Goal: Task Accomplishment & Management: Manage account settings

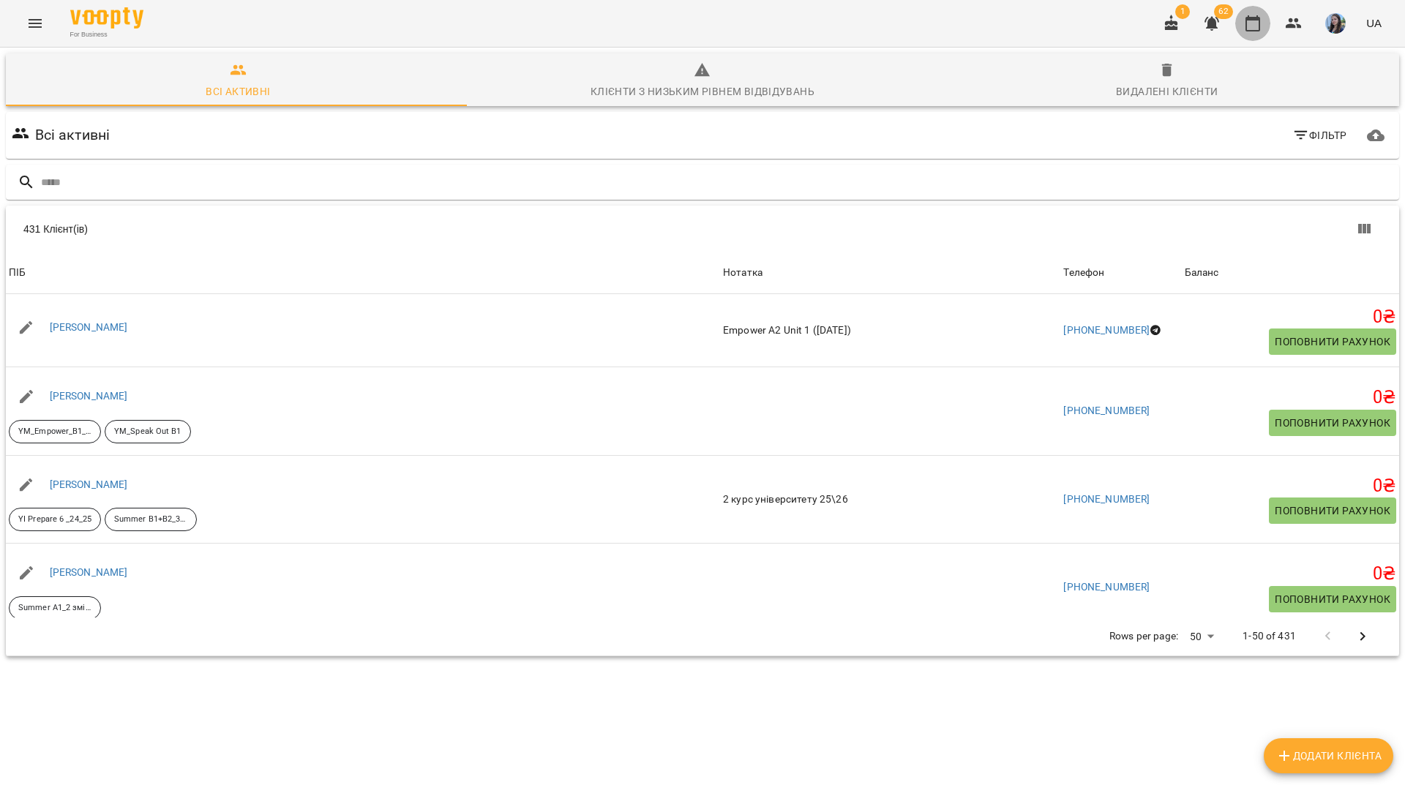
click at [1266, 26] on button "button" at bounding box center [1252, 23] width 35 height 35
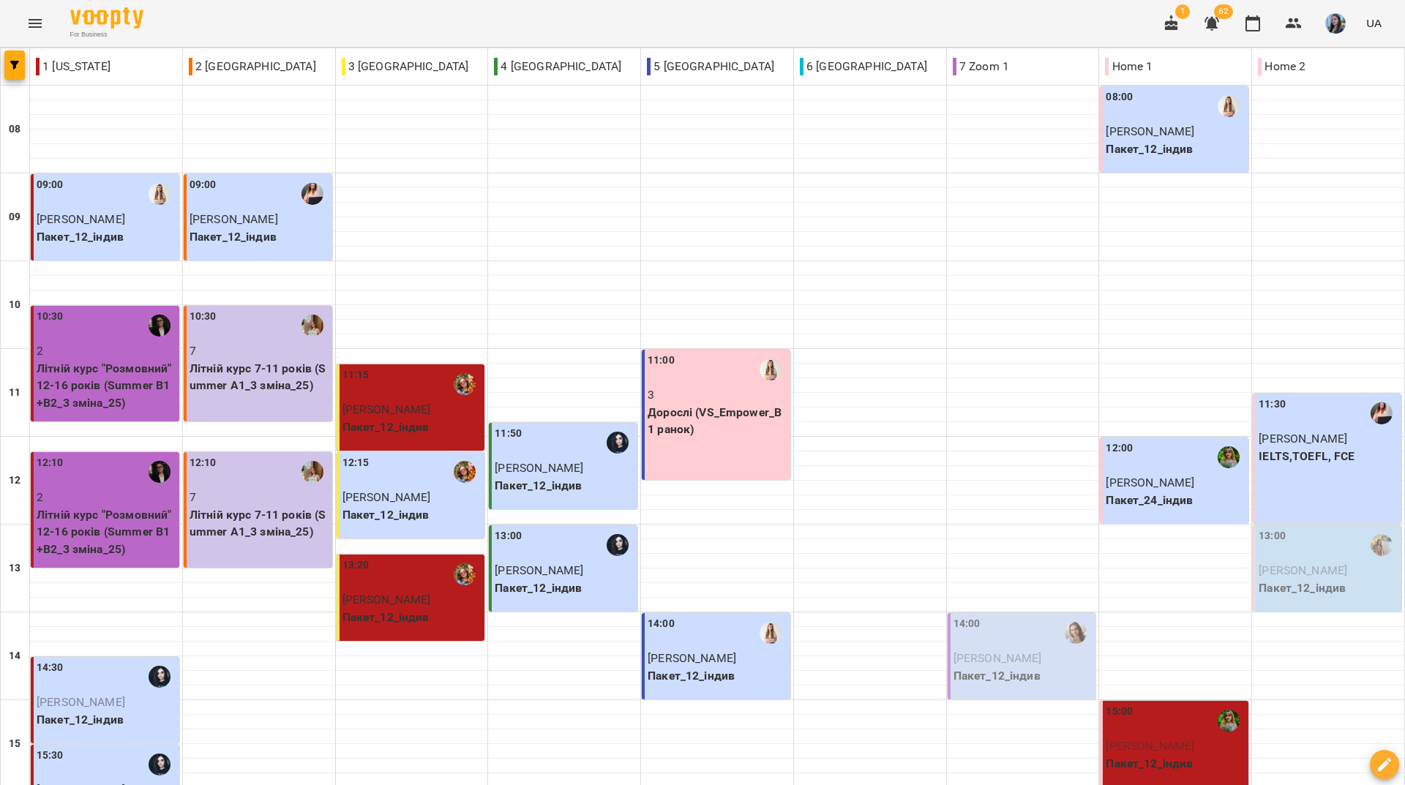
scroll to position [366, 0]
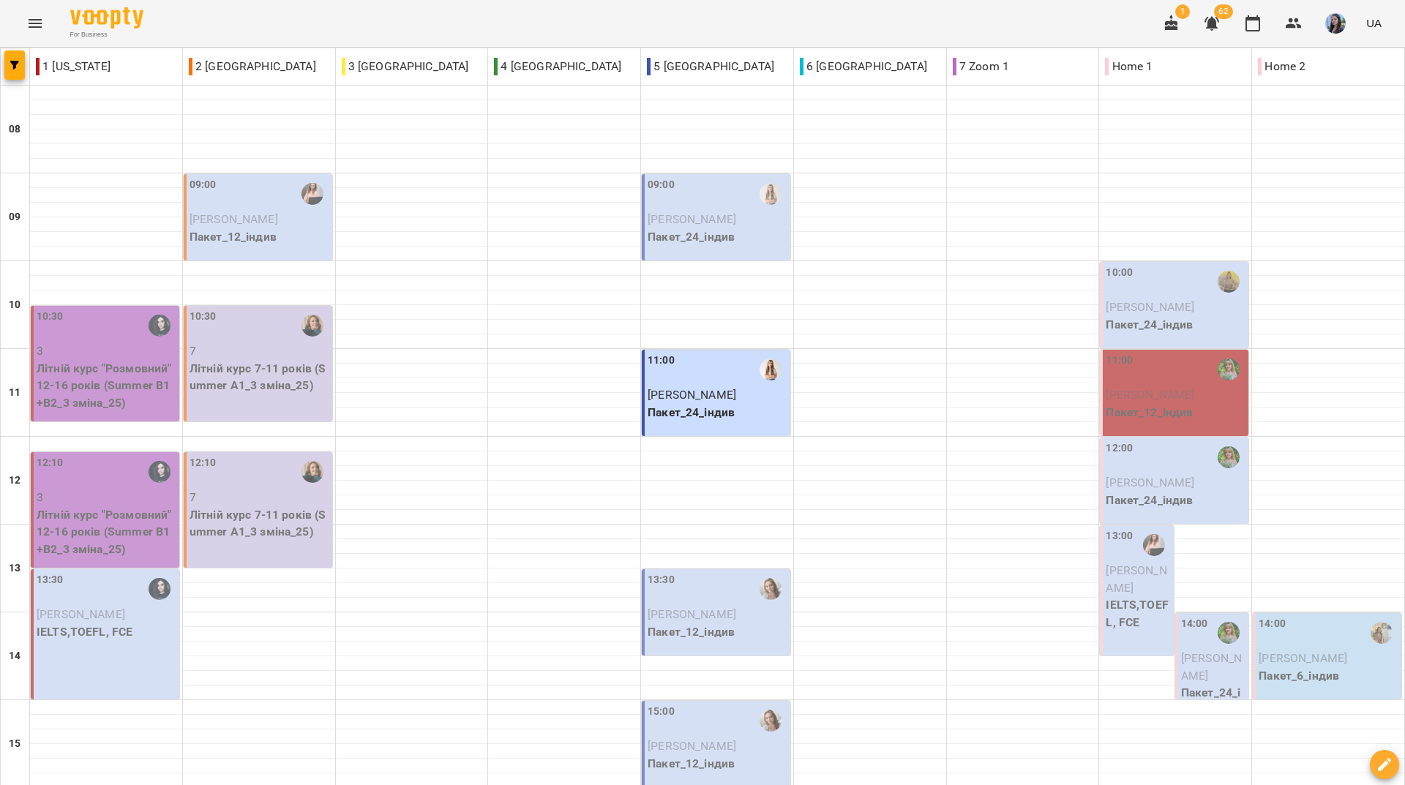
scroll to position [539, 0]
click at [704, 34] on div "For Business 1 62 UA" at bounding box center [702, 23] width 1405 height 47
click at [495, 27] on div "For Business 1 62 UA" at bounding box center [702, 23] width 1405 height 47
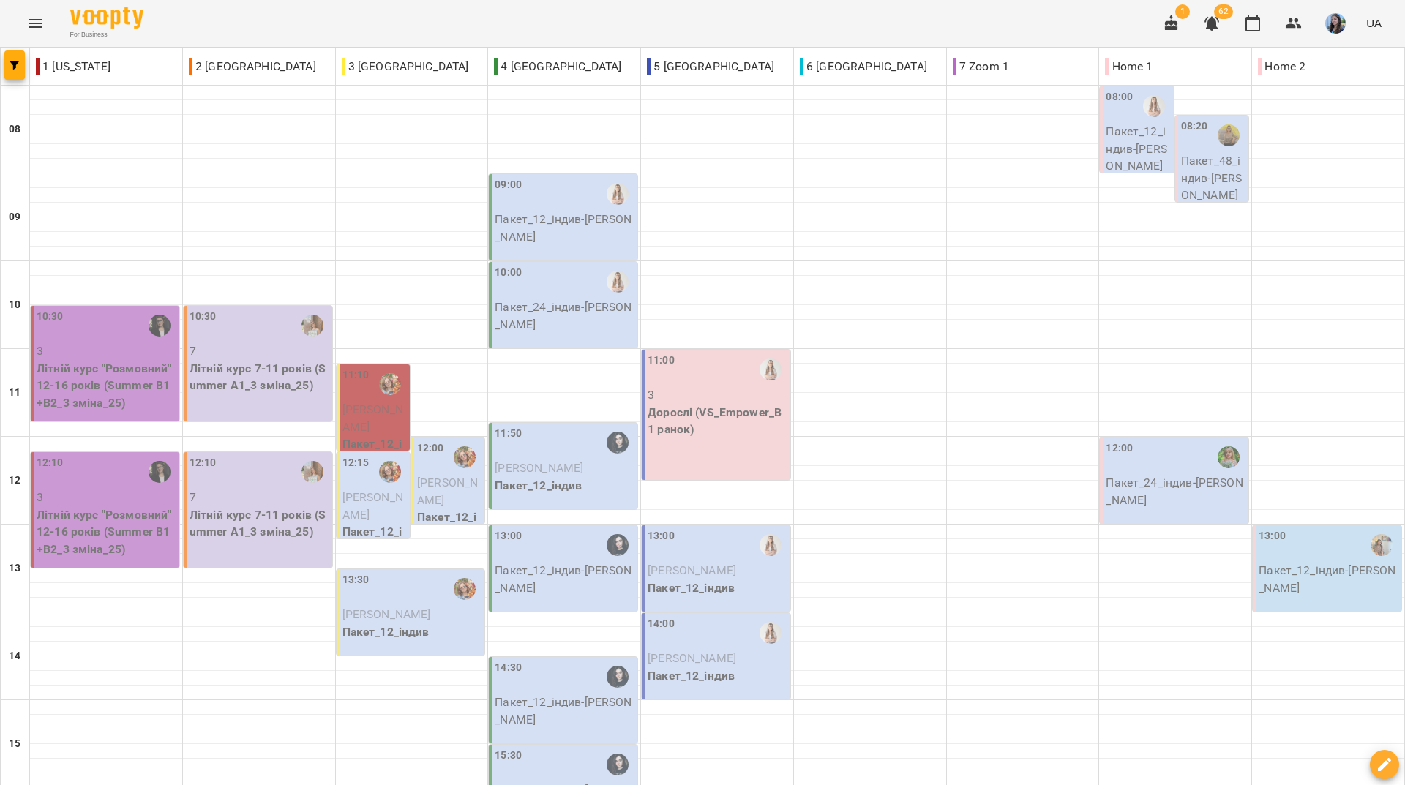
scroll to position [146, 0]
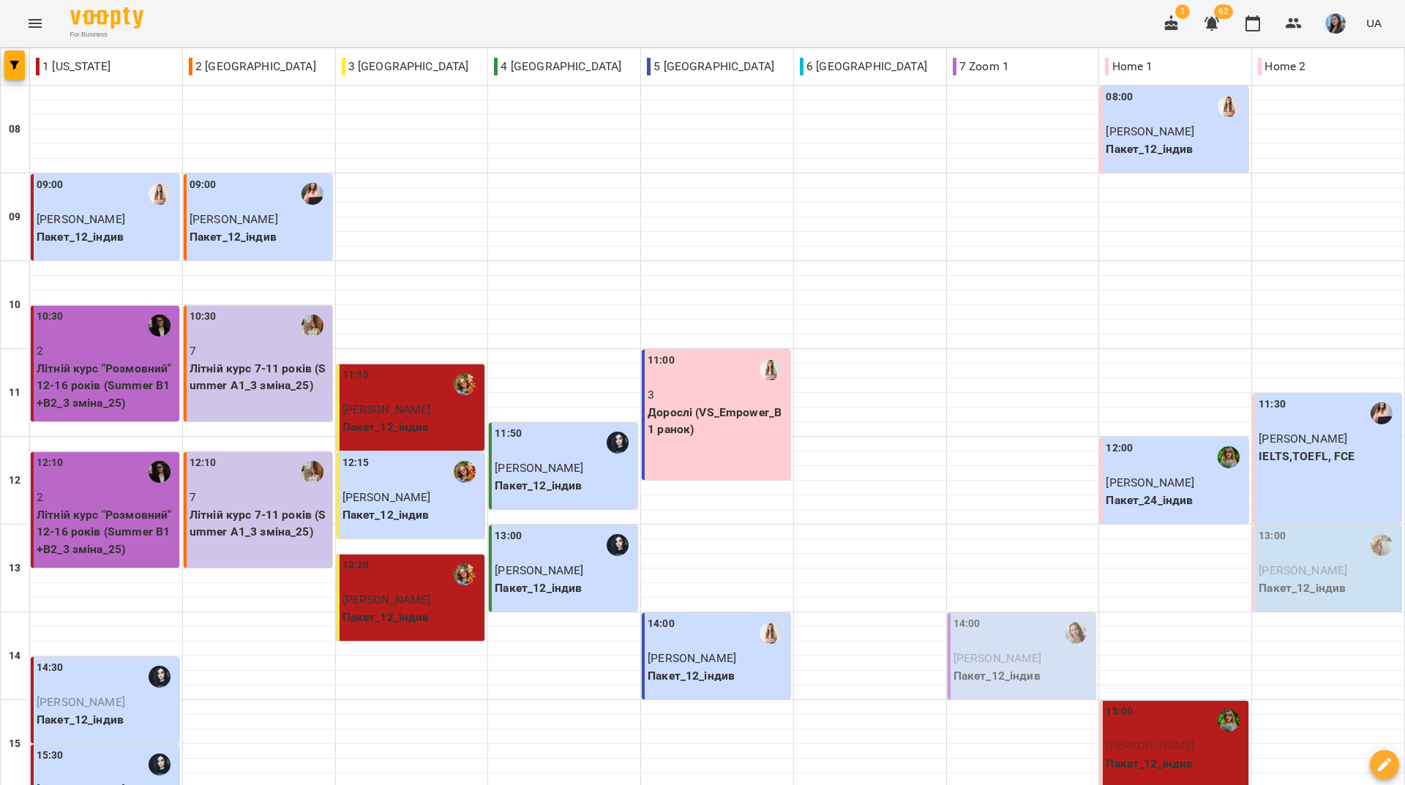
drag, startPoint x: 310, startPoint y: 8, endPoint x: 323, endPoint y: 177, distance: 169.5
click at [310, 9] on div "For Business 1 62 UA" at bounding box center [702, 23] width 1405 height 47
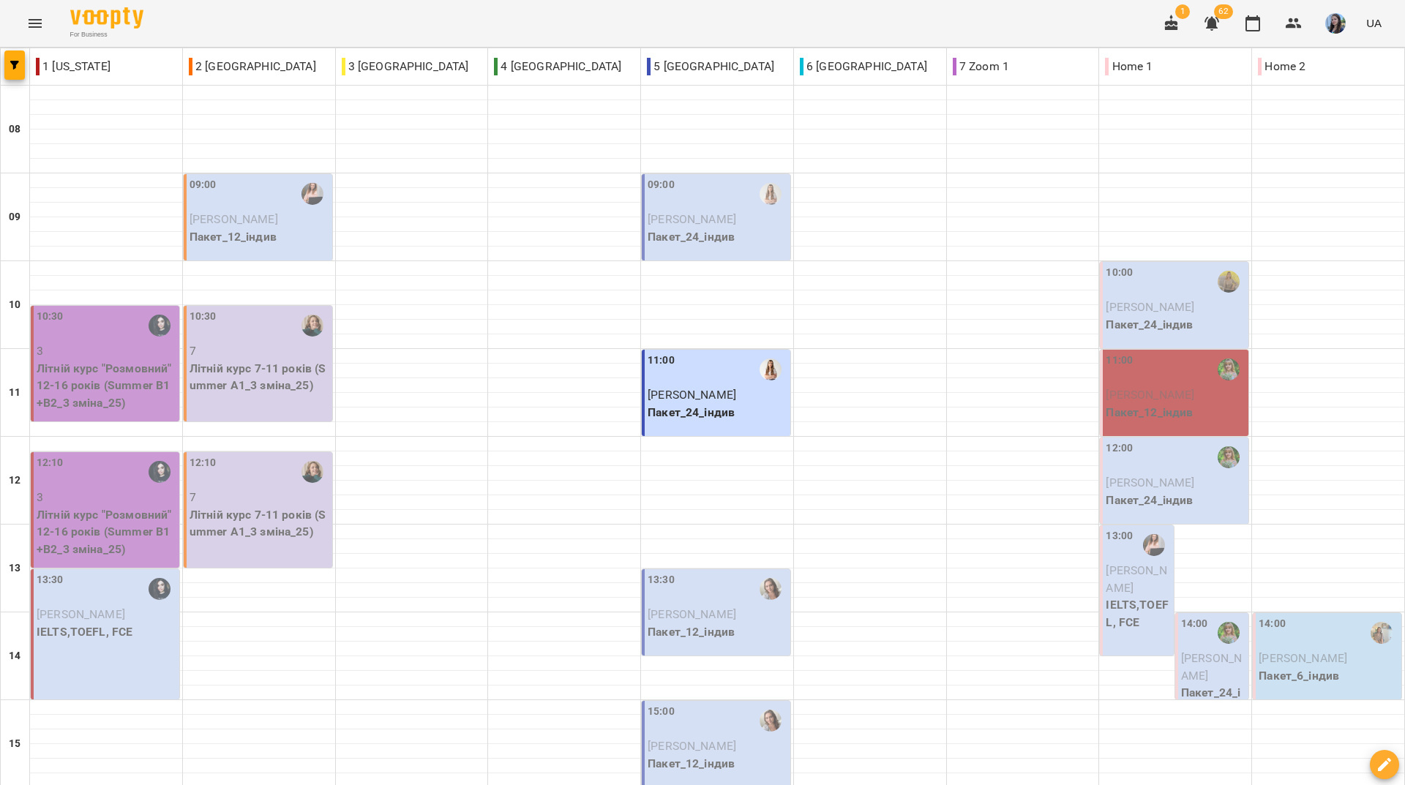
click at [418, 22] on div "For Business 1 62 UA" at bounding box center [702, 23] width 1405 height 47
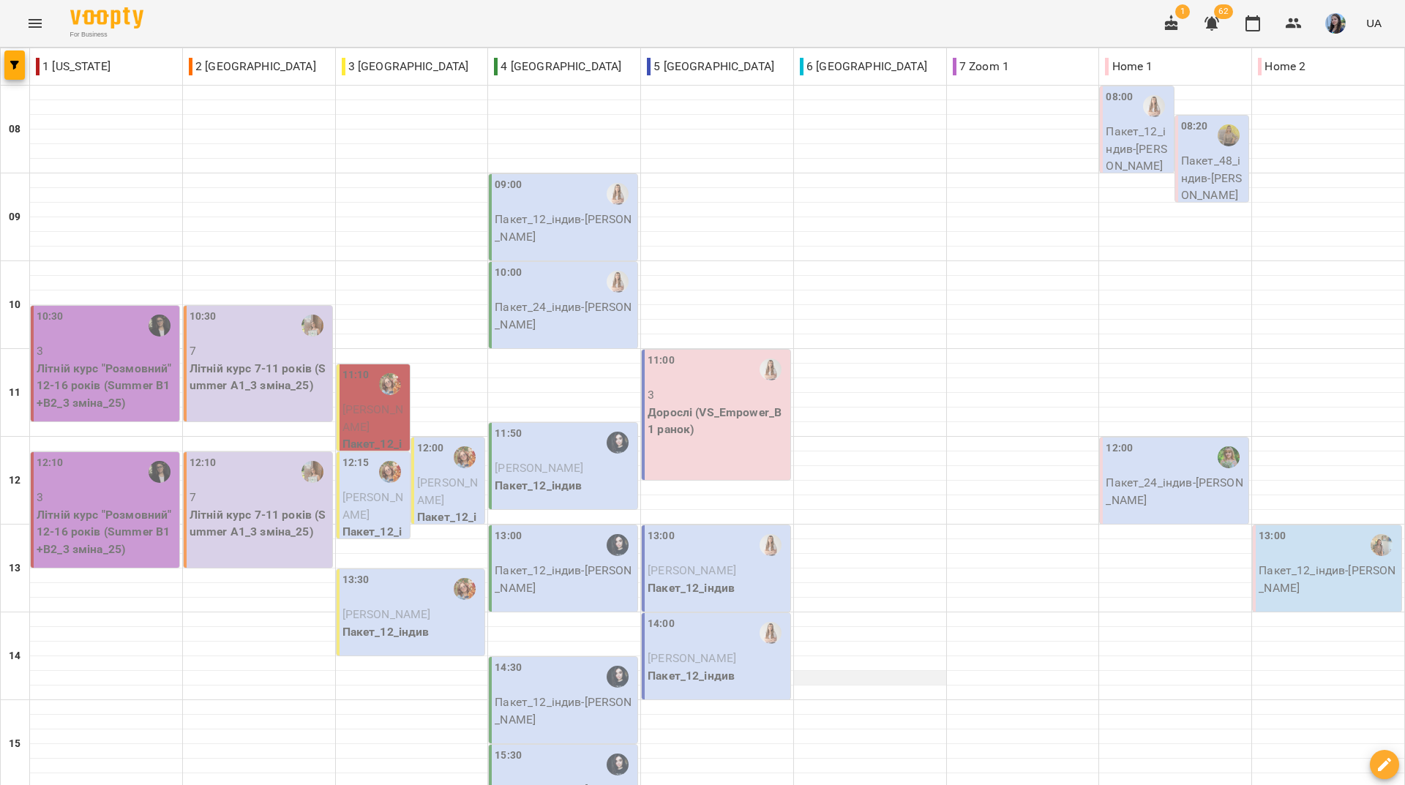
scroll to position [539, 0]
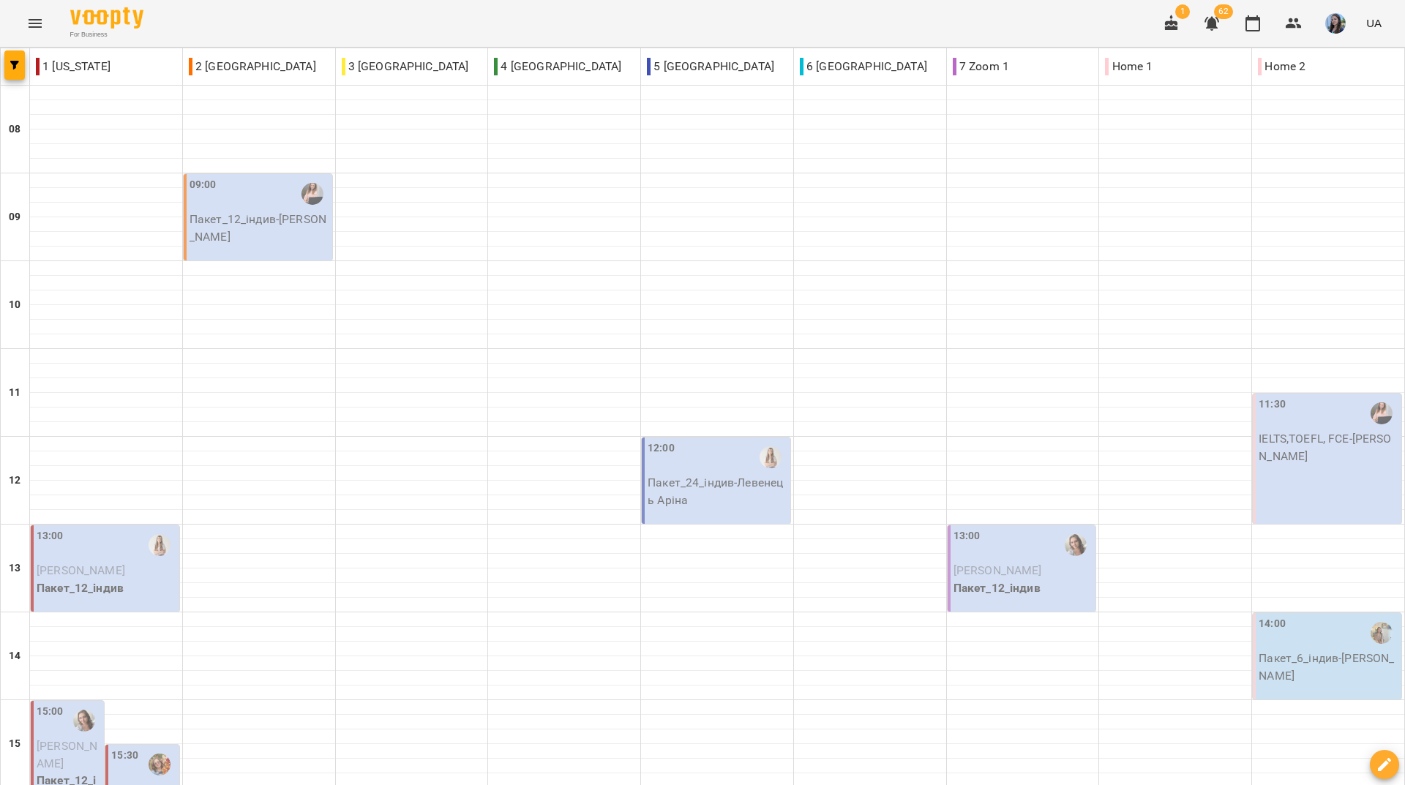
scroll to position [0, 0]
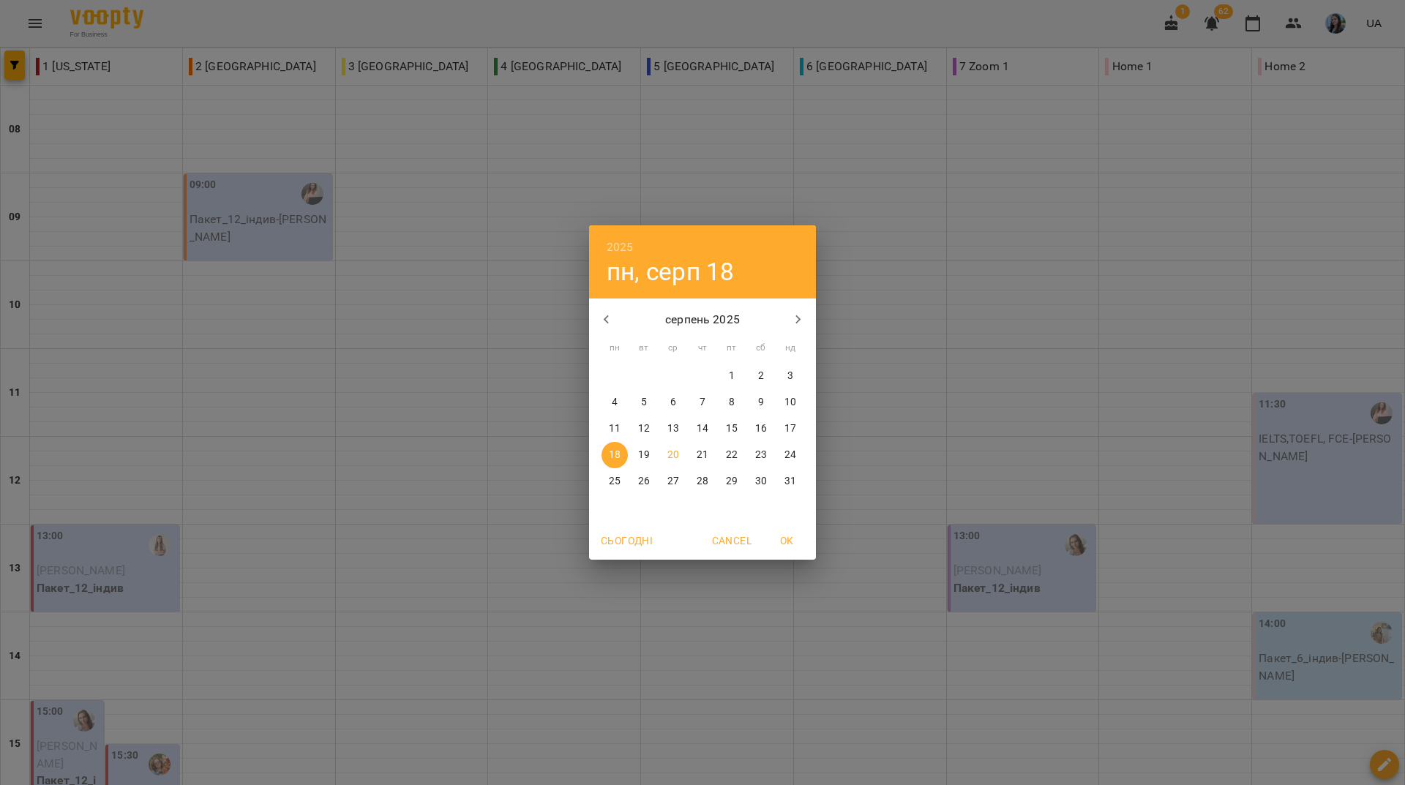
click at [621, 478] on span "25" at bounding box center [615, 481] width 26 height 15
type input "**********"
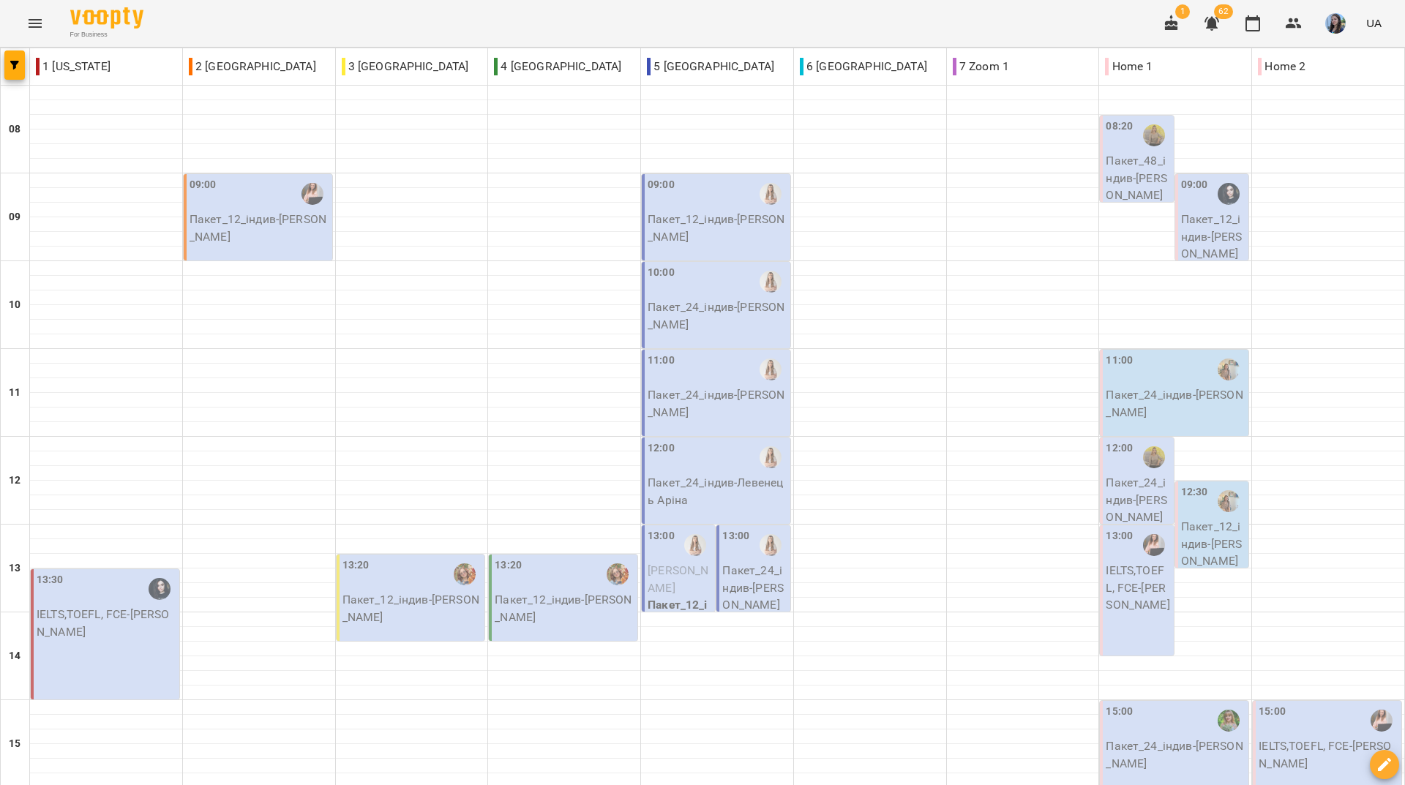
scroll to position [539, 0]
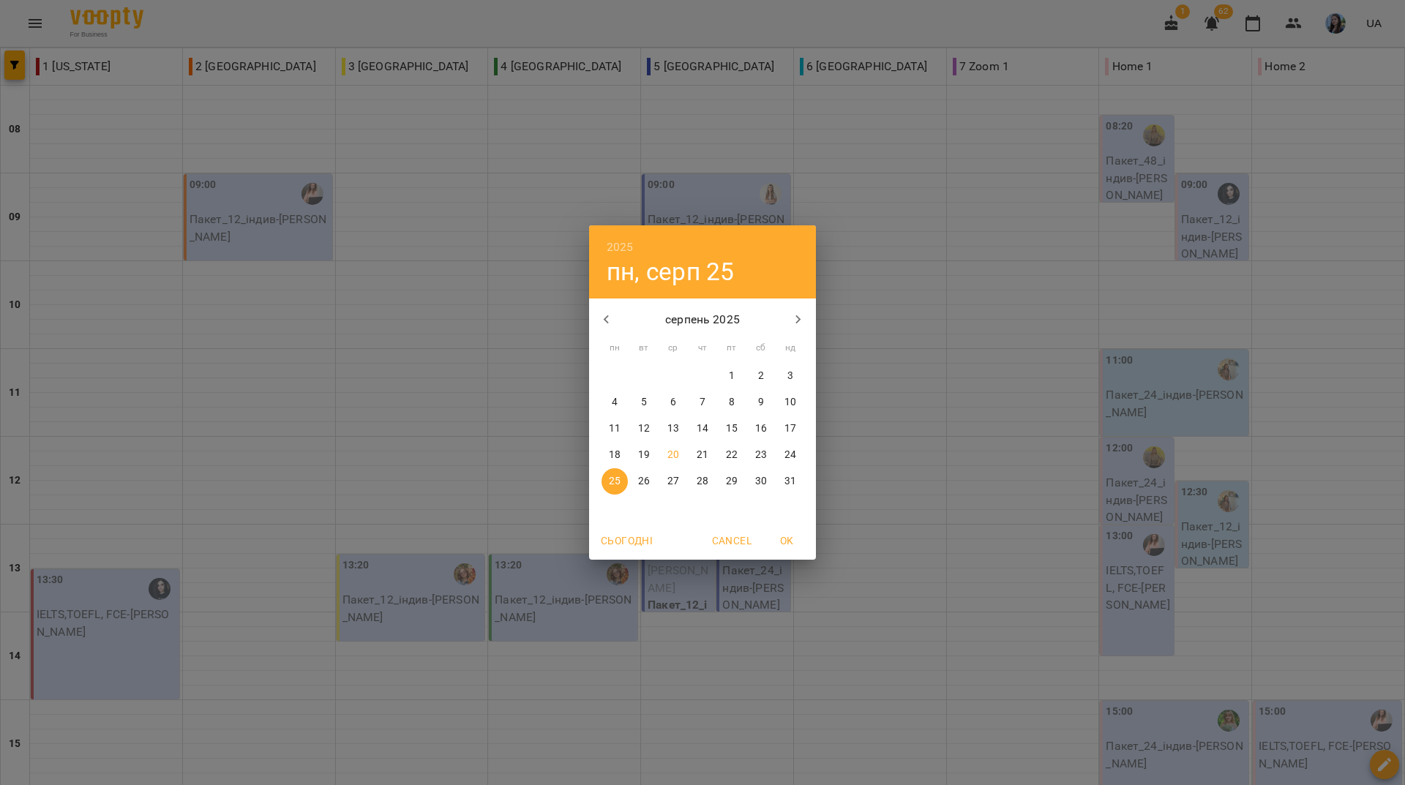
click at [673, 457] on p "20" at bounding box center [673, 455] width 12 height 15
type input "**********"
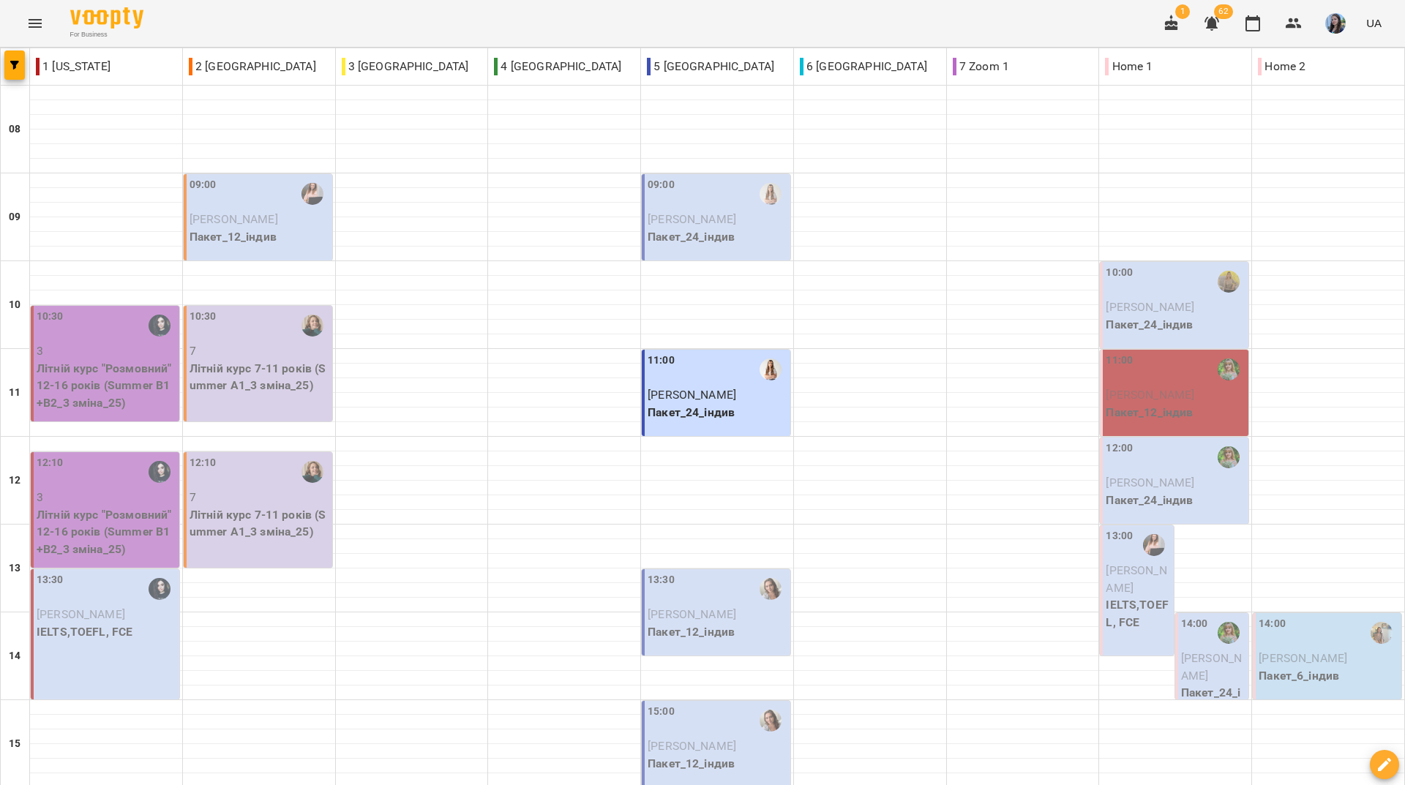
scroll to position [247, 0]
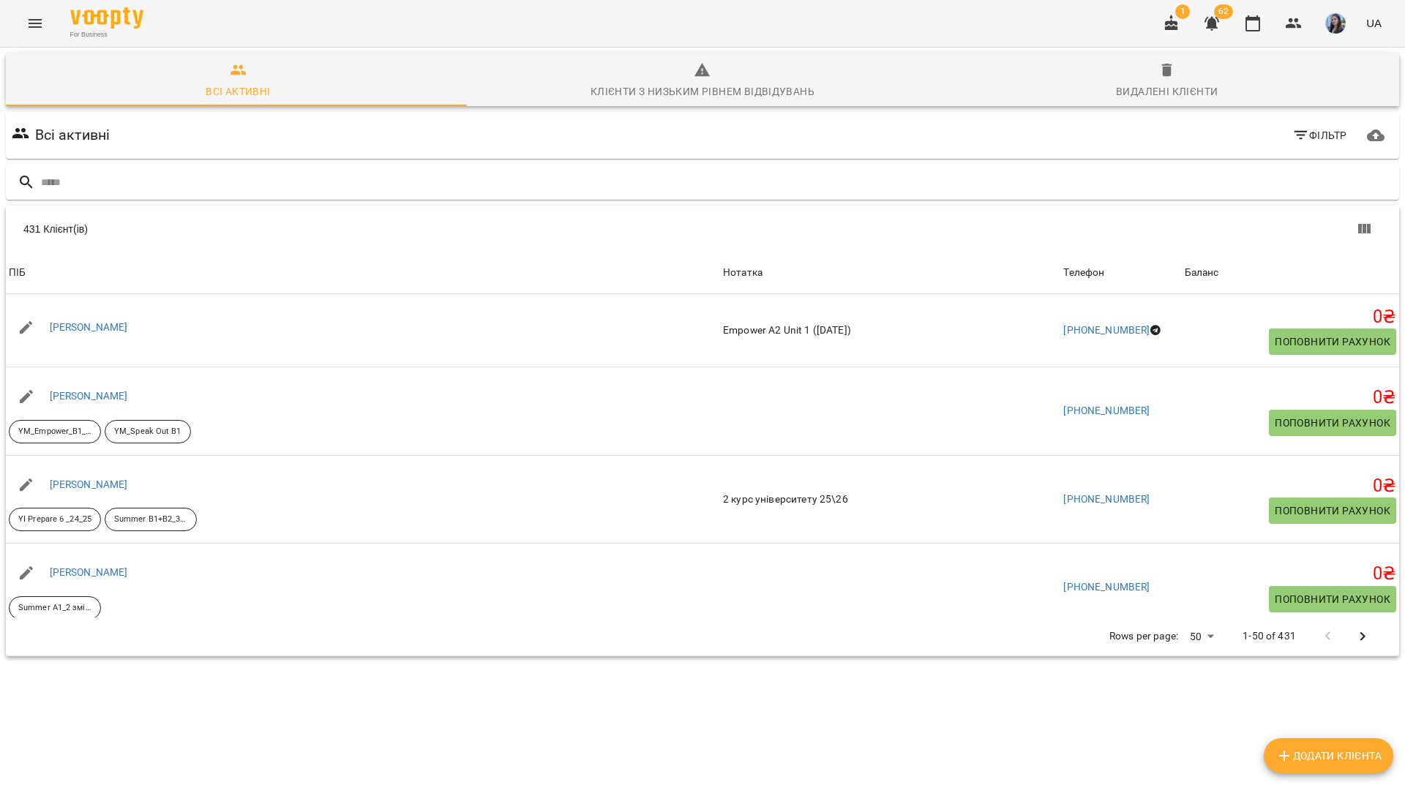
click at [31, 19] on icon "Menu" at bounding box center [35, 24] width 18 height 18
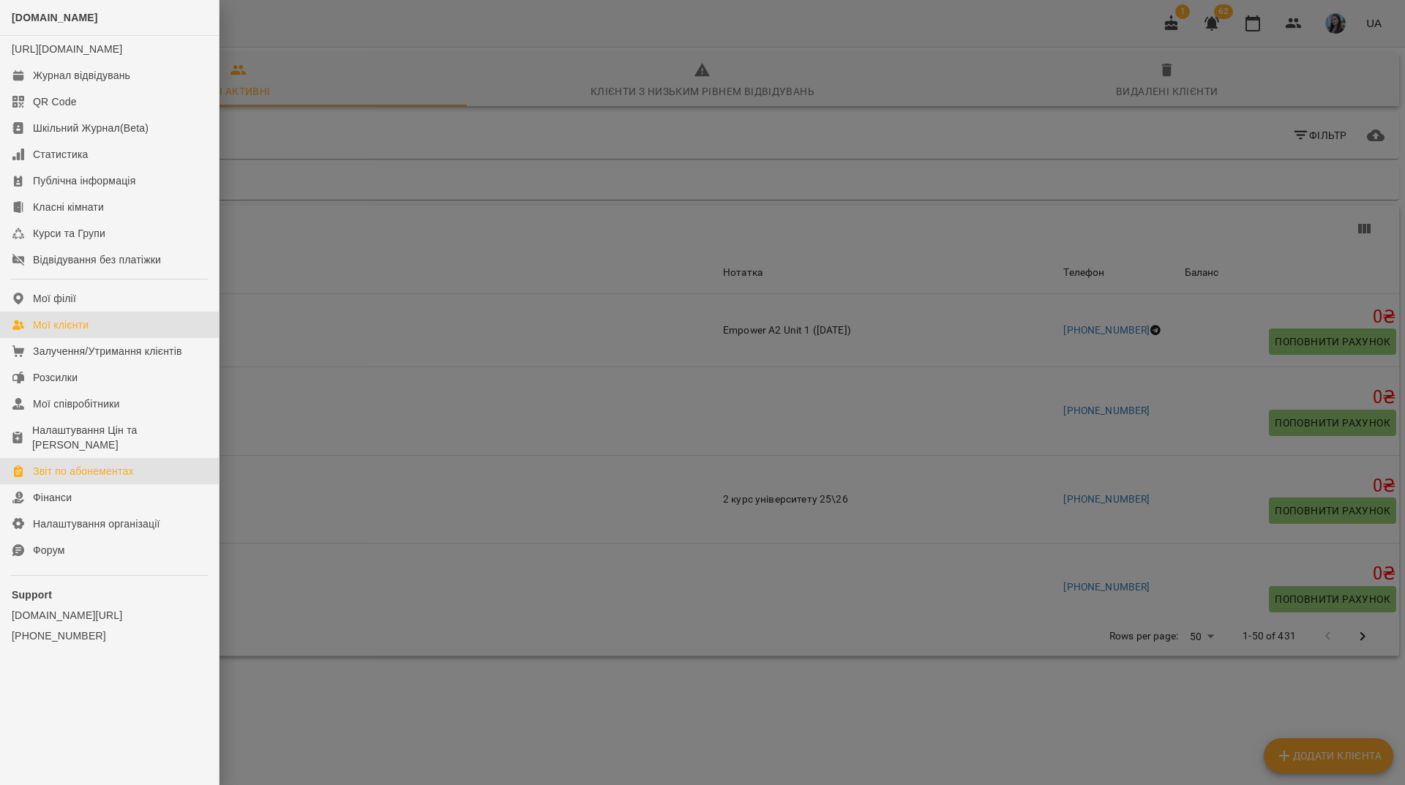
click at [111, 468] on div "Звіт по абонементах" at bounding box center [83, 471] width 101 height 15
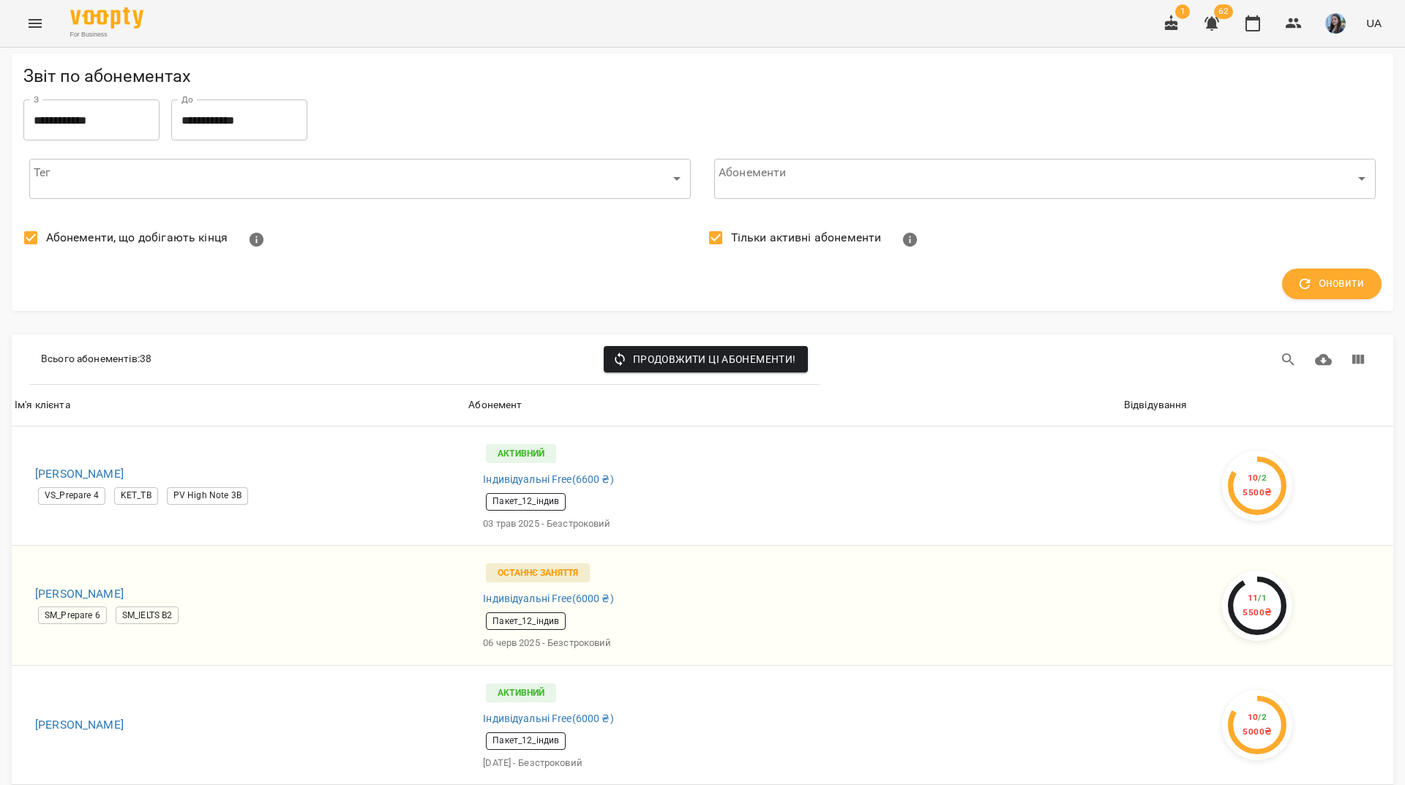
scroll to position [2269, 0]
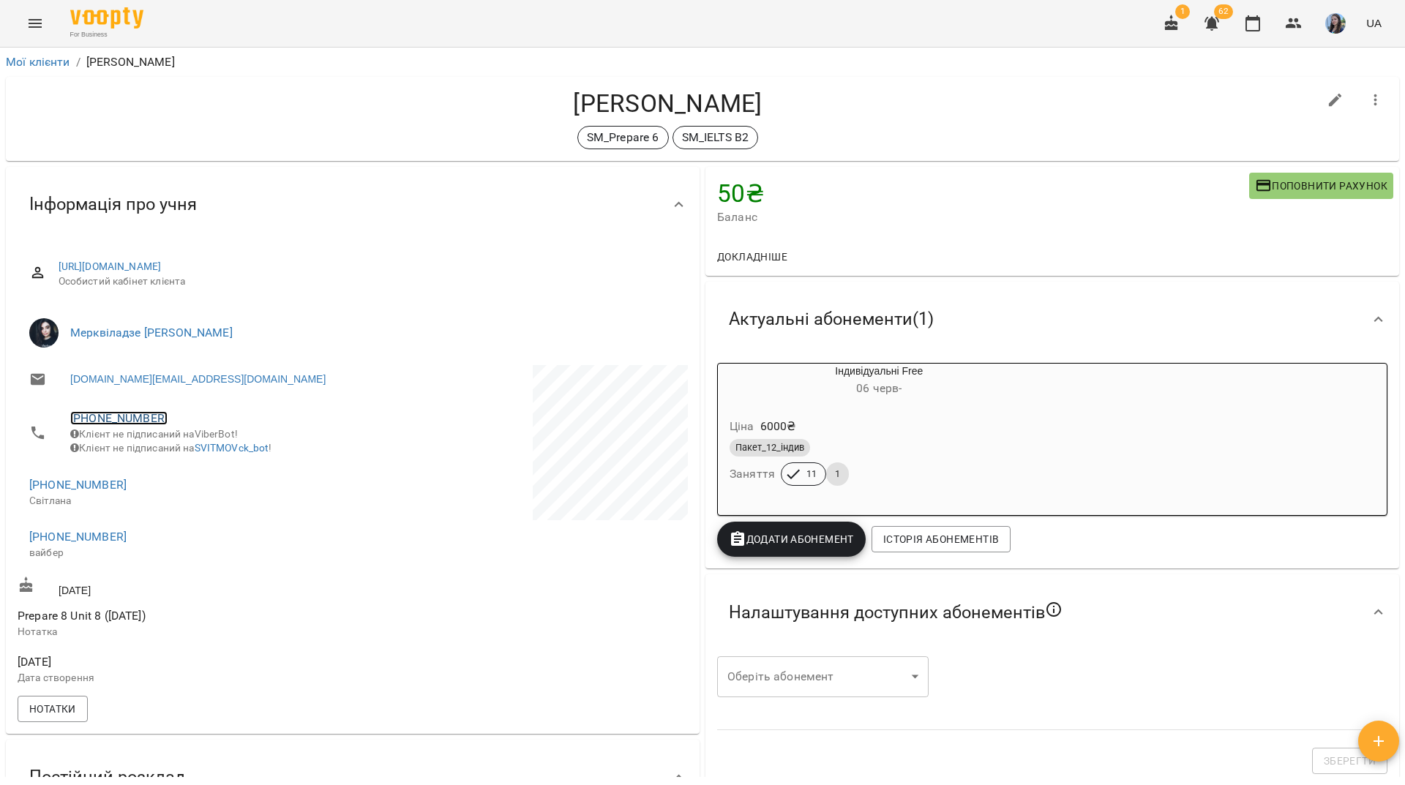
click at [139, 417] on link "+380635621580" at bounding box center [118, 418] width 97 height 14
click at [188, 454] on img at bounding box center [179, 447] width 22 height 22
click at [285, 109] on h4 "Юзько Софія" at bounding box center [668, 104] width 1301 height 30
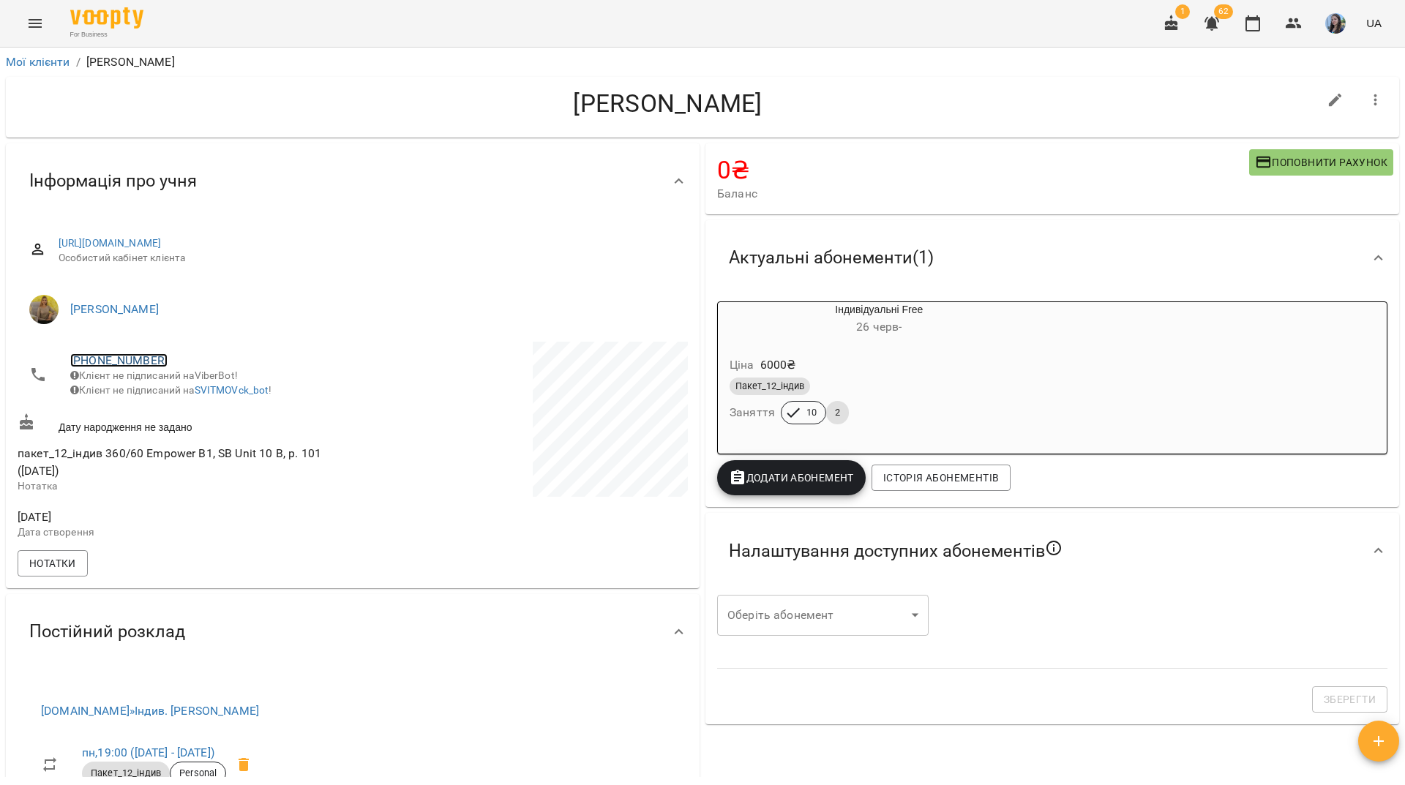
click at [138, 361] on link "+380972887054" at bounding box center [118, 360] width 97 height 14
click at [178, 386] on img at bounding box center [179, 389] width 22 height 22
click at [272, 109] on h4 "[PERSON_NAME]" at bounding box center [668, 104] width 1301 height 30
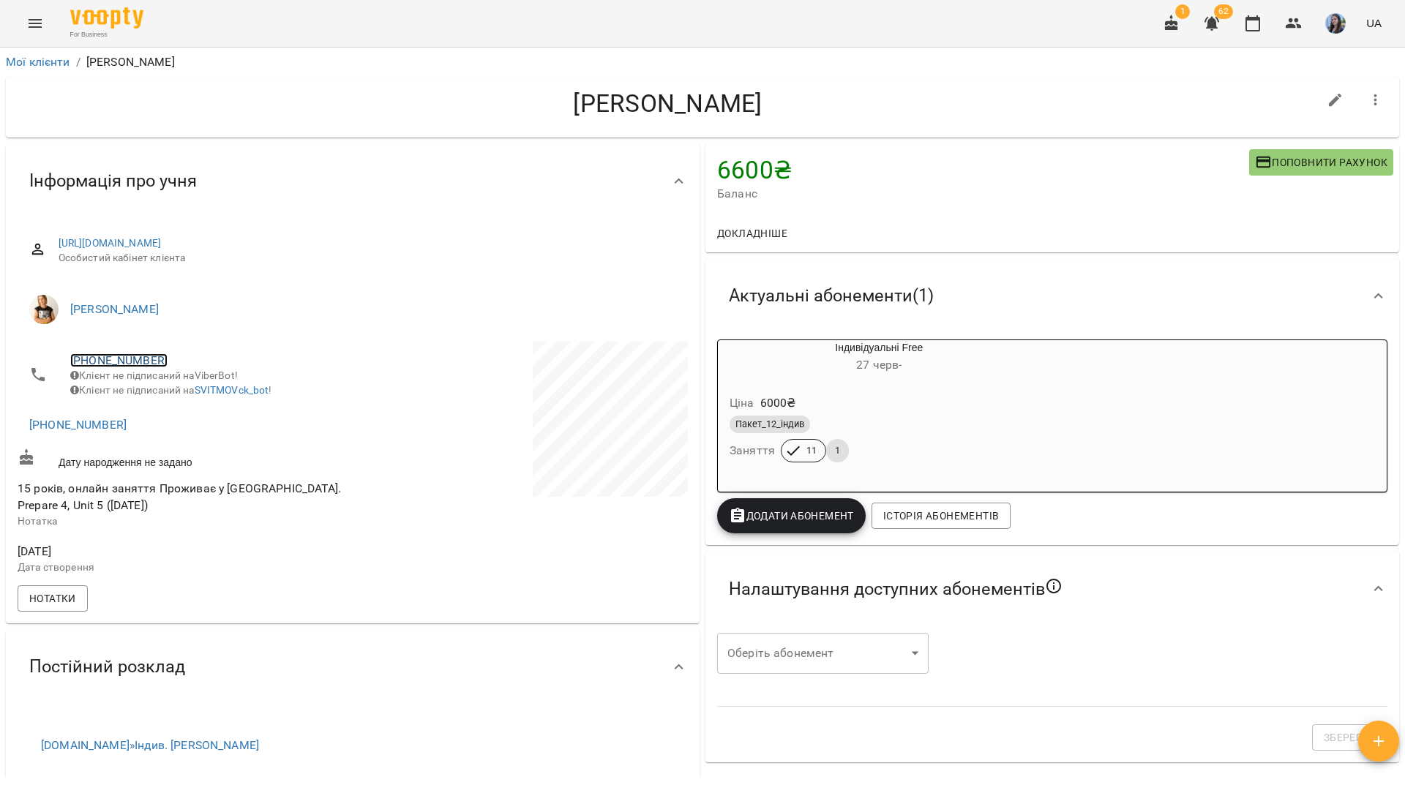
click at [143, 357] on link "[PHONE_NUMBER]" at bounding box center [118, 360] width 97 height 14
click at [189, 389] on img at bounding box center [179, 389] width 22 height 22
click at [195, 115] on h4 "[PERSON_NAME]" at bounding box center [668, 104] width 1301 height 30
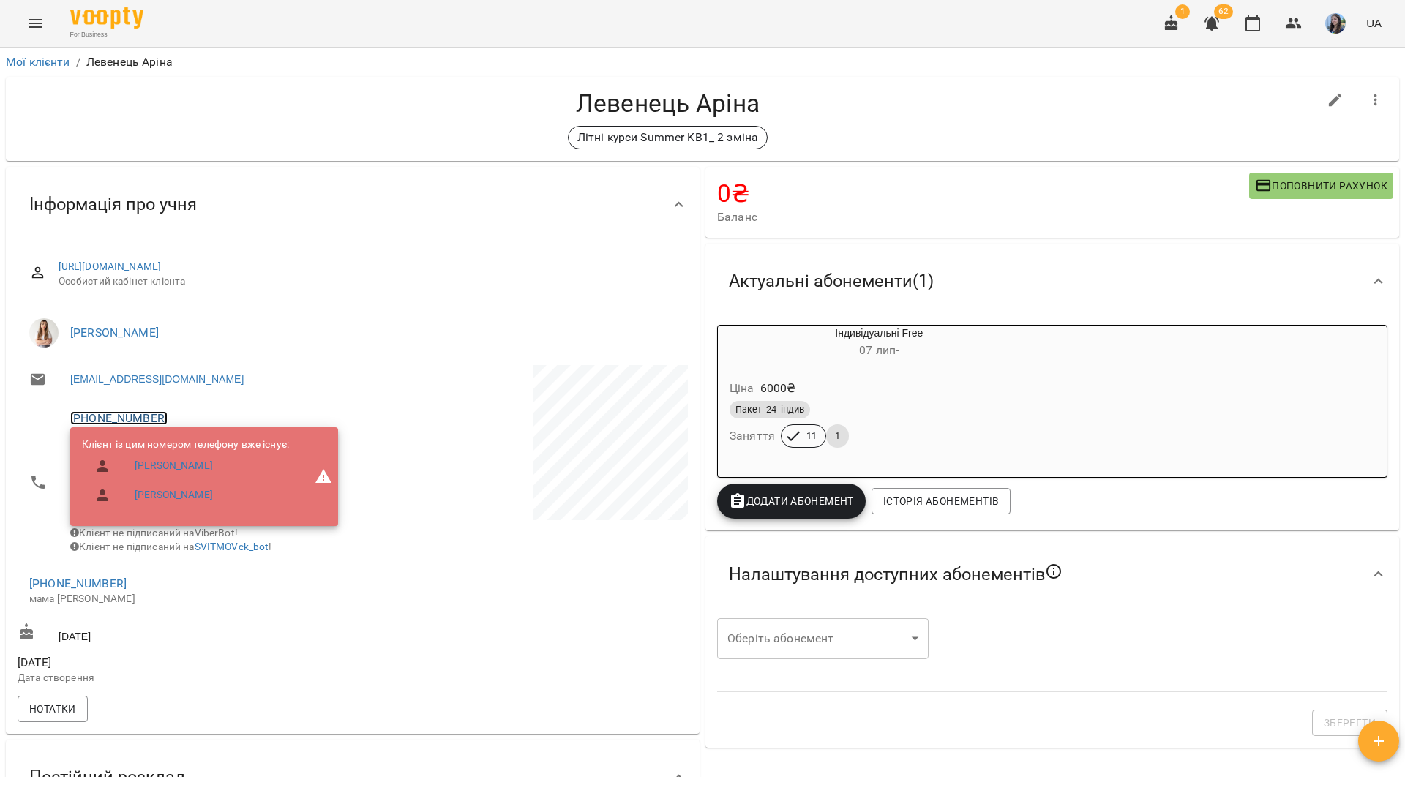
click at [142, 415] on link "+380678626299" at bounding box center [118, 418] width 97 height 14
click at [187, 443] on img at bounding box center [179, 447] width 22 height 22
click at [312, 16] on div "For Business 1 62 UA" at bounding box center [702, 23] width 1405 height 47
click at [273, 24] on div "For Business 1 62 UA" at bounding box center [702, 23] width 1405 height 47
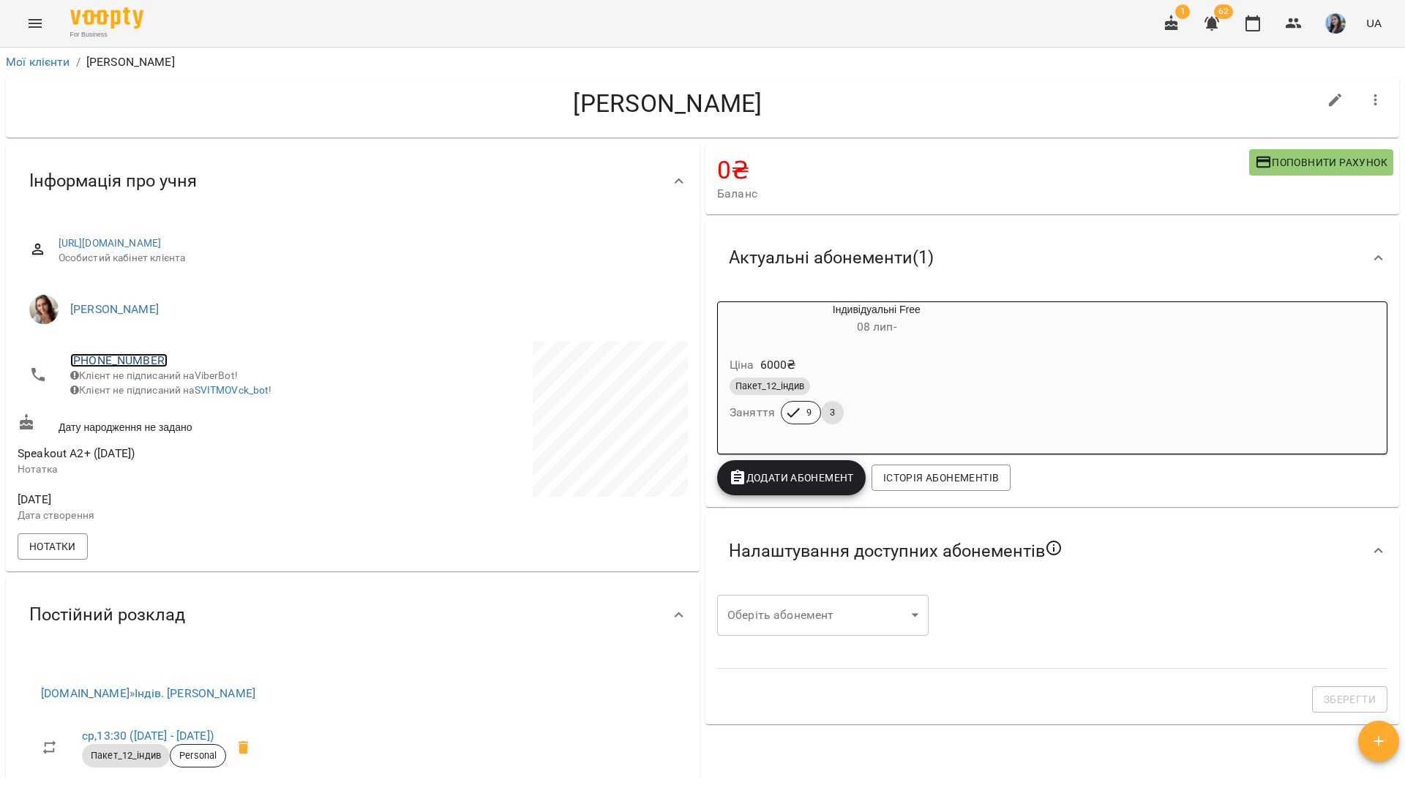
click at [148, 358] on link "[PHONE_NUMBER]" at bounding box center [118, 360] width 97 height 14
click at [184, 401] on link at bounding box center [178, 388] width 45 height 31
click at [298, 30] on div "For Business 1 62 UA" at bounding box center [702, 23] width 1405 height 47
click at [135, 362] on link "[PHONE_NUMBER]" at bounding box center [118, 360] width 97 height 14
click at [186, 401] on link at bounding box center [178, 388] width 45 height 31
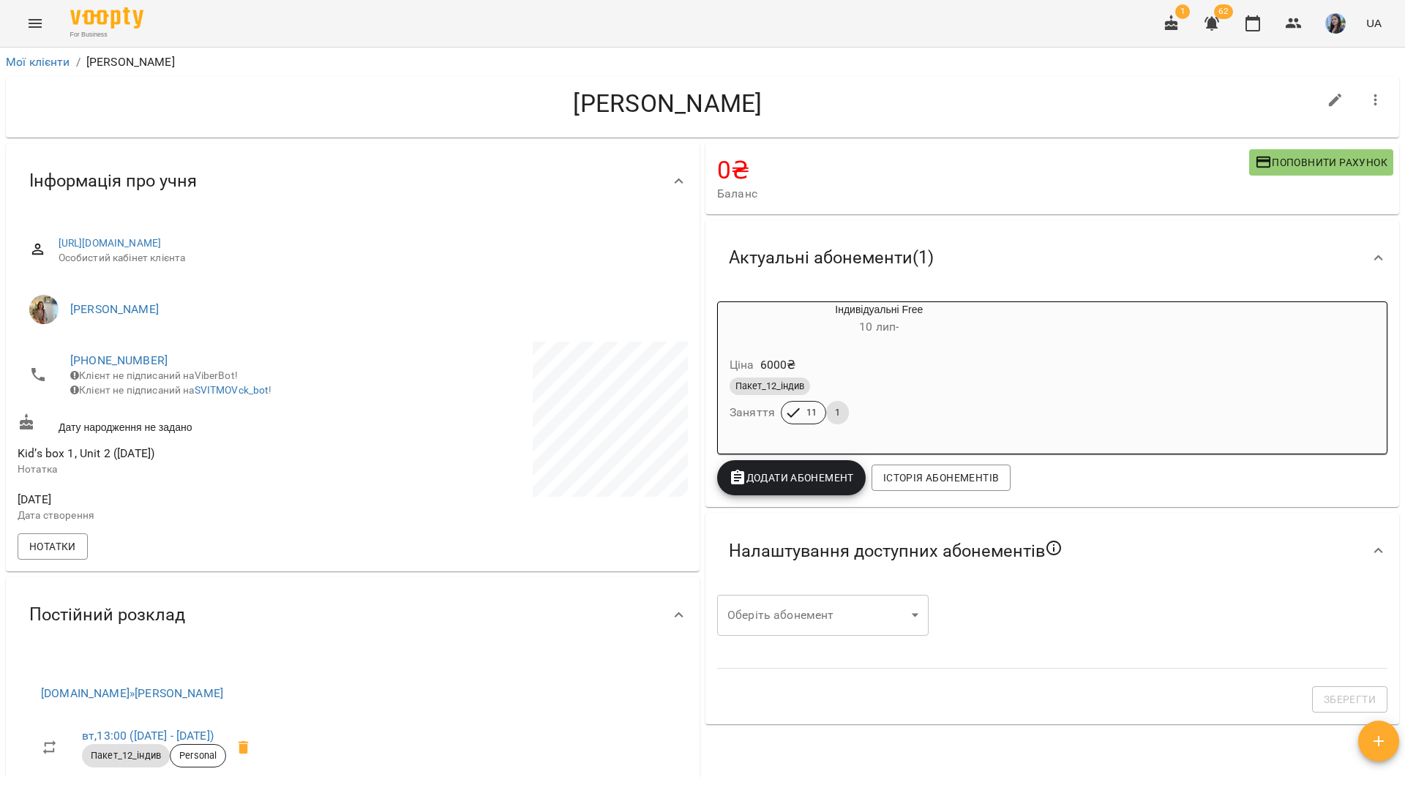
click at [275, 38] on div "For Business 1 62 UA" at bounding box center [702, 23] width 1405 height 47
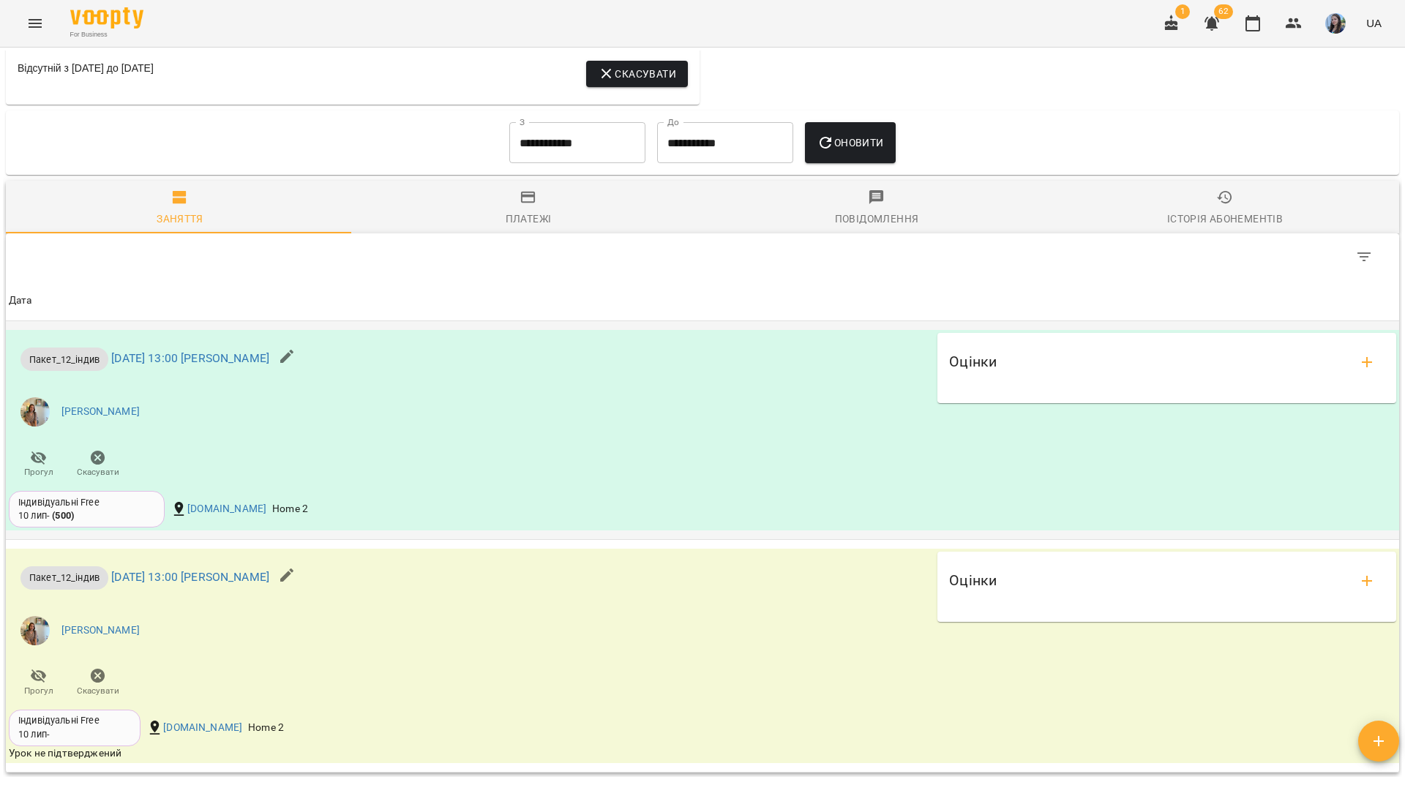
scroll to position [888, 0]
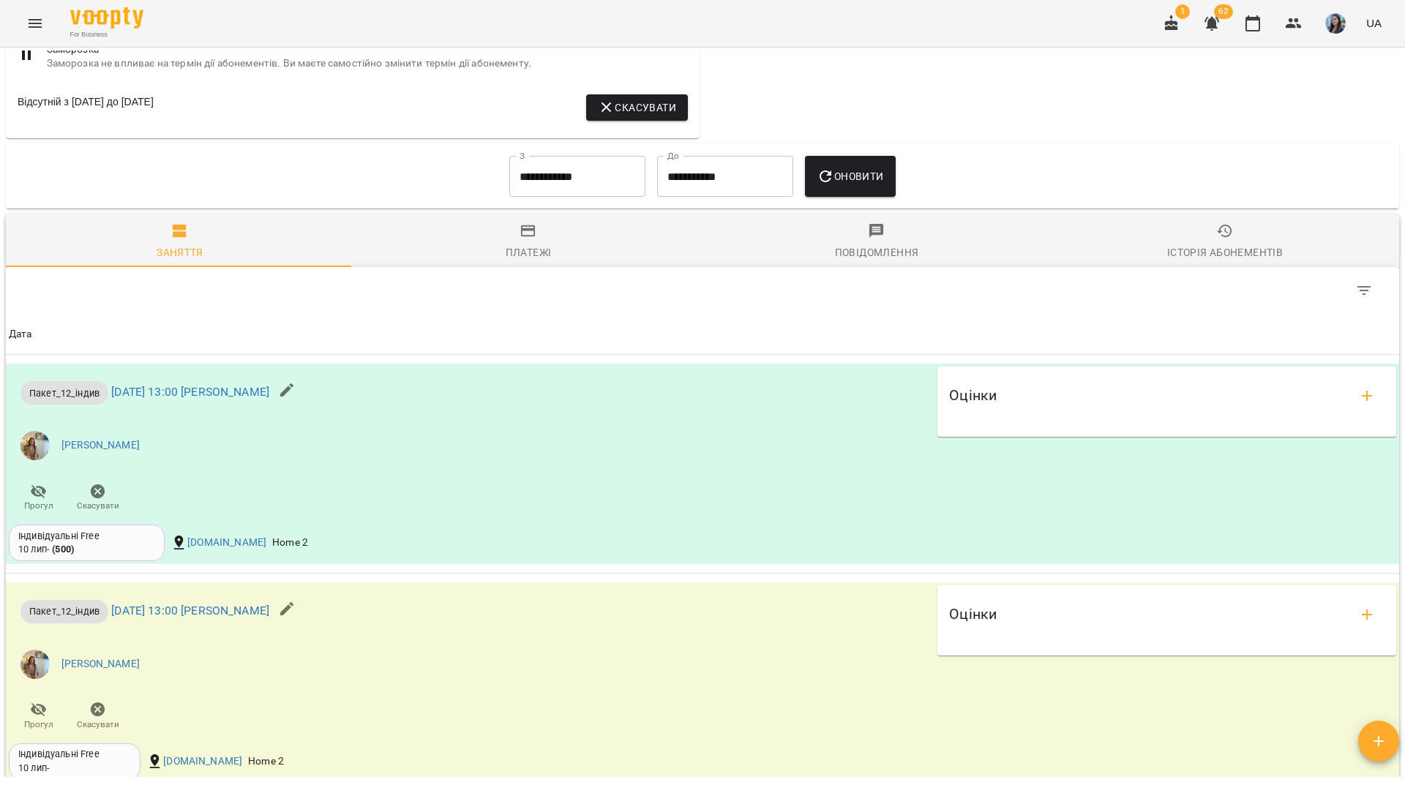
click at [427, 23] on div "For Business 1 62 UA" at bounding box center [702, 23] width 1405 height 47
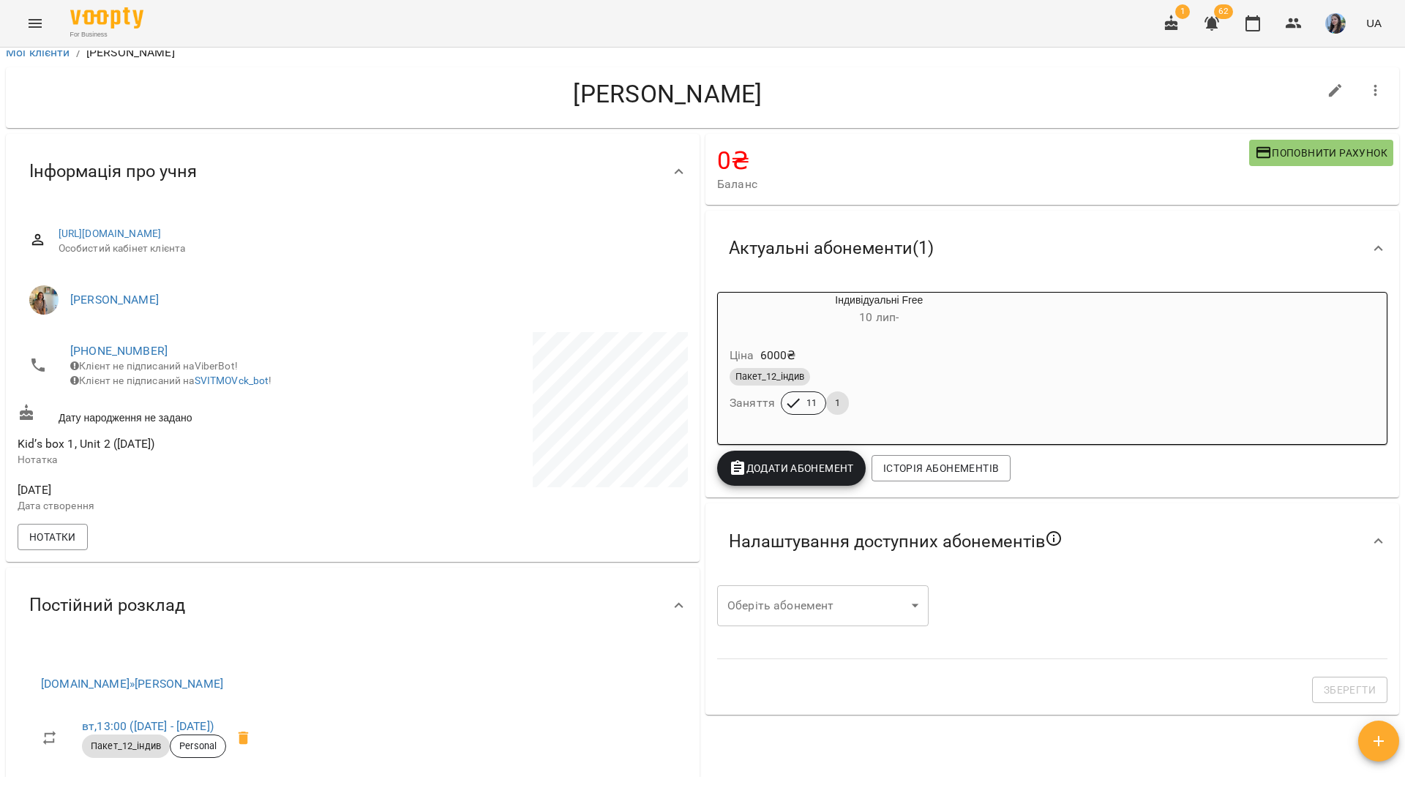
scroll to position [0, 0]
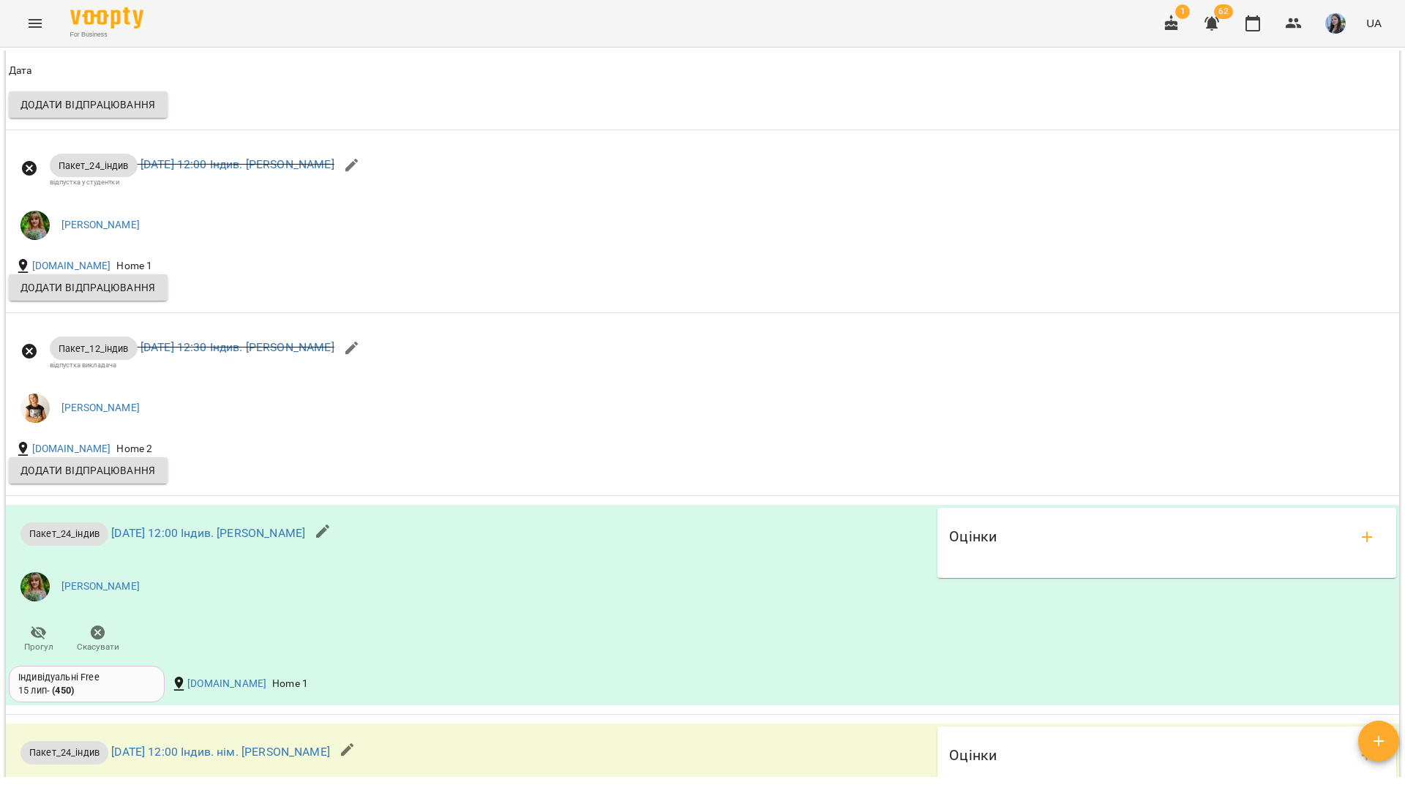
scroll to position [1610, 0]
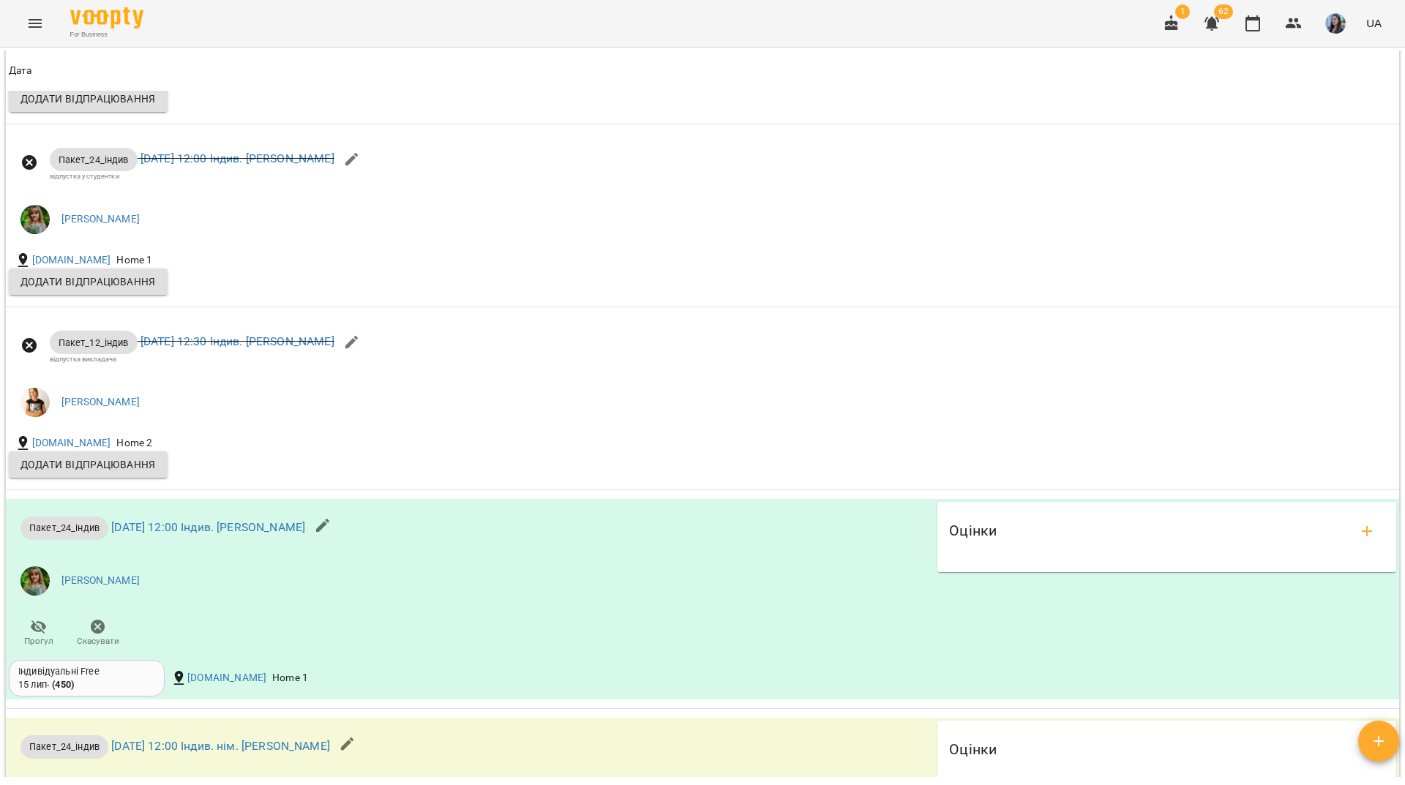
click at [388, 18] on div "For Business 1 62 UA" at bounding box center [702, 23] width 1405 height 47
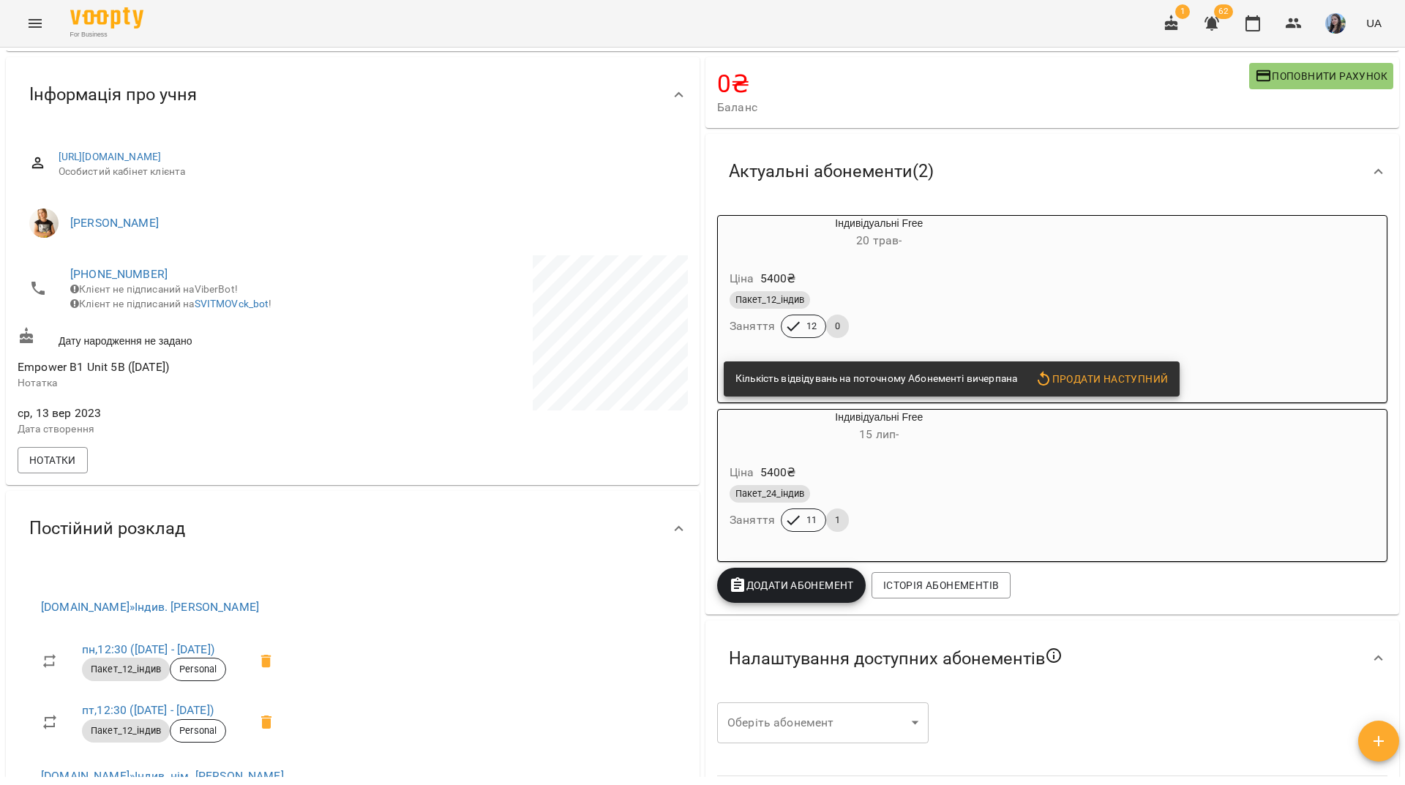
scroll to position [0, 0]
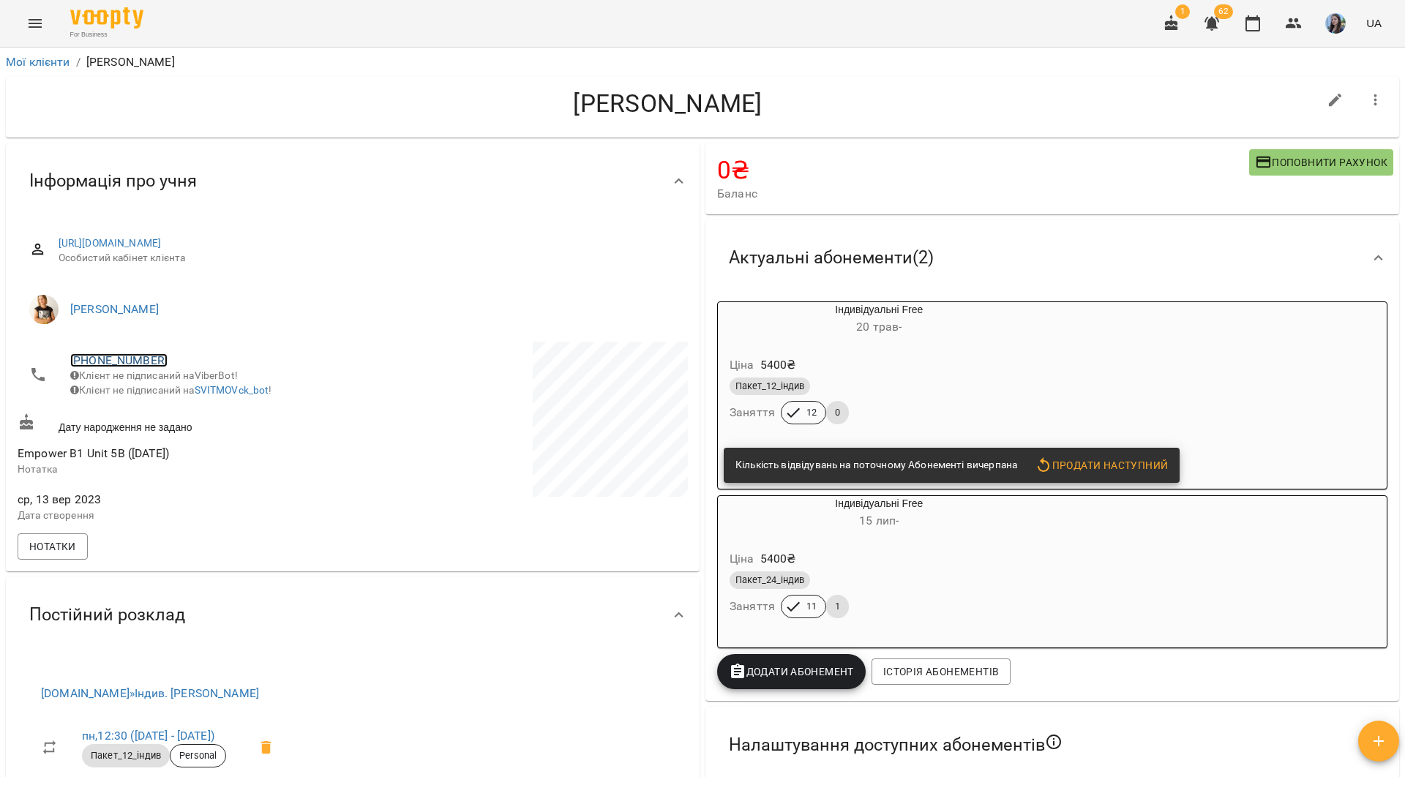
click at [147, 359] on link "+380730199700" at bounding box center [118, 360] width 97 height 14
click at [190, 389] on link at bounding box center [178, 388] width 45 height 31
click at [222, 27] on div "For Business 1 62 UA" at bounding box center [702, 23] width 1405 height 47
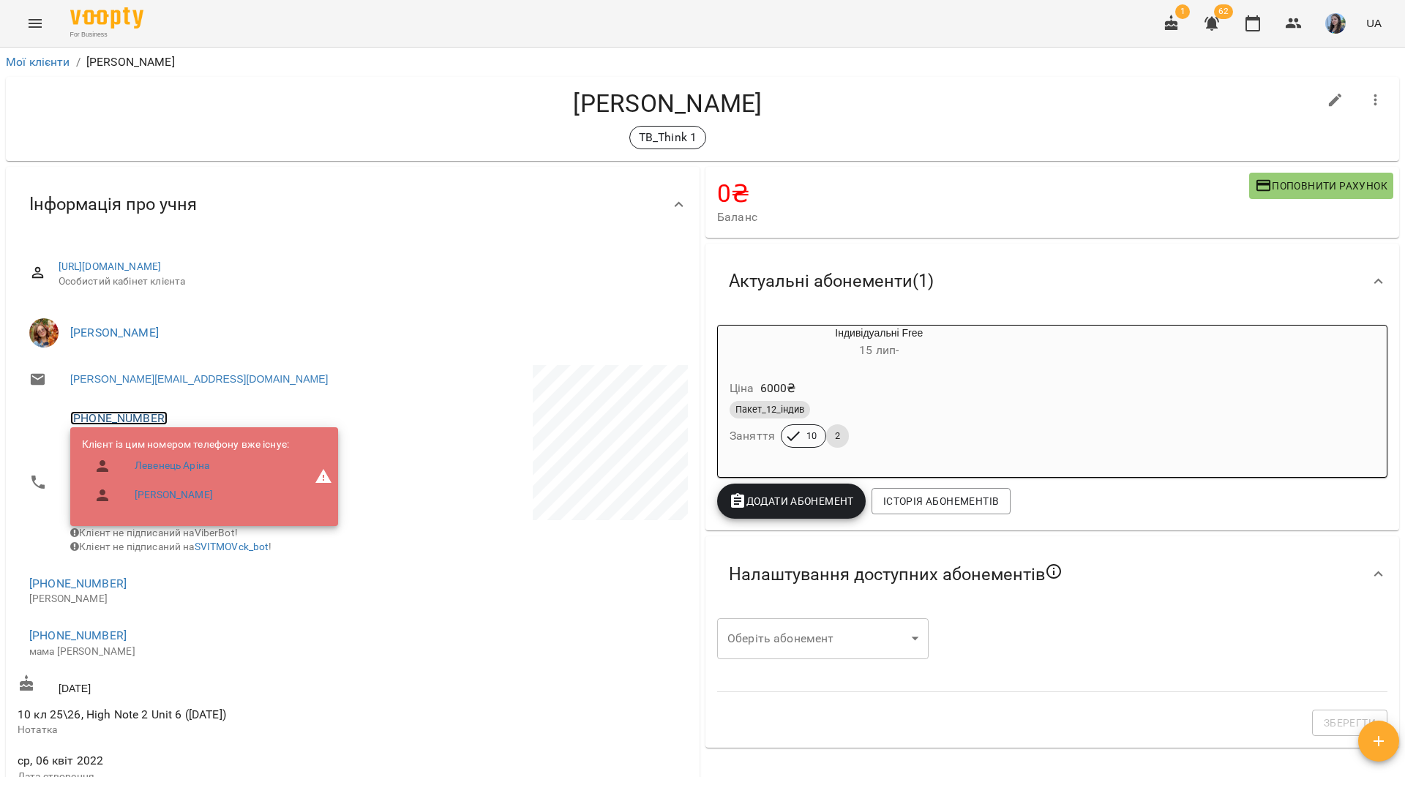
click at [113, 414] on link "+380678626299" at bounding box center [118, 418] width 97 height 14
click at [177, 444] on img at bounding box center [179, 447] width 22 height 22
click at [253, 26] on div "For Business 1 62 UA" at bounding box center [702, 23] width 1405 height 47
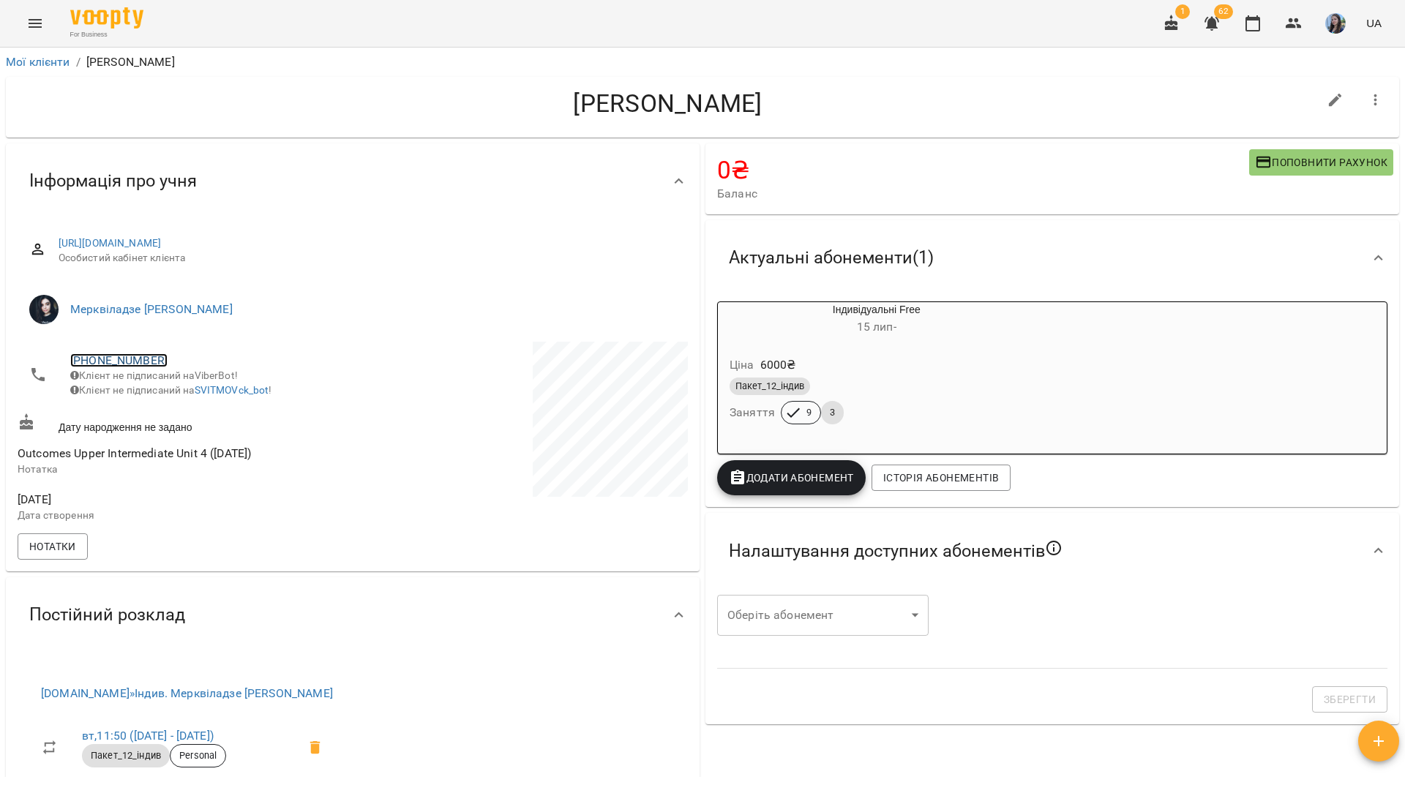
click at [132, 353] on link "+380965456202" at bounding box center [118, 360] width 97 height 14
click at [172, 393] on img at bounding box center [179, 389] width 22 height 22
click at [187, 102] on h4 "Тіхончик Ірина" at bounding box center [668, 104] width 1301 height 30
click at [282, 9] on div "For Business 1 62 UA" at bounding box center [702, 23] width 1405 height 47
click at [112, 365] on link "+380965456202" at bounding box center [118, 360] width 97 height 14
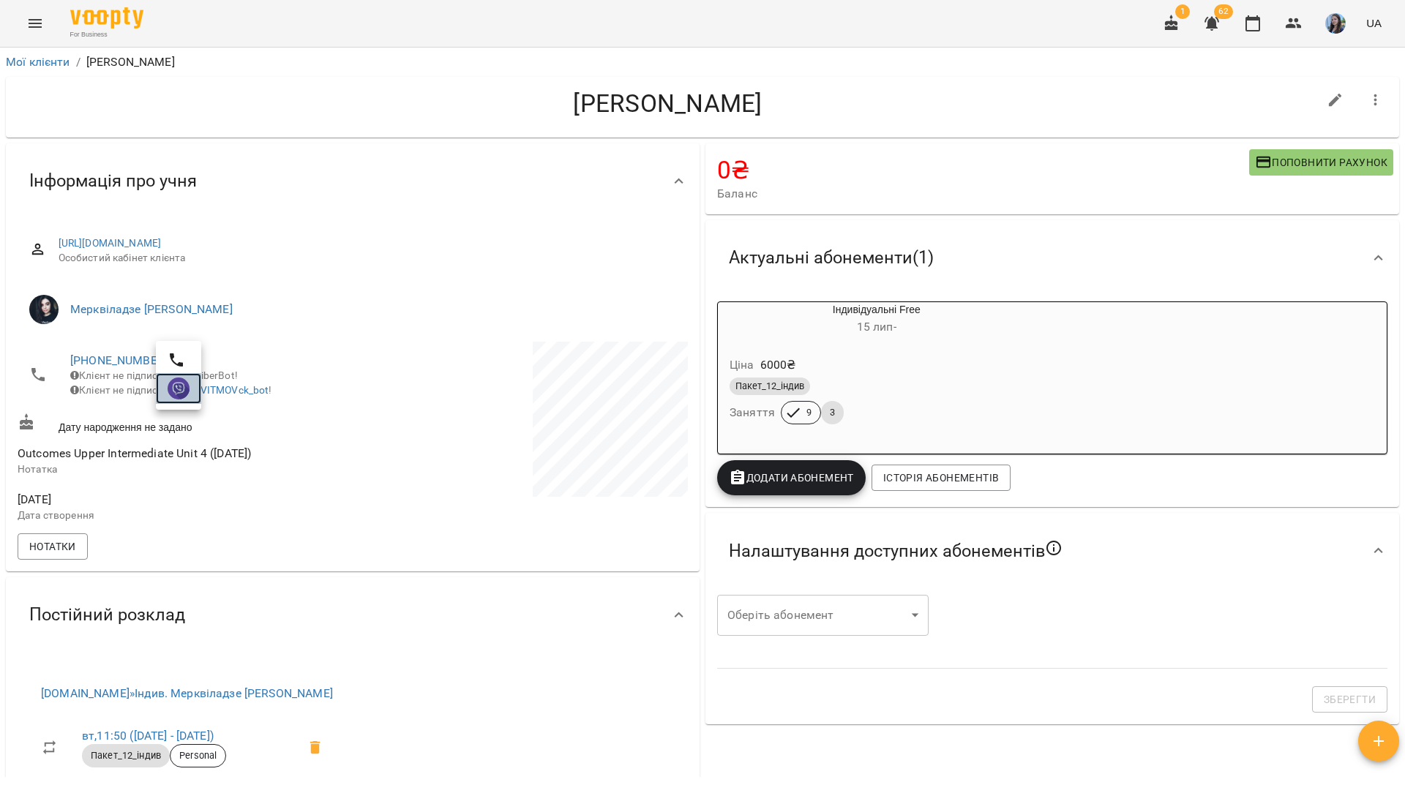
click at [190, 392] on link at bounding box center [178, 388] width 45 height 31
click at [280, 14] on div "For Business 1 62 UA" at bounding box center [702, 23] width 1405 height 47
click at [151, 368] on span "[PHONE_NUMBER]" at bounding box center [204, 361] width 268 height 18
click at [142, 359] on link "[PHONE_NUMBER]" at bounding box center [118, 360] width 97 height 14
click at [184, 392] on img at bounding box center [179, 389] width 22 height 22
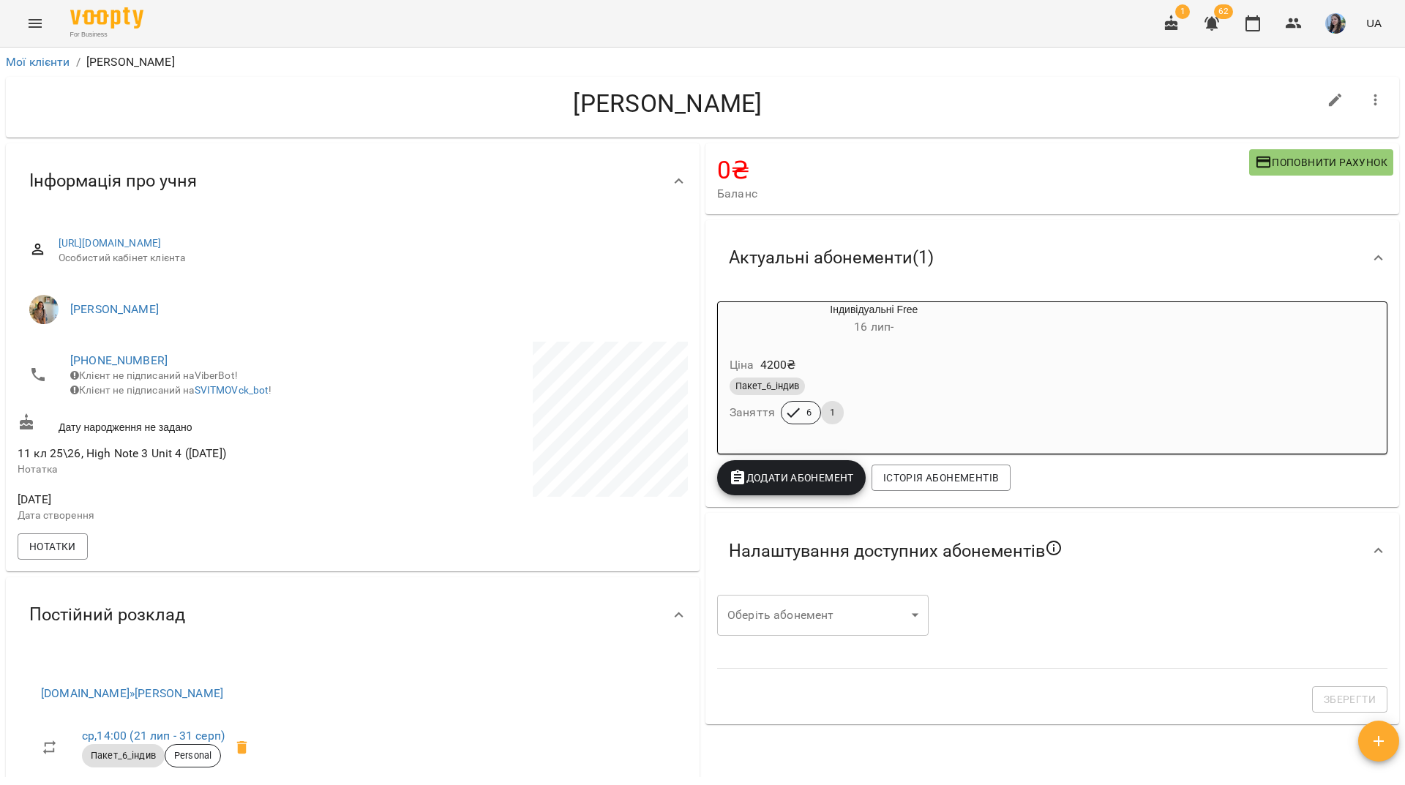
click at [473, 16] on div "For Business 1 62 UA" at bounding box center [702, 23] width 1405 height 47
click at [144, 360] on link "+380969803929" at bounding box center [118, 360] width 97 height 14
click at [179, 381] on img at bounding box center [179, 389] width 22 height 22
click at [242, 27] on div "For Business 1 62 UA" at bounding box center [702, 23] width 1405 height 47
drag, startPoint x: 329, startPoint y: 15, endPoint x: 334, endPoint y: 3, distance: 13.1
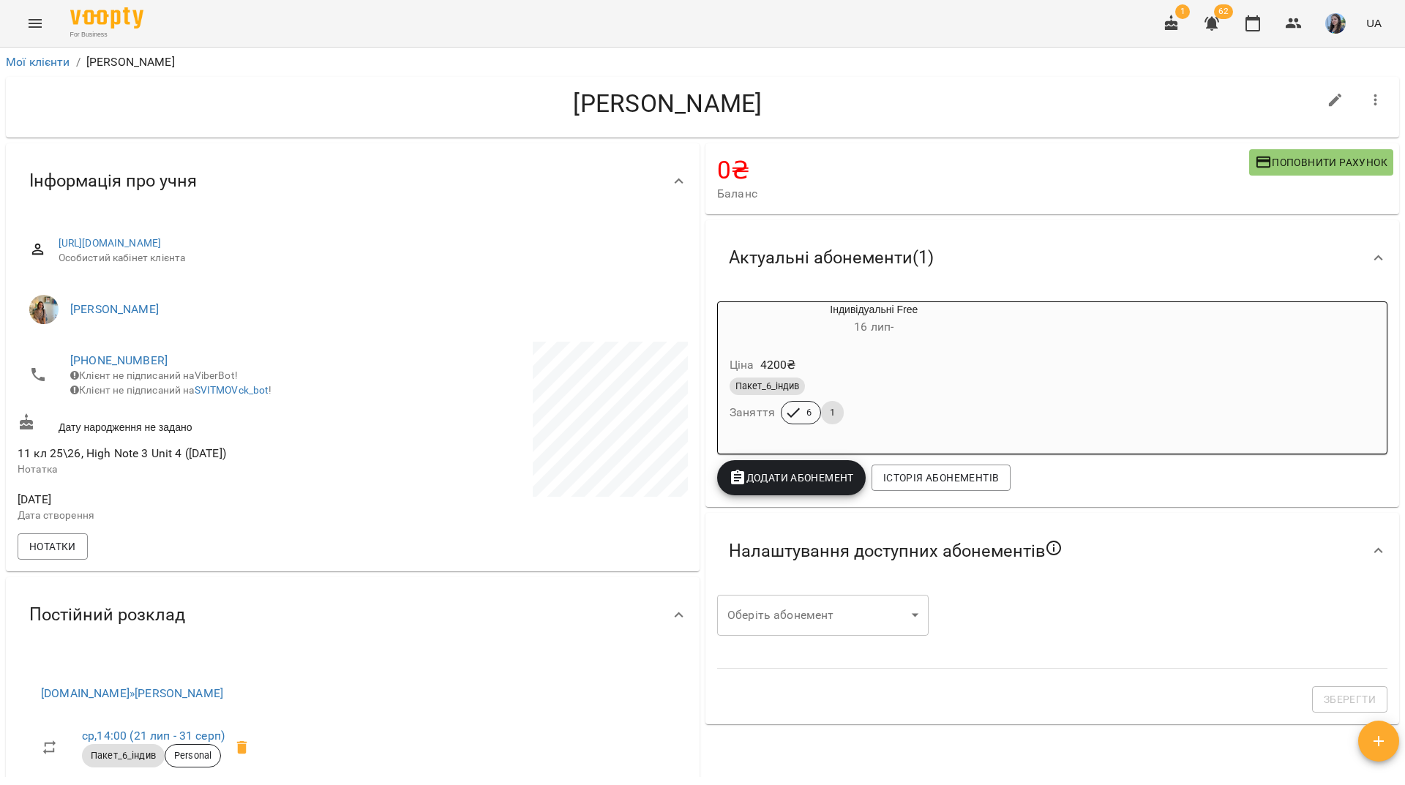
click at [329, 15] on div "For Business 1 62 UA" at bounding box center [702, 23] width 1405 height 47
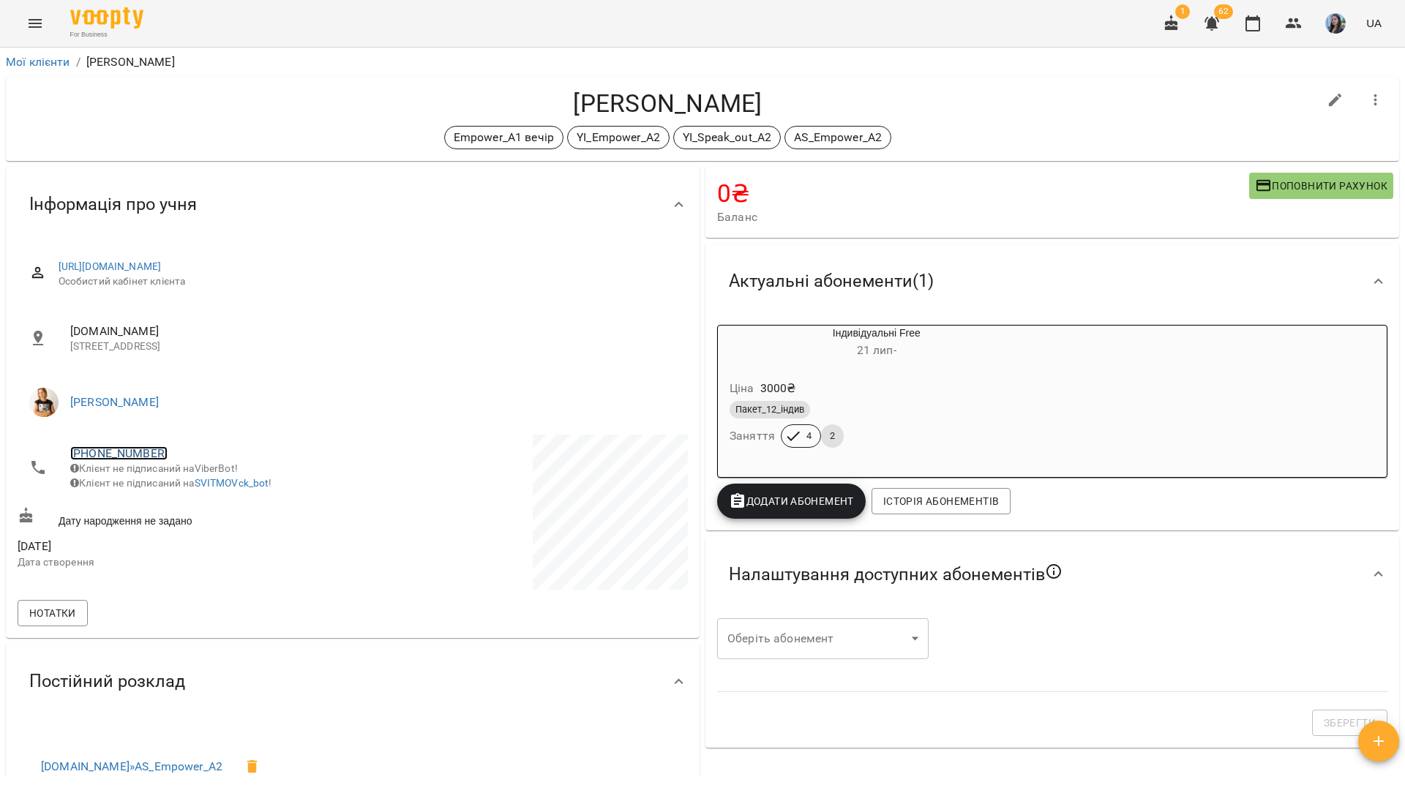
click at [119, 456] on link "[PHONE_NUMBER]" at bounding box center [118, 453] width 97 height 14
click at [191, 487] on link at bounding box center [178, 481] width 45 height 31
click at [317, 34] on div "For Business 1 62 UA" at bounding box center [702, 23] width 1405 height 47
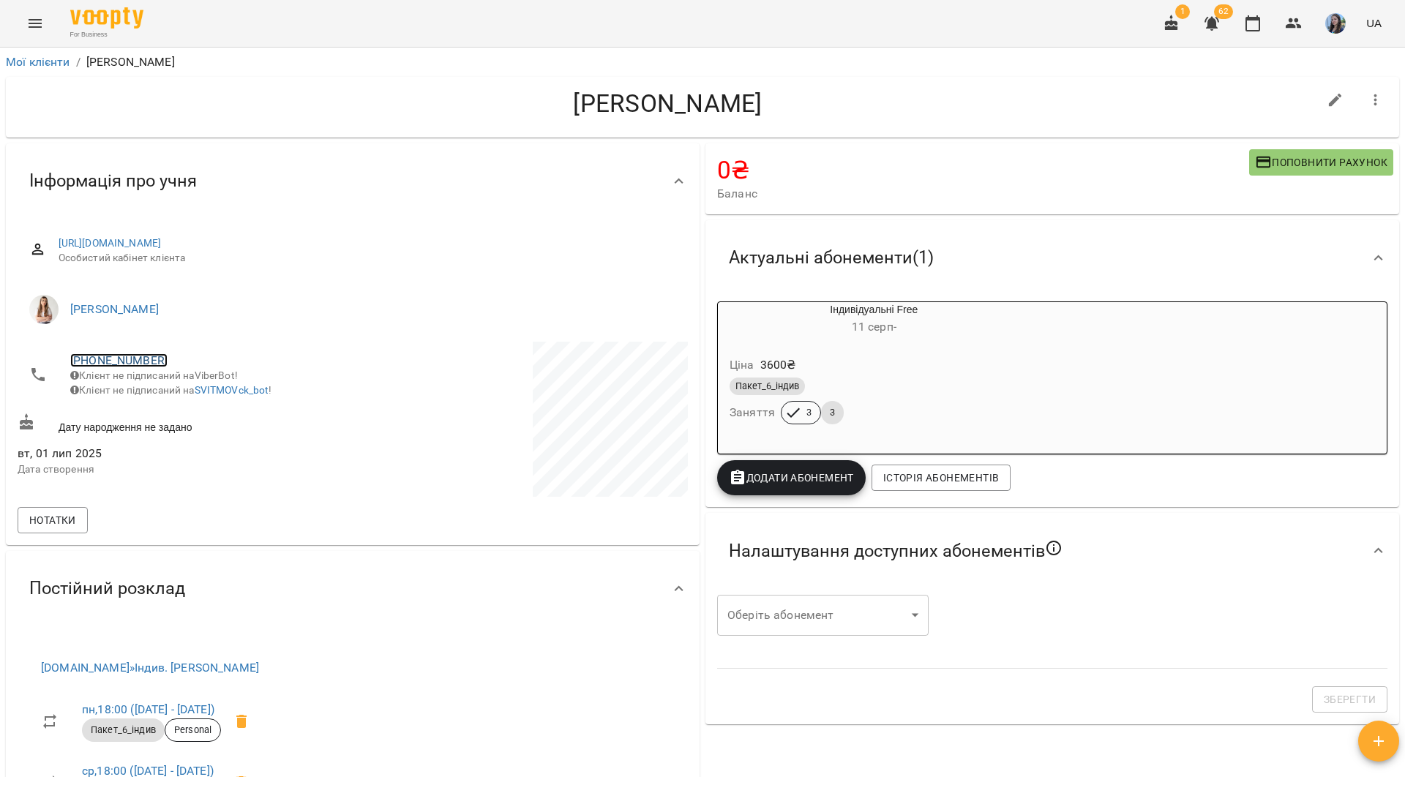
click at [139, 362] on link "[PHONE_NUMBER]" at bounding box center [118, 360] width 97 height 14
click at [184, 396] on img at bounding box center [179, 389] width 22 height 22
click at [102, 364] on link "+380633089859" at bounding box center [118, 360] width 97 height 14
click at [178, 397] on img at bounding box center [179, 389] width 22 height 22
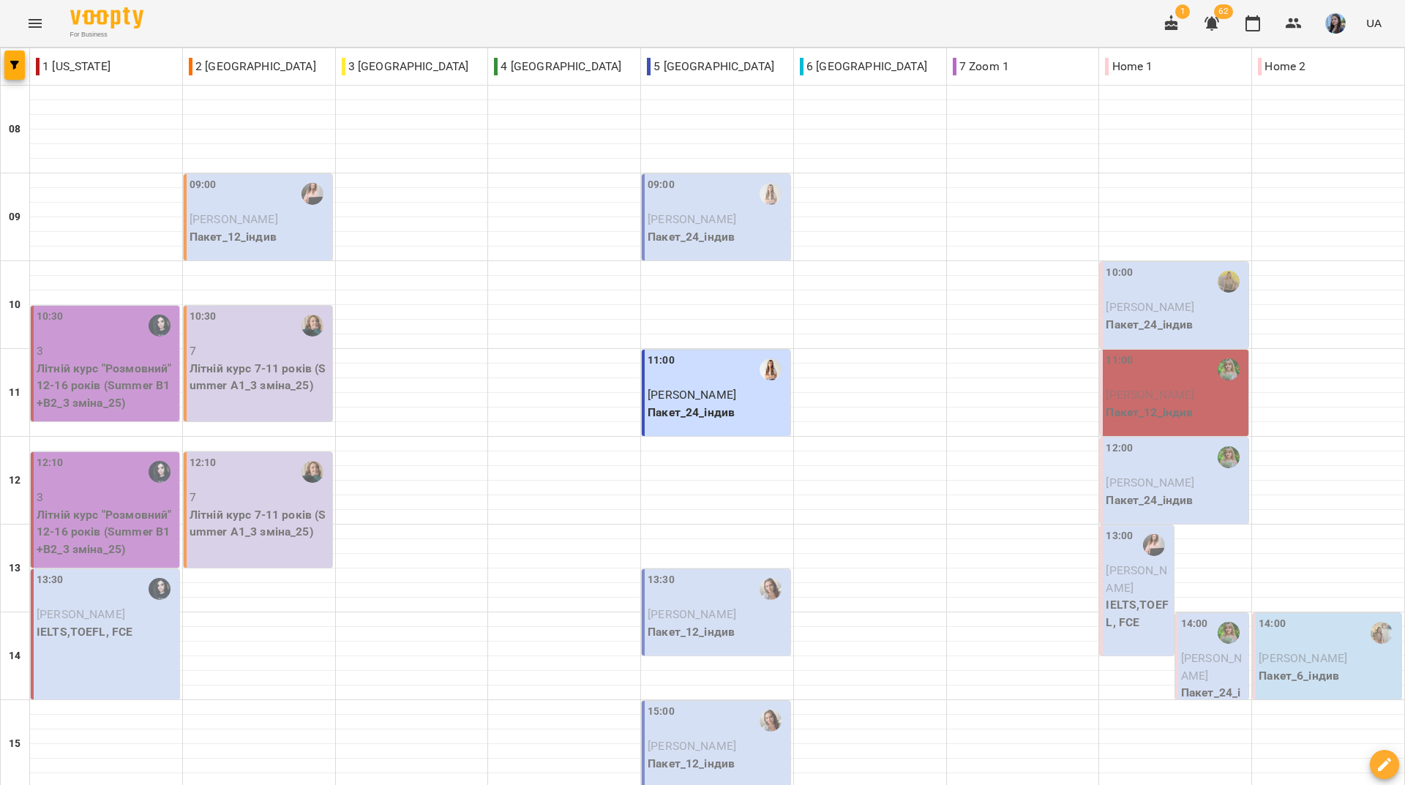
scroll to position [247, 0]
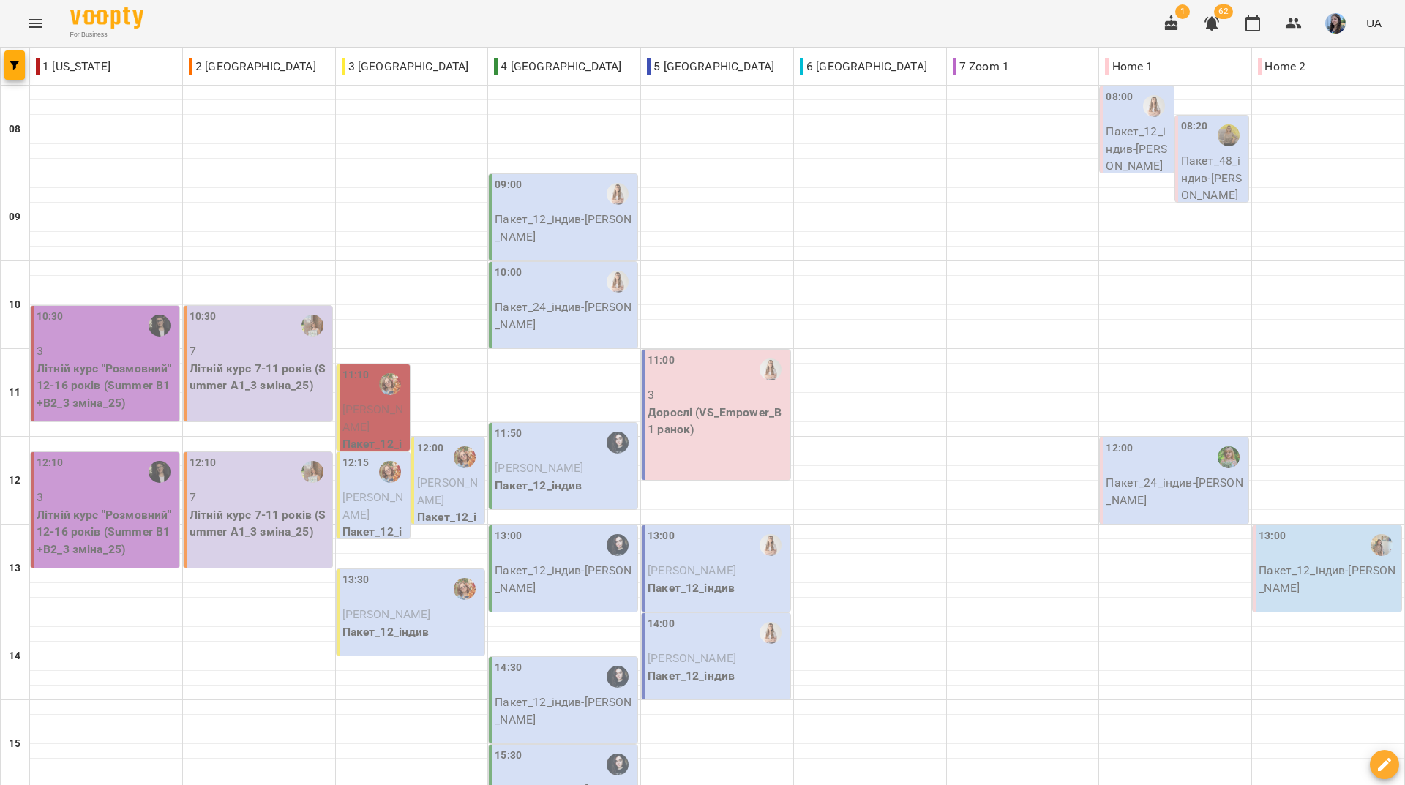
scroll to position [73, 0]
click at [601, 12] on div "For Business 1 62 UA" at bounding box center [702, 23] width 1405 height 47
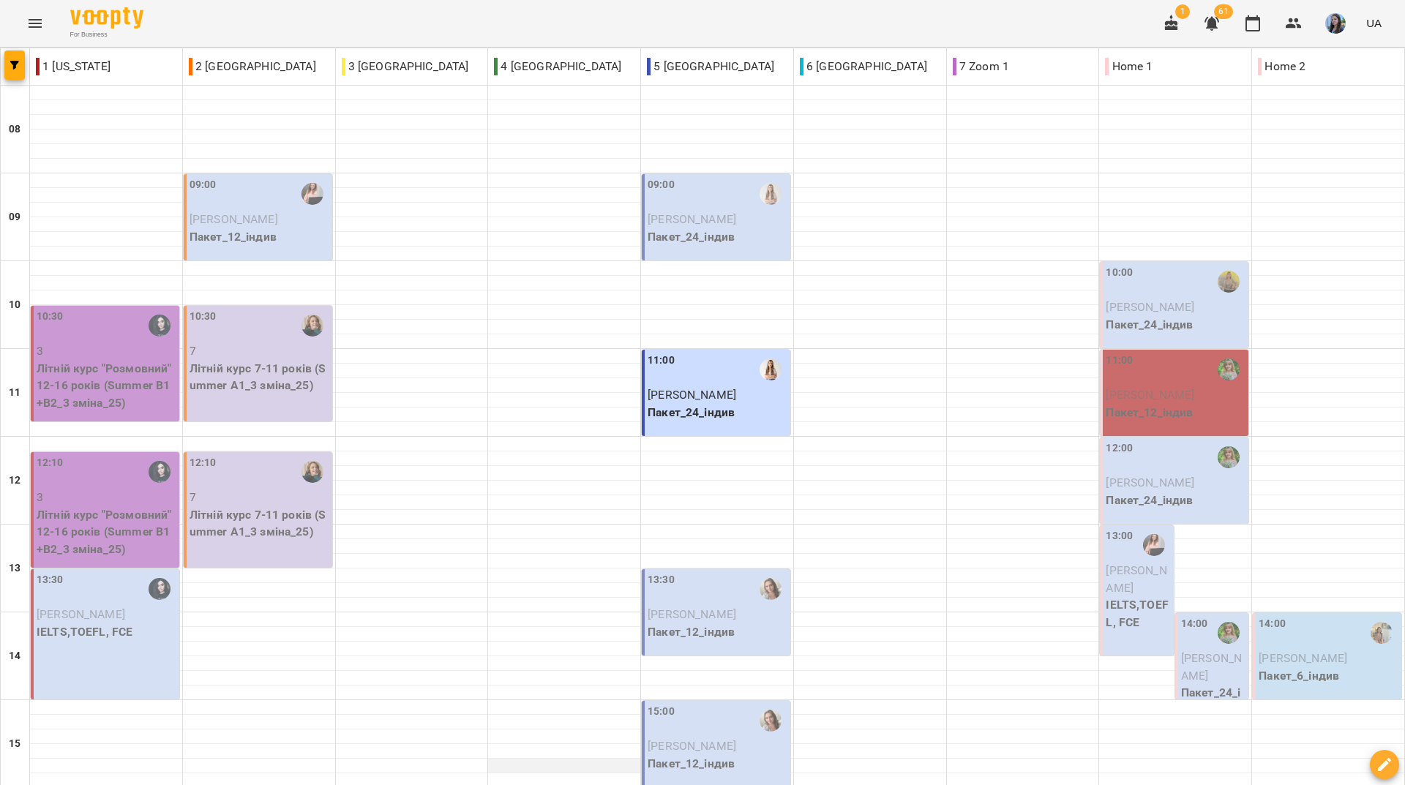
scroll to position [539, 0]
click at [438, 8] on div "For Business 1 61 UA" at bounding box center [702, 23] width 1405 height 47
click at [380, 28] on div "For Business 1 60 UA" at bounding box center [702, 23] width 1405 height 47
click at [509, 26] on div "For Business 1 60 UA" at bounding box center [702, 23] width 1405 height 47
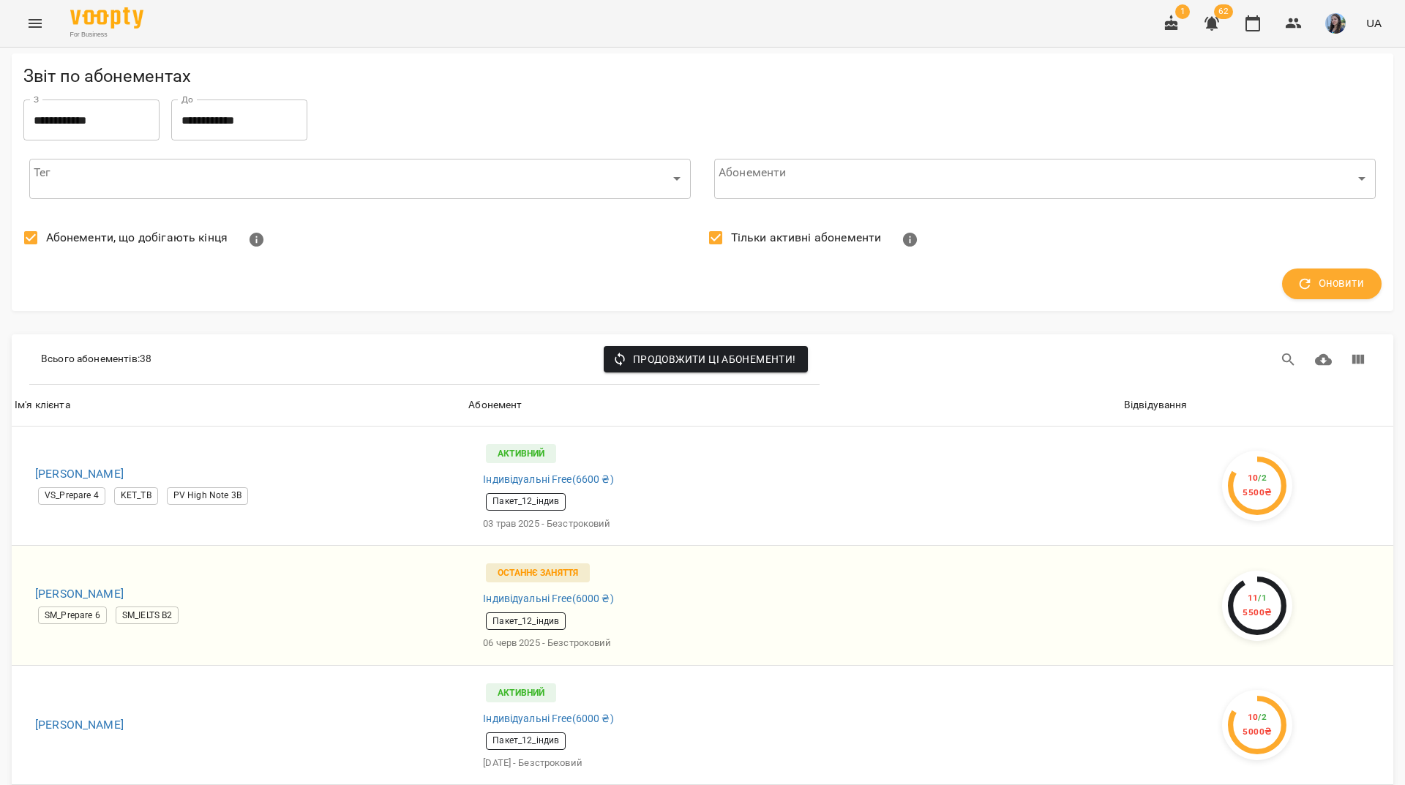
scroll to position [1756, 0]
click at [1297, 26] on icon "button" at bounding box center [1294, 24] width 18 height 18
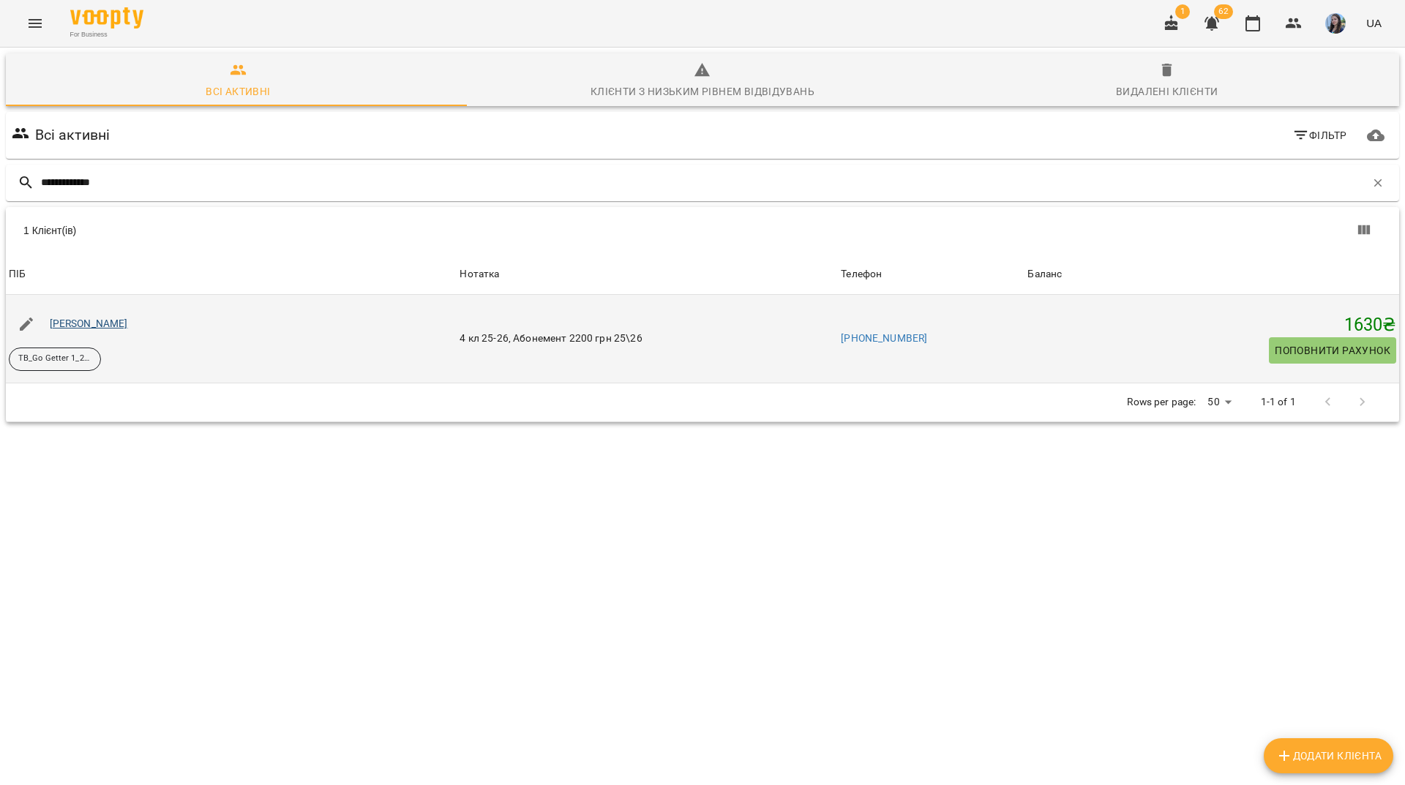
type input "**********"
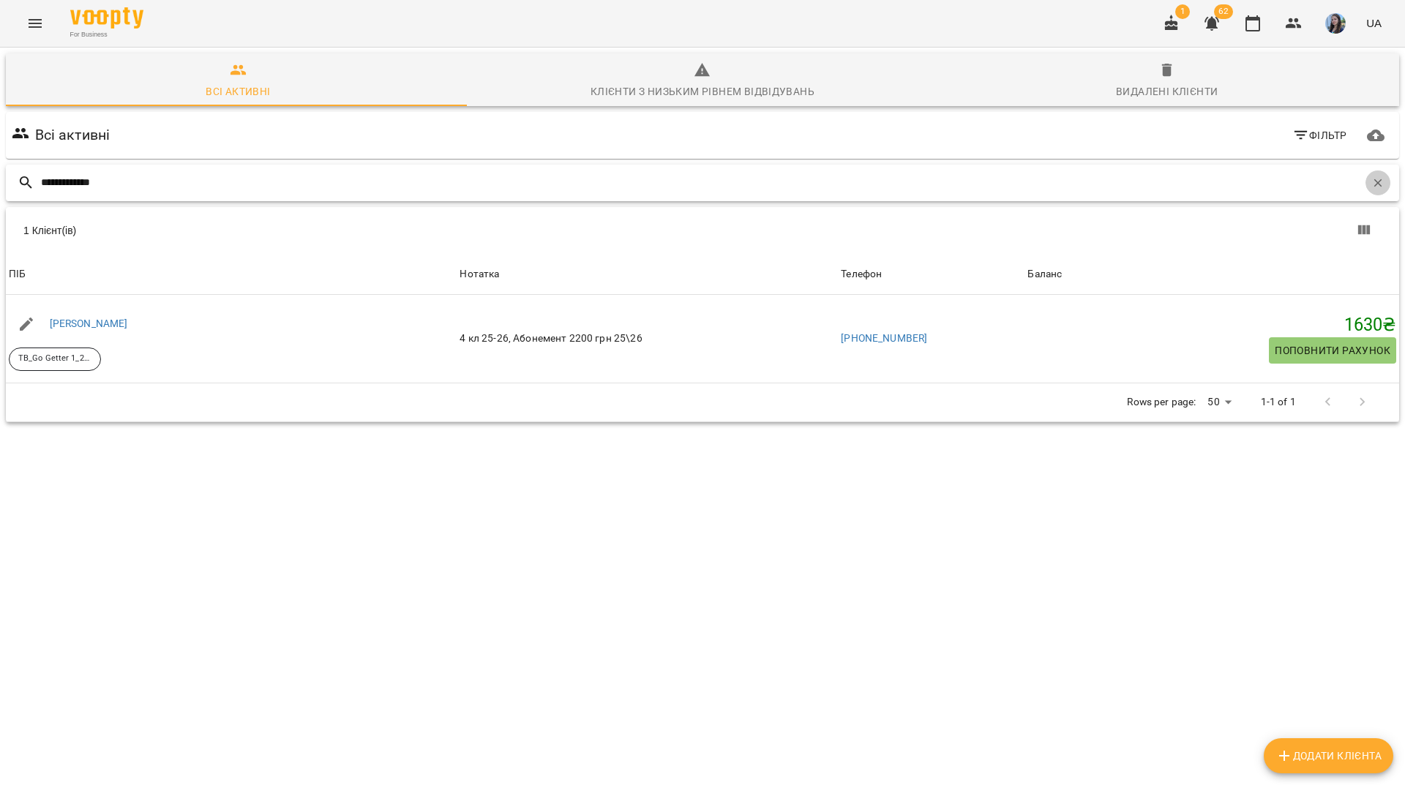
drag, startPoint x: 526, startPoint y: 178, endPoint x: 1367, endPoint y: 184, distance: 840.9
click at [1372, 184] on icon "button" at bounding box center [1378, 182] width 13 height 13
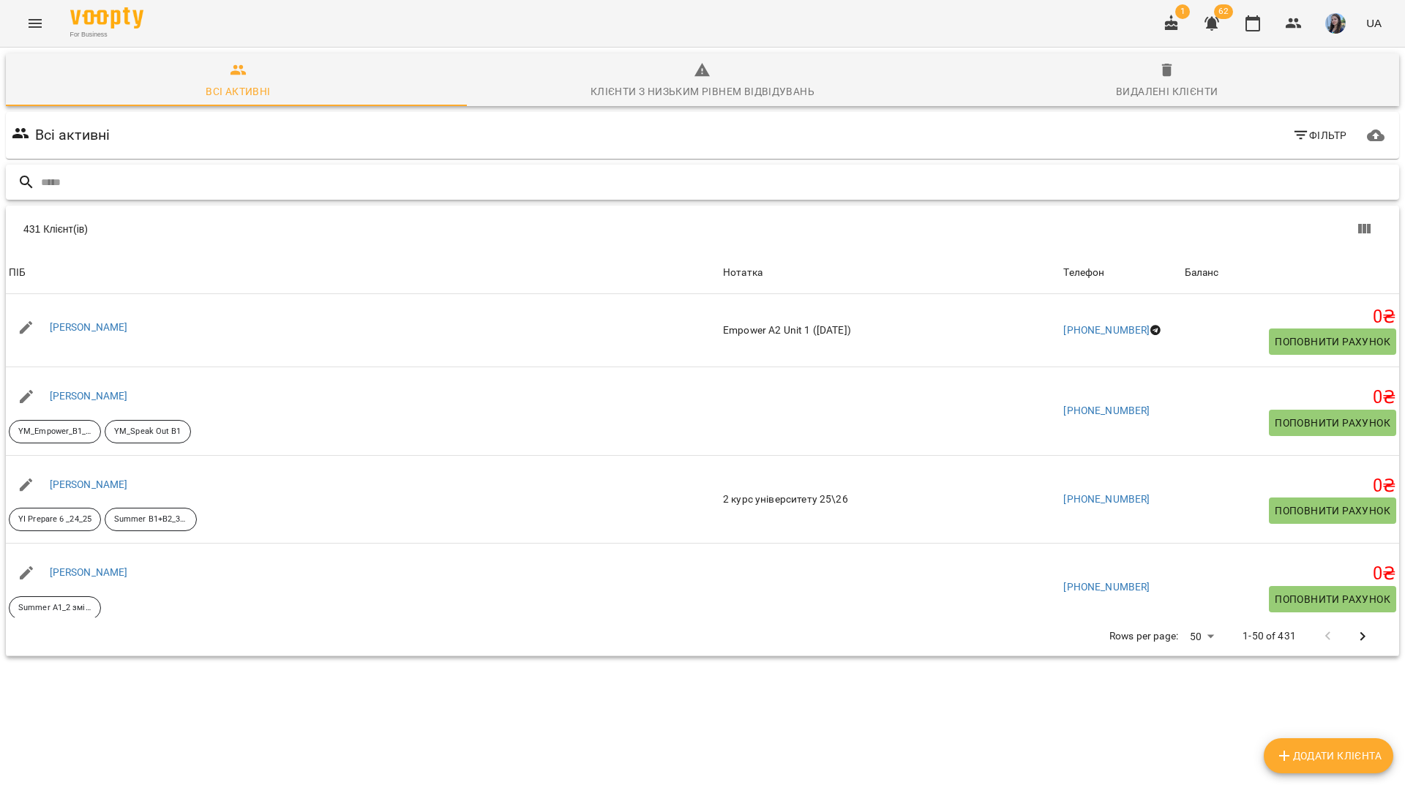
paste input "**********"
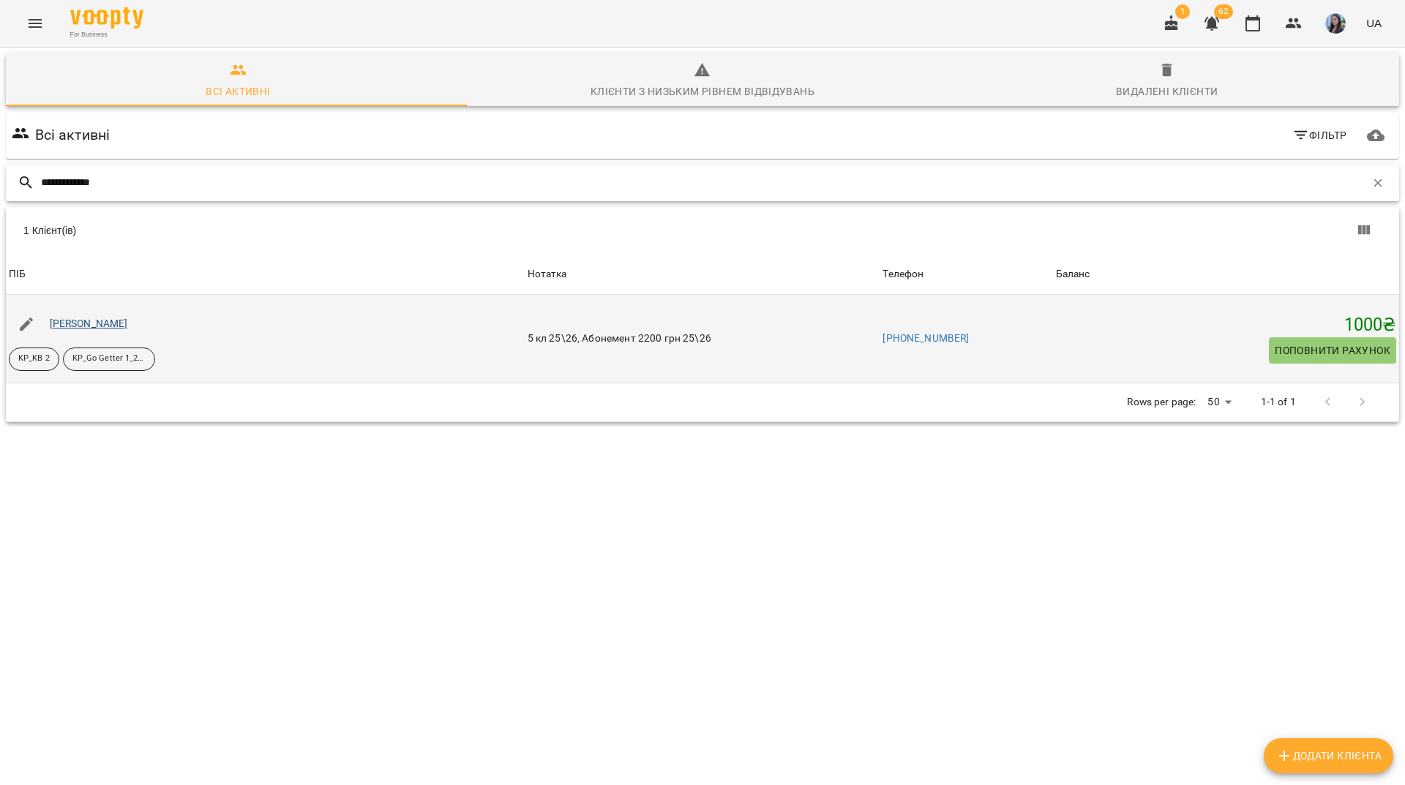
type input "**********"
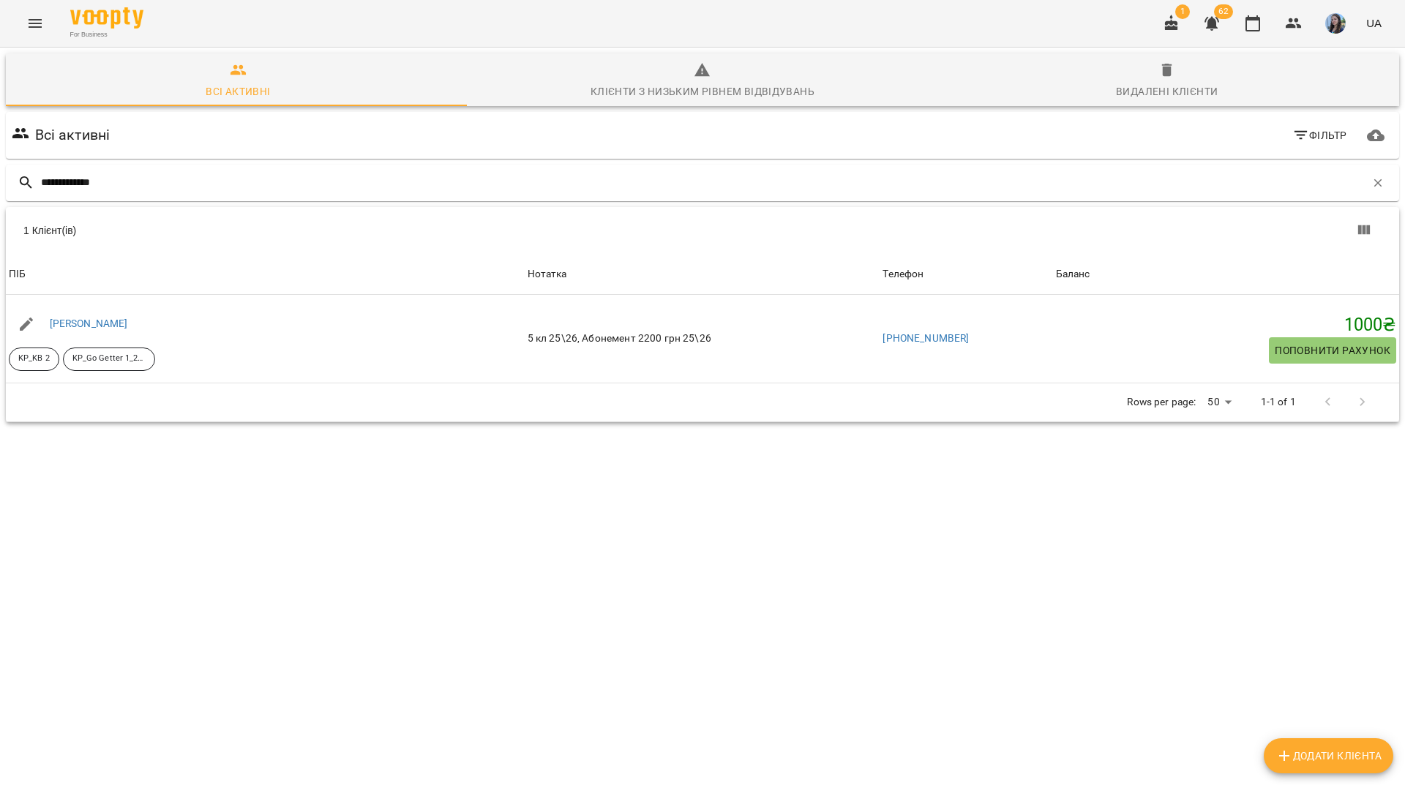
drag, startPoint x: 100, startPoint y: 320, endPoint x: 477, endPoint y: 141, distance: 417.4
click at [477, 141] on div "Всі активні Фільтр" at bounding box center [703, 135] width 1388 height 41
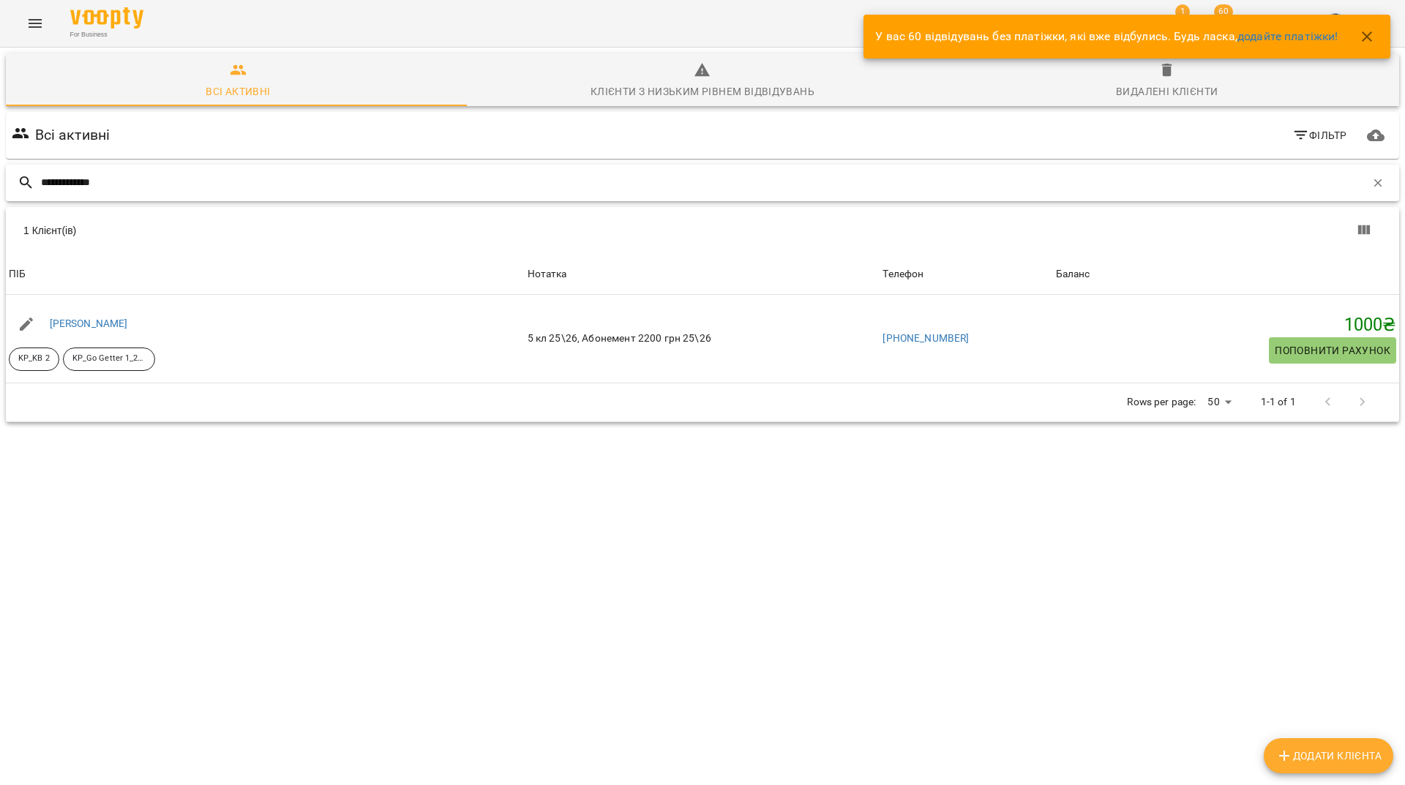
click at [480, 182] on input "**********" at bounding box center [703, 183] width 1325 height 24
drag, startPoint x: 1362, startPoint y: 176, endPoint x: 1331, endPoint y: 186, distance: 33.1
click at [1372, 179] on icon "button" at bounding box center [1378, 182] width 13 height 13
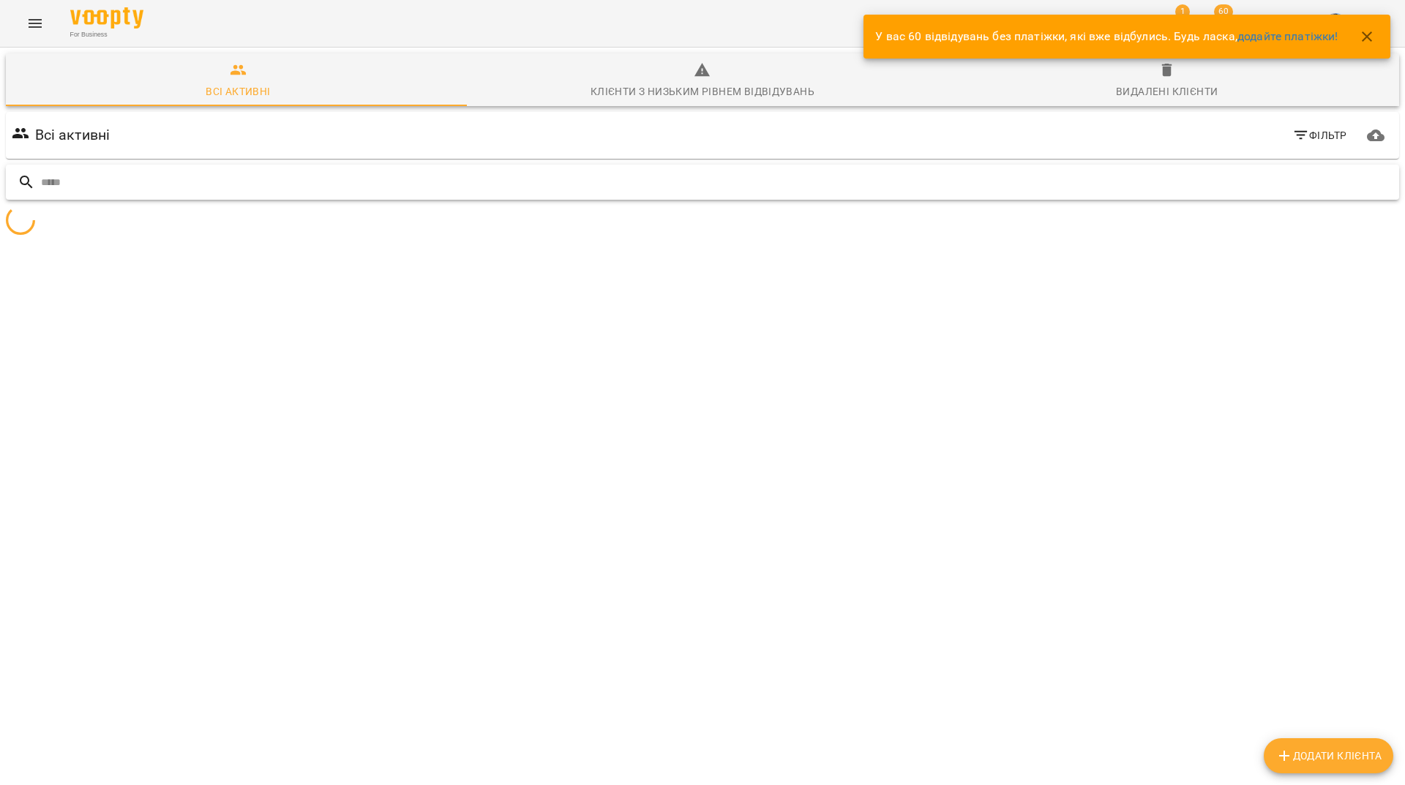
click at [1245, 180] on input "text" at bounding box center [717, 183] width 1352 height 24
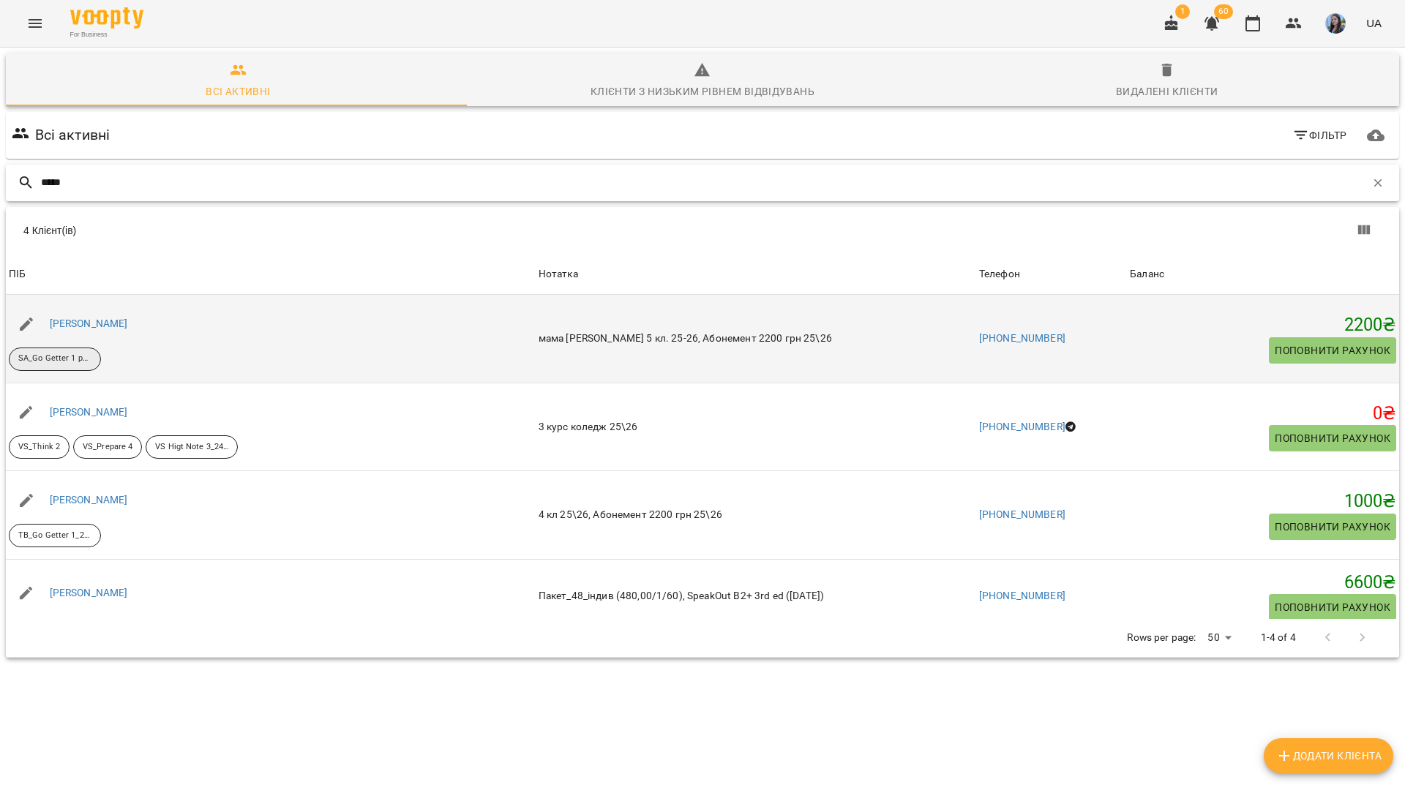
type input "****"
click at [89, 365] on div "SA_Go Getter 1 ранок_24-25" at bounding box center [55, 359] width 92 height 23
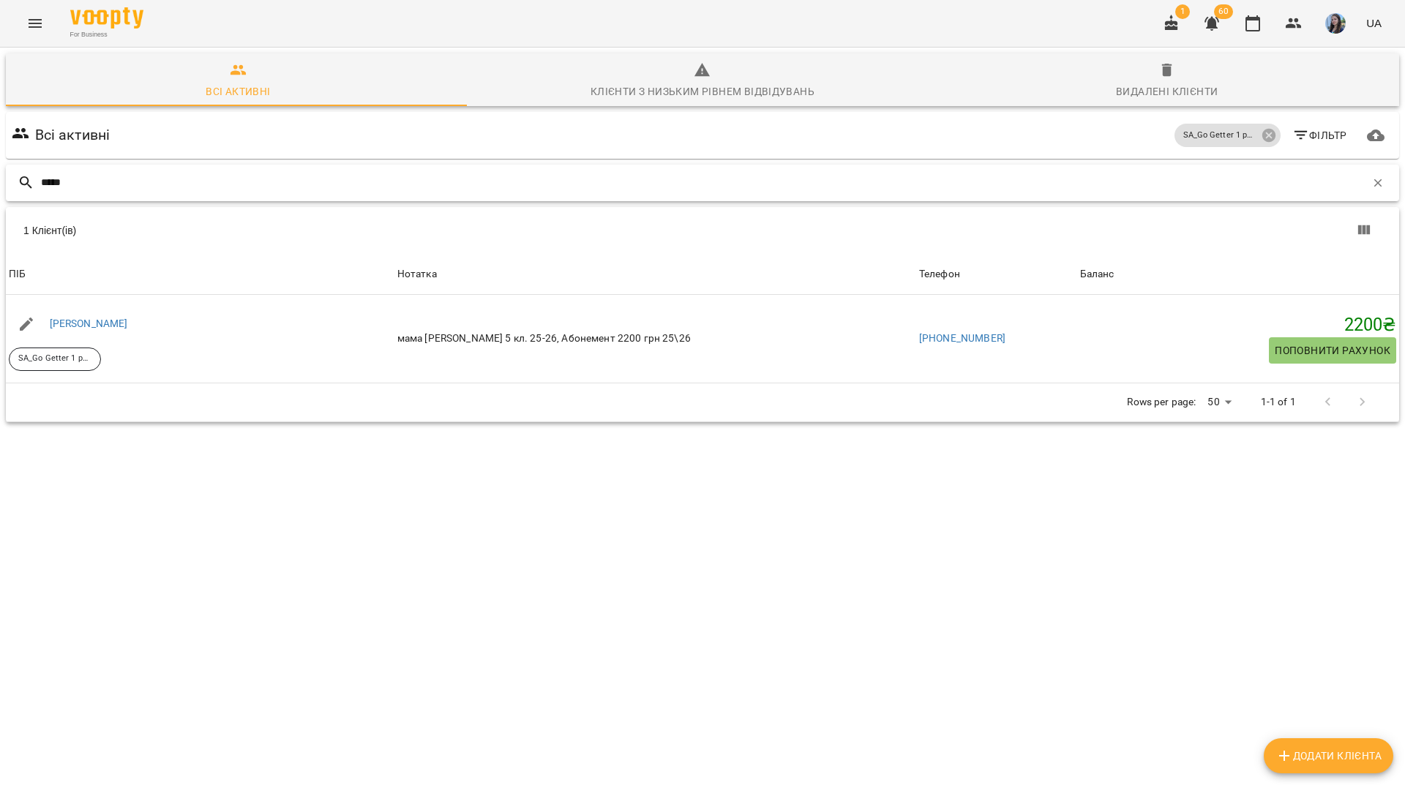
click at [1374, 183] on icon "button" at bounding box center [1378, 183] width 8 height 8
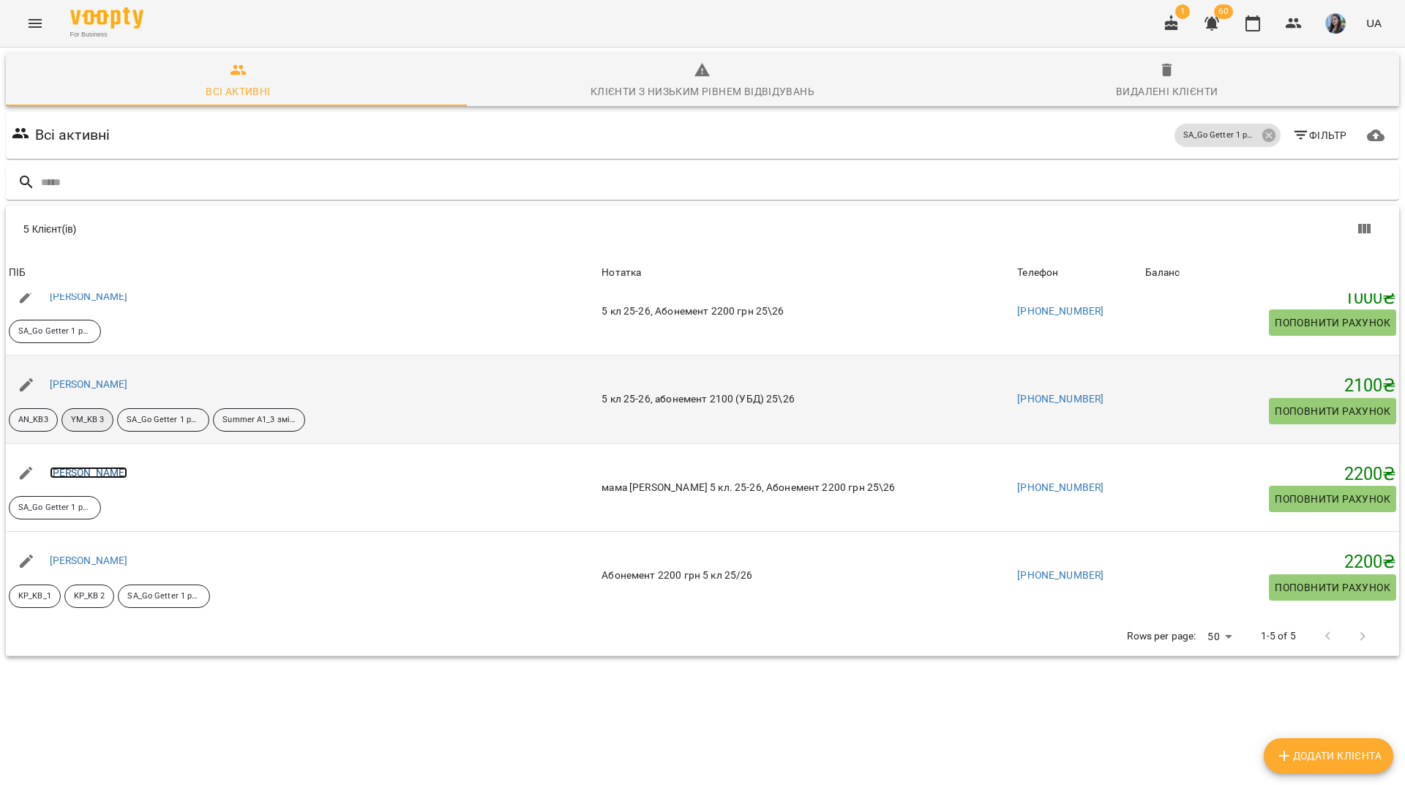
scroll to position [117, 0]
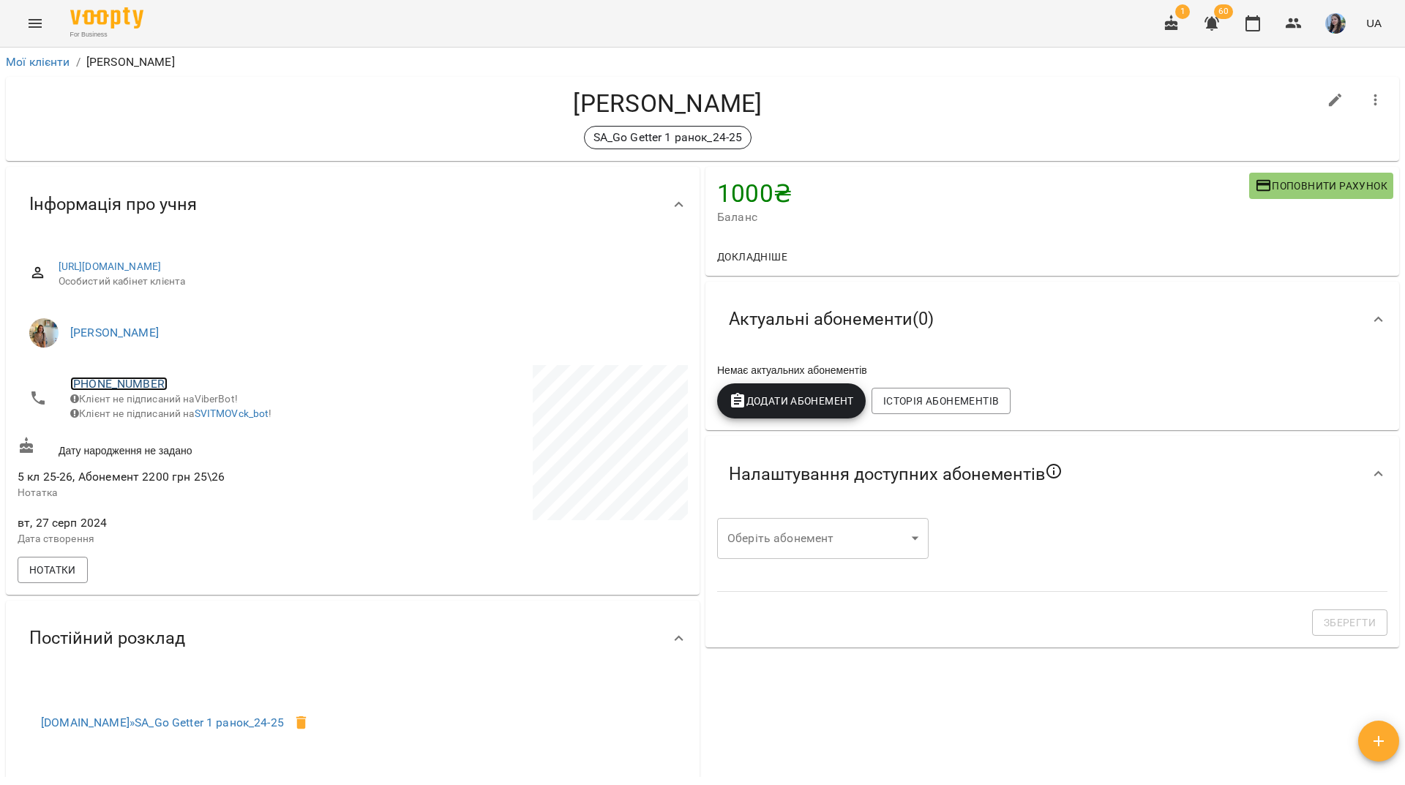
click at [147, 380] on link "[PHONE_NUMBER]" at bounding box center [118, 384] width 97 height 14
click at [184, 412] on img at bounding box center [179, 412] width 22 height 22
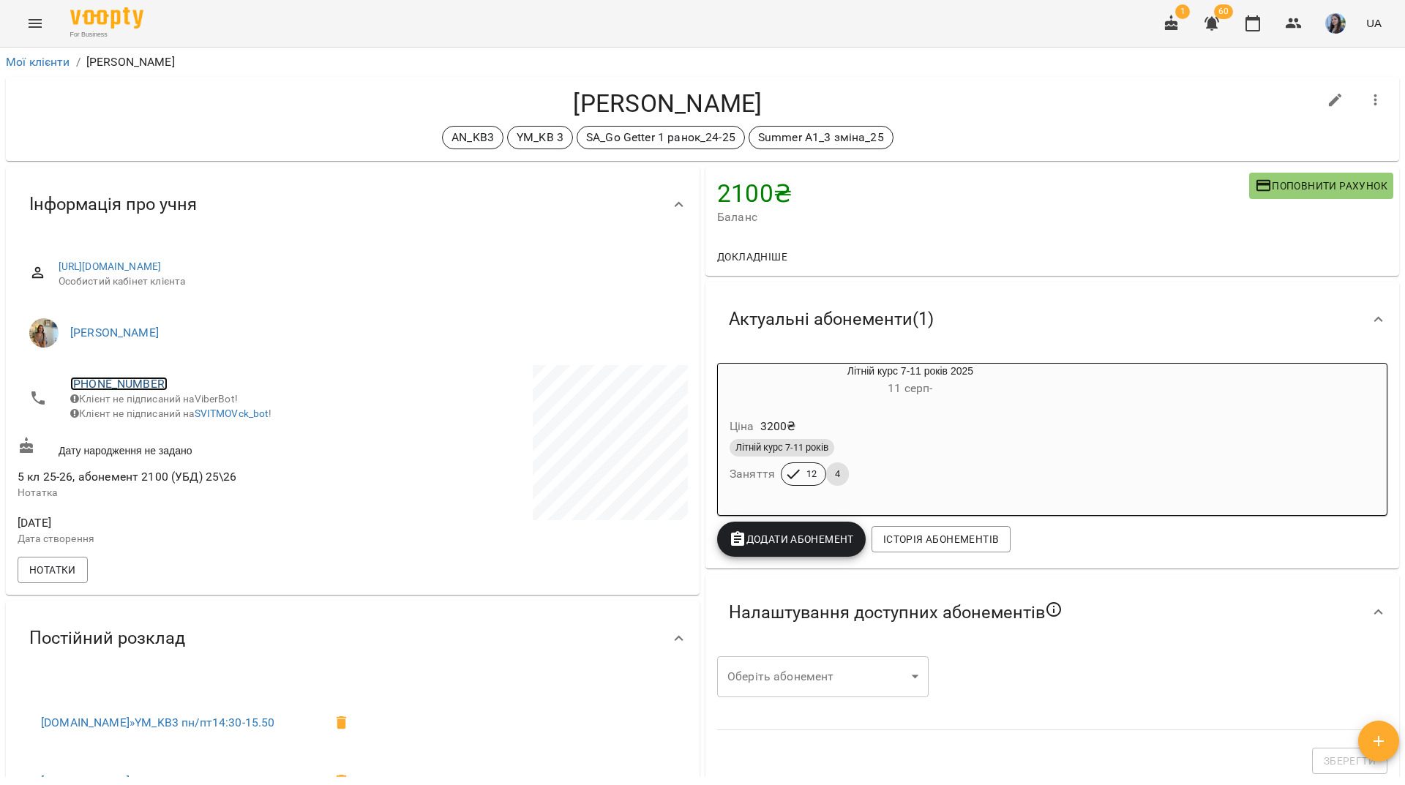
click at [124, 381] on link "[PHONE_NUMBER]" at bounding box center [118, 384] width 97 height 14
click at [173, 421] on img at bounding box center [179, 412] width 22 height 22
click at [407, 37] on div "For Business 1 60 UA" at bounding box center [702, 23] width 1405 height 47
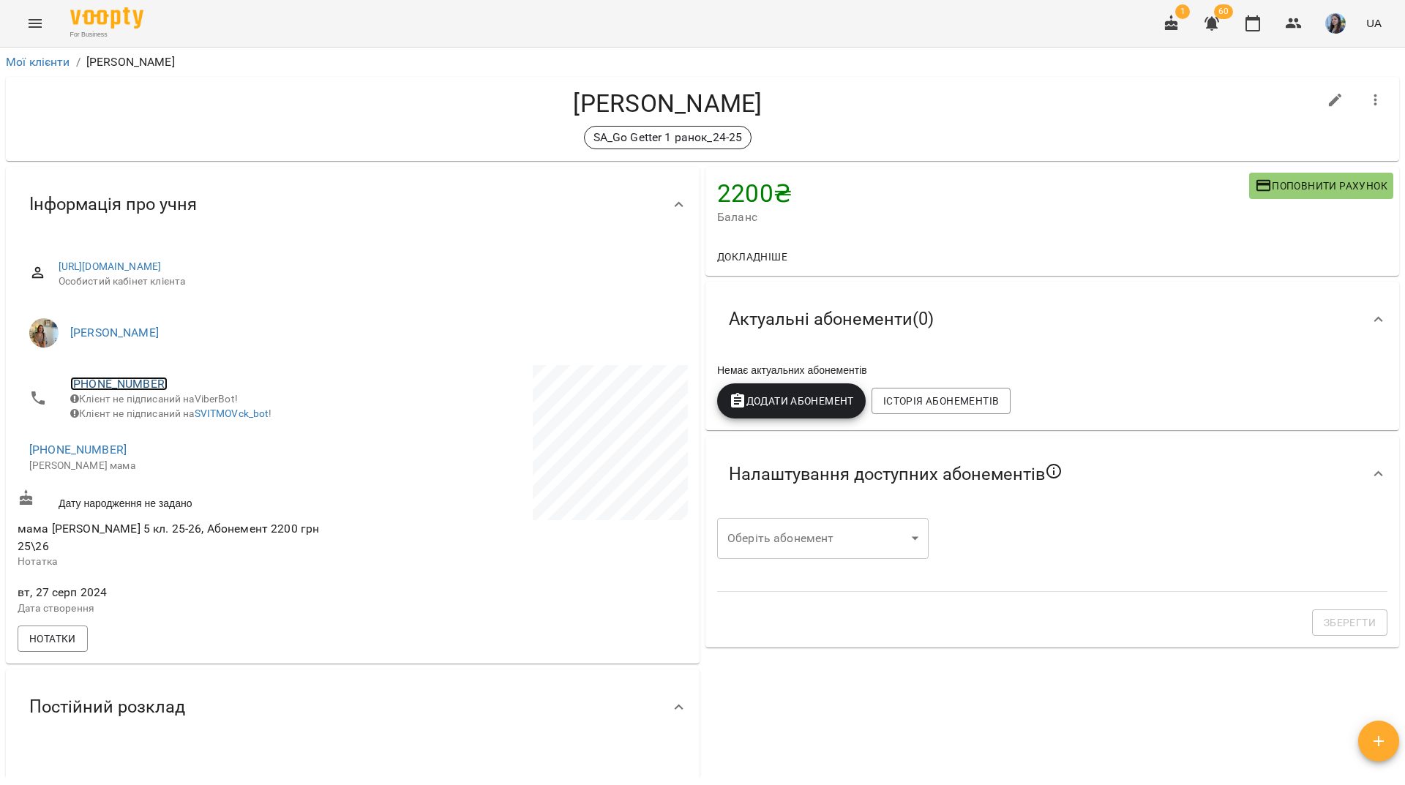
click at [152, 388] on link "[PHONE_NUMBER]" at bounding box center [118, 384] width 97 height 14
click at [121, 382] on div at bounding box center [702, 392] width 1405 height 785
click at [143, 385] on link "+380676485949" at bounding box center [118, 384] width 97 height 14
click at [187, 413] on img at bounding box center [179, 412] width 22 height 22
click at [525, 10] on div "For Business 1 60 UA" at bounding box center [702, 23] width 1405 height 47
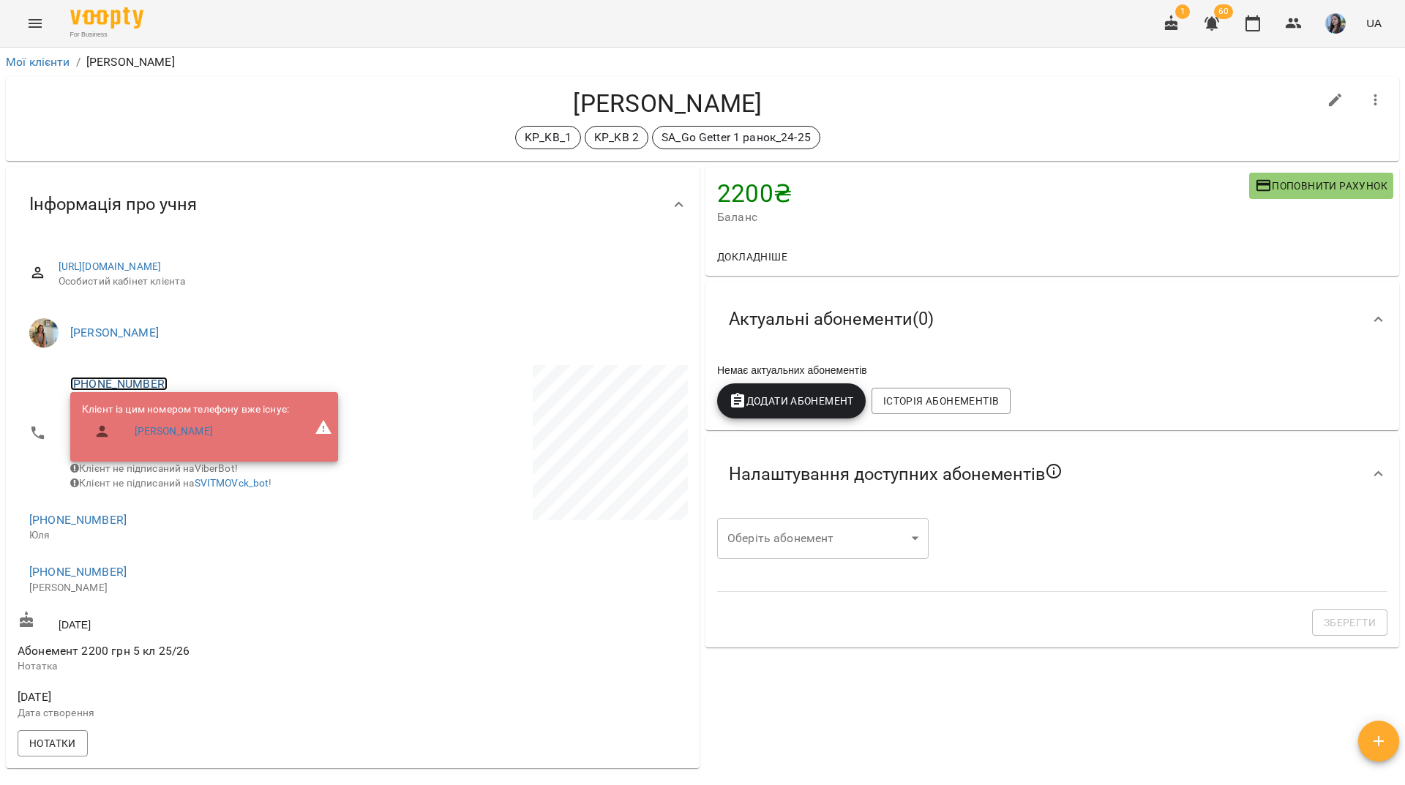
click at [138, 381] on link "[PHONE_NUMBER]" at bounding box center [118, 384] width 97 height 14
click at [179, 428] on ul at bounding box center [178, 398] width 45 height 69
click at [181, 424] on link at bounding box center [178, 412] width 45 height 31
click at [424, 13] on div "For Business 1 60 UA" at bounding box center [702, 23] width 1405 height 47
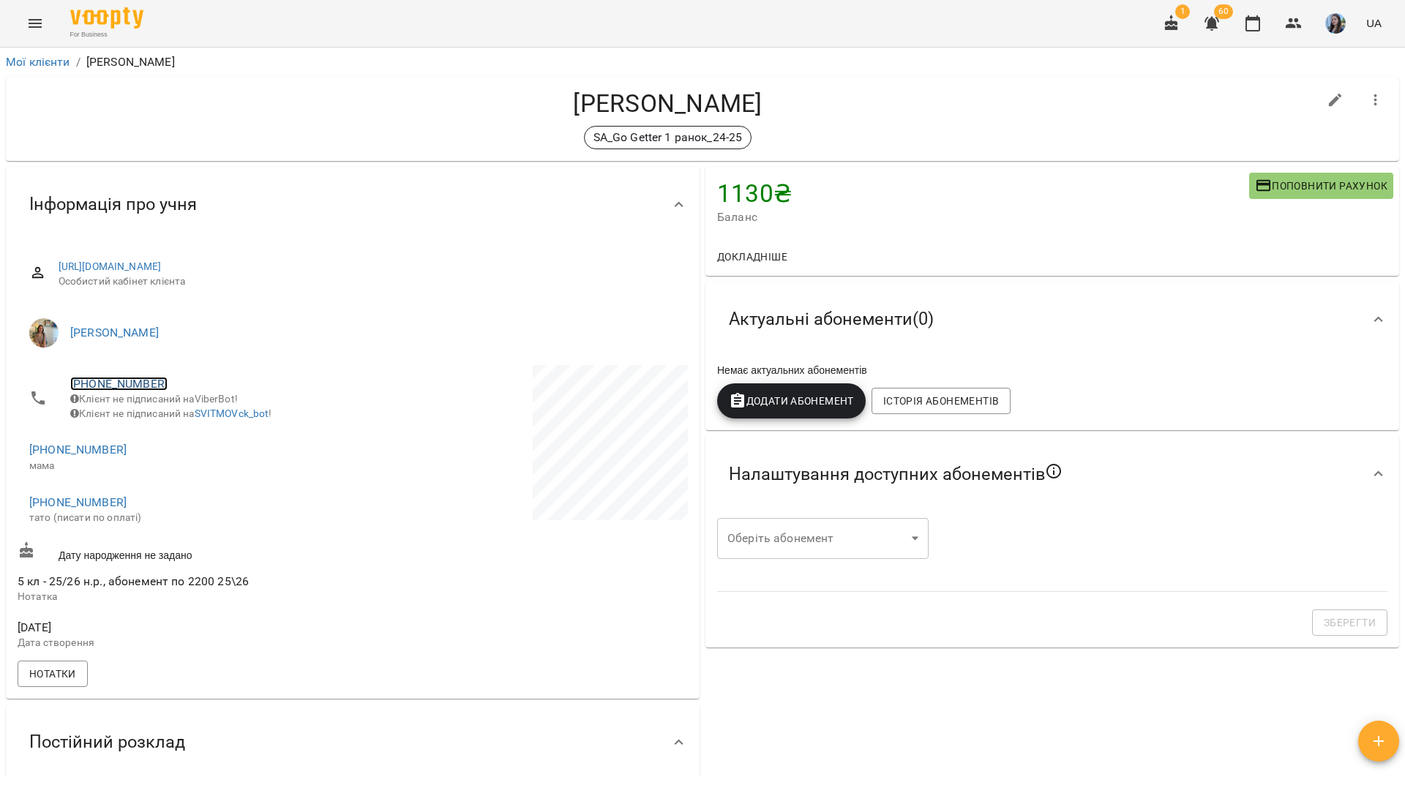
click at [126, 381] on link "[PHONE_NUMBER]" at bounding box center [118, 384] width 97 height 14
click at [180, 420] on img at bounding box center [179, 412] width 22 height 22
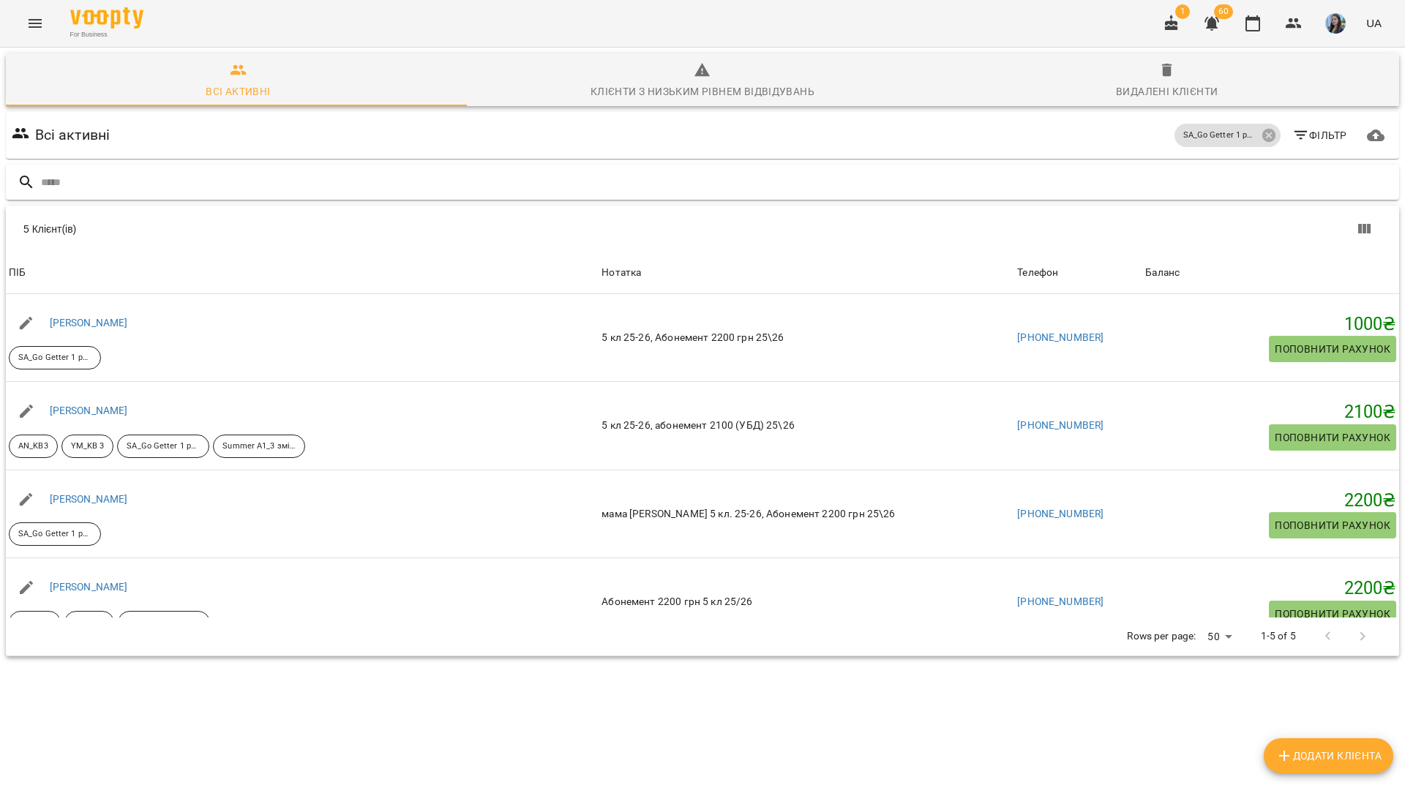
scroll to position [117, 0]
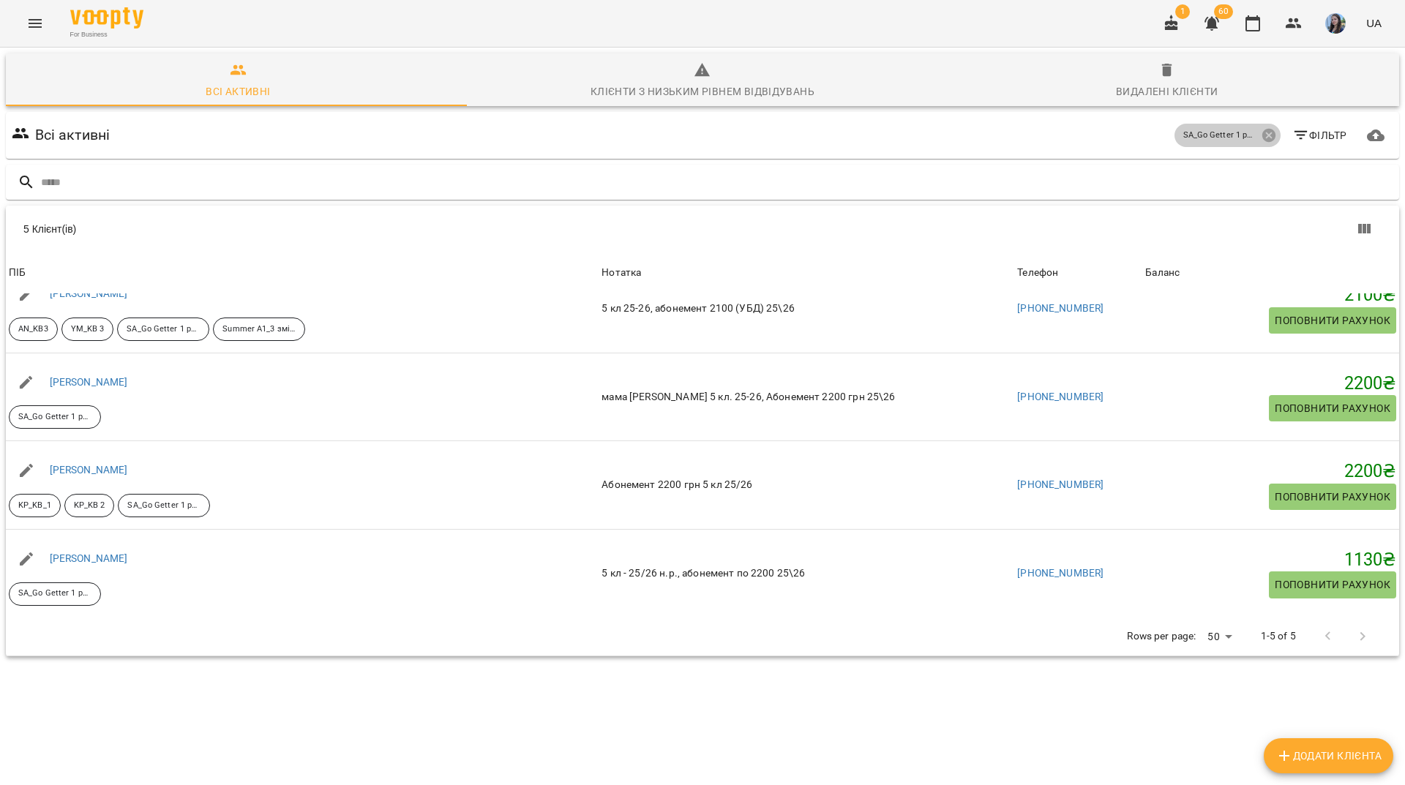
click at [1262, 138] on icon at bounding box center [1268, 135] width 13 height 13
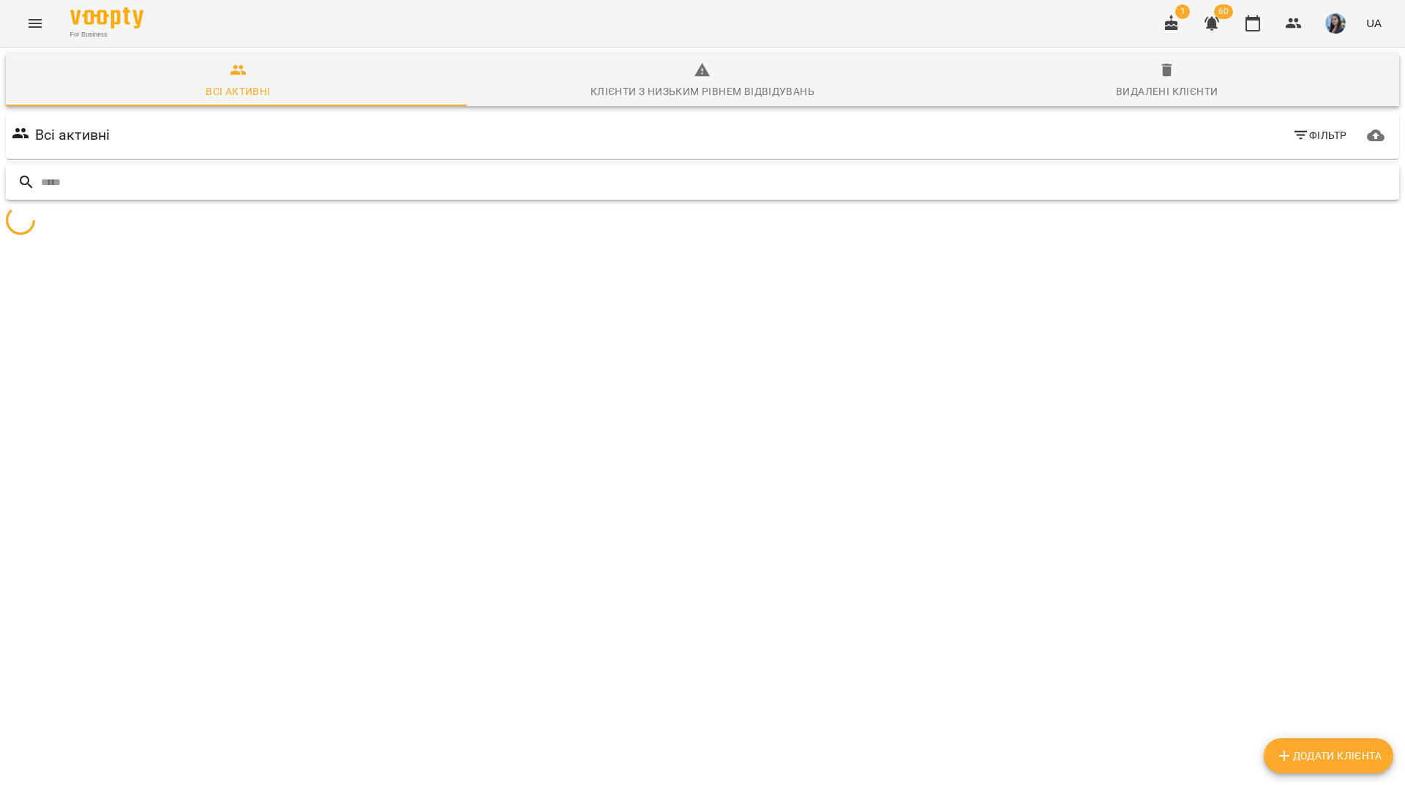
click at [1200, 172] on input "text" at bounding box center [717, 183] width 1352 height 24
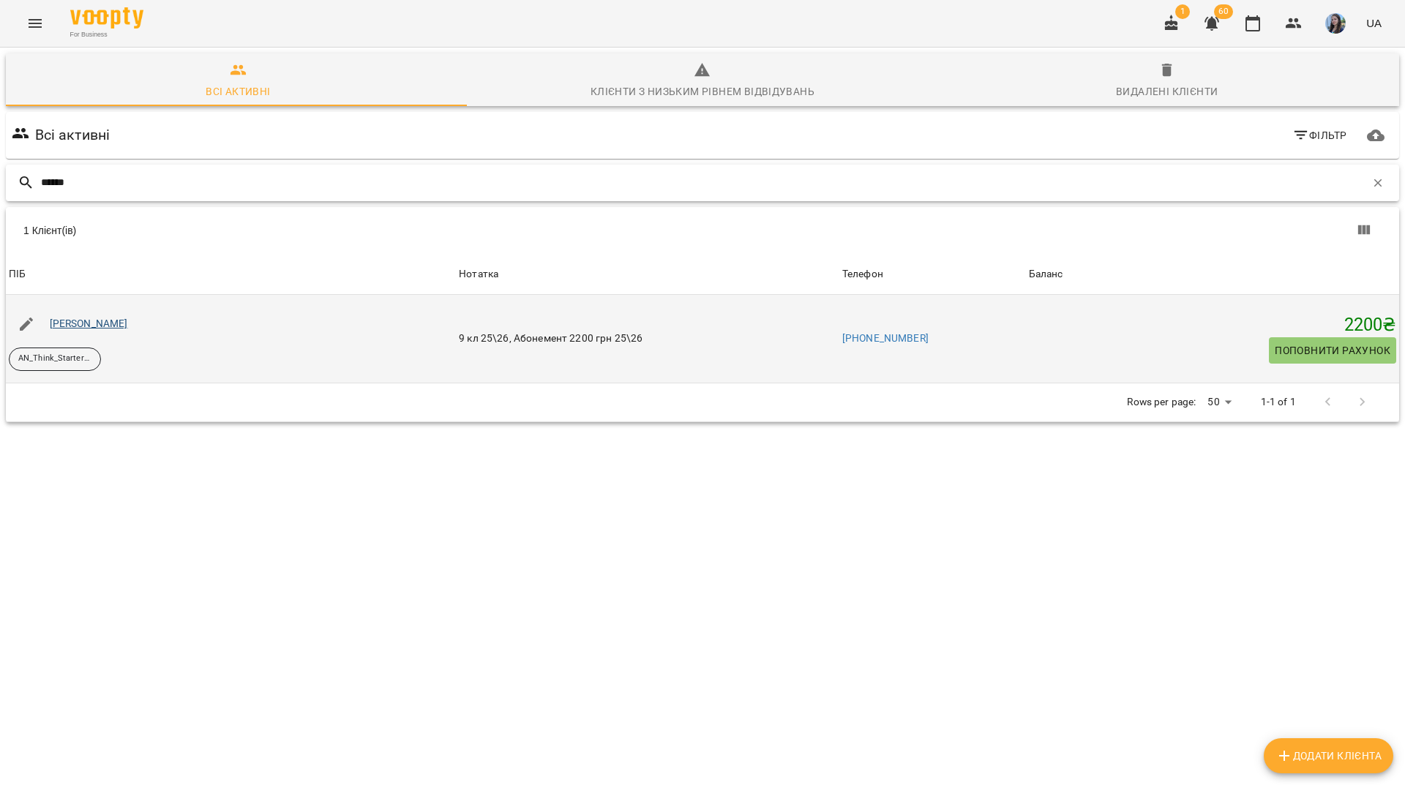
type input "******"
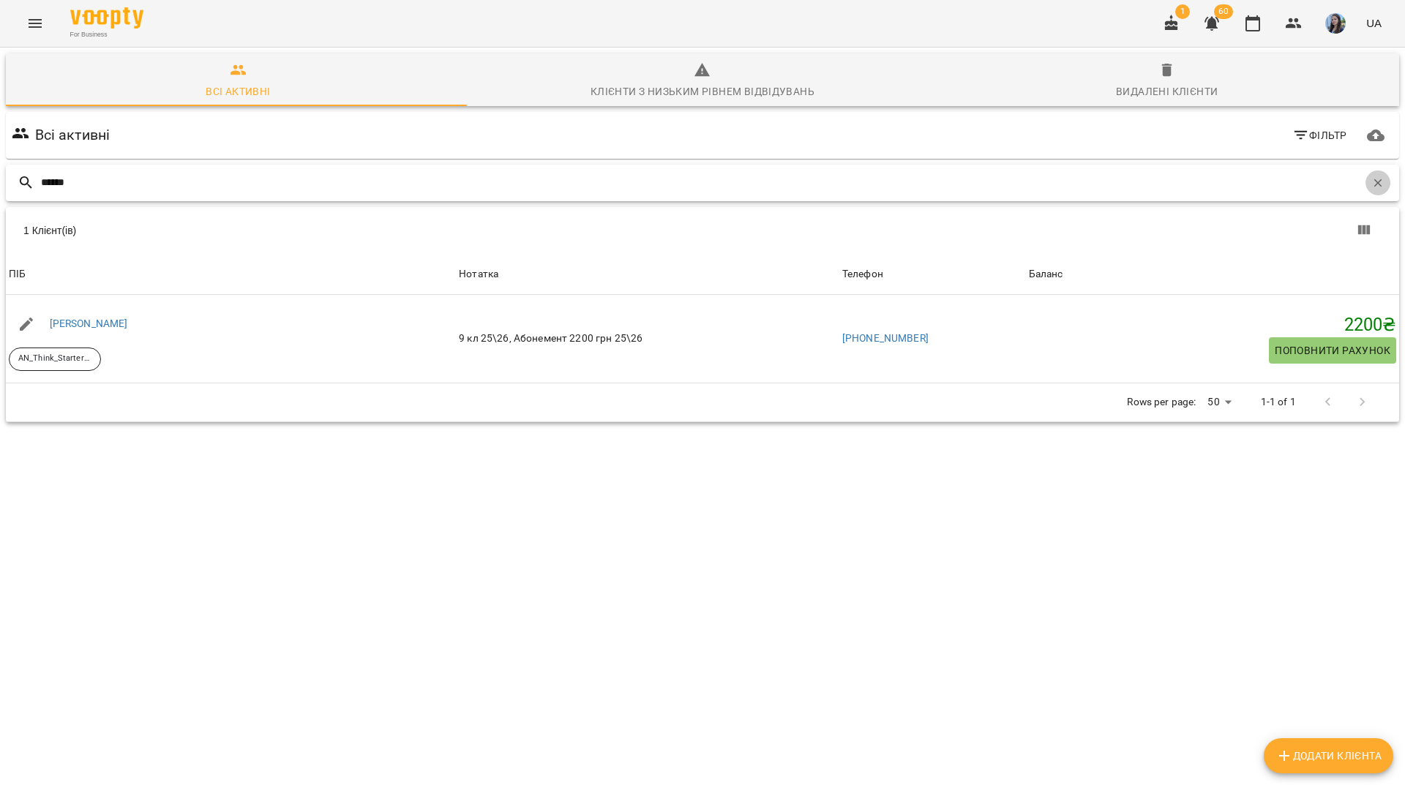
click at [1372, 187] on icon "button" at bounding box center [1378, 182] width 13 height 13
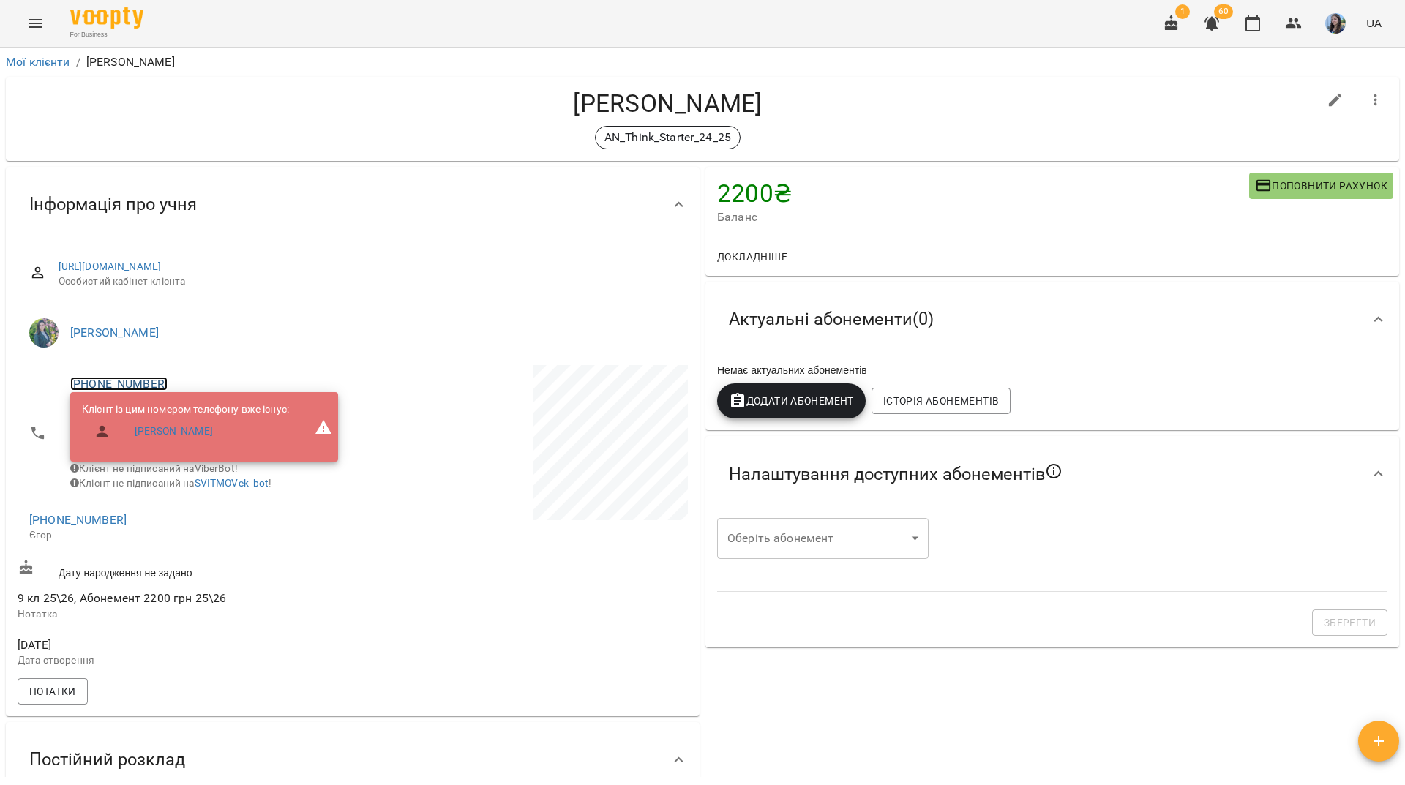
click at [139, 383] on link "[PHONE_NUMBER]" at bounding box center [118, 384] width 97 height 14
click at [187, 408] on img at bounding box center [179, 412] width 22 height 22
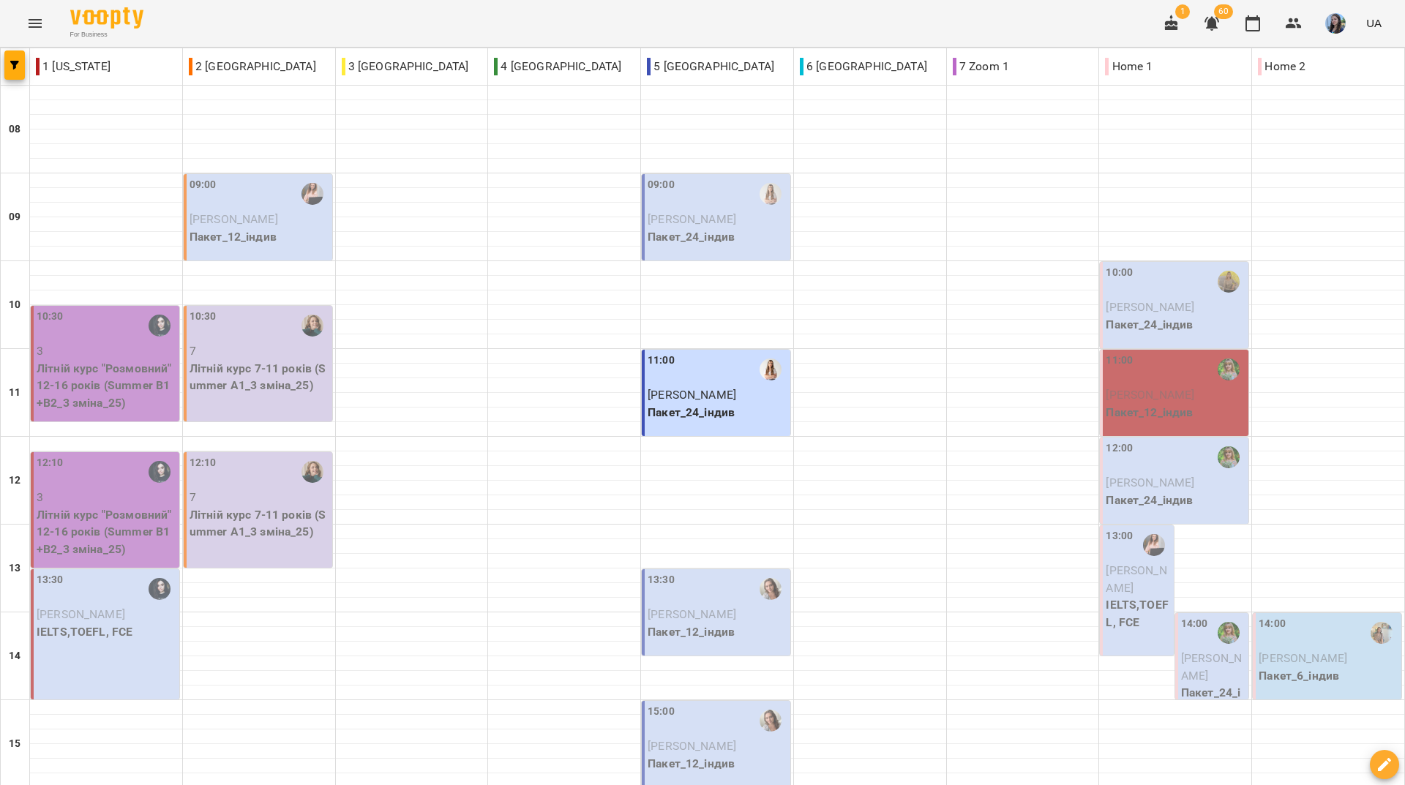
scroll to position [393, 0]
click at [518, 20] on div "For Business 1 60 UA" at bounding box center [702, 23] width 1405 height 47
click at [593, 11] on div "For Business 1 60 UA" at bounding box center [702, 23] width 1405 height 47
